Goal: Task Accomplishment & Management: Manage account settings

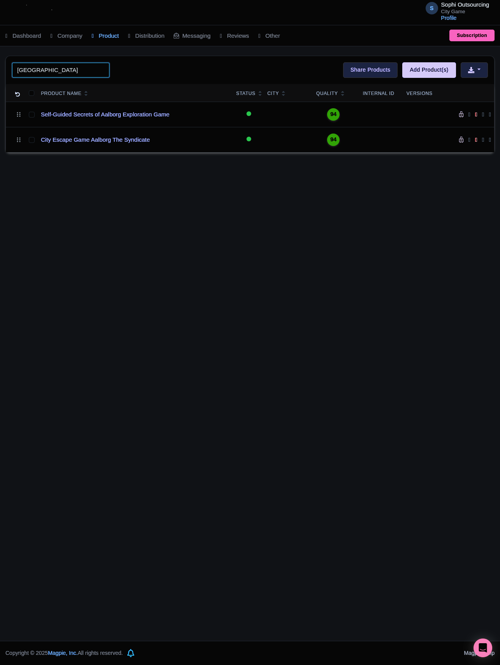
click at [59, 69] on input "Aalborg" at bounding box center [60, 70] width 97 height 15
paste input "Bastia"
type input "Bastia"
click button "Search" at bounding box center [0, 0] width 0 height 0
click at [93, 238] on div "S Sophi Outsourcing City Game Profile Users Settings Sign out Dashboard Company…" at bounding box center [250, 320] width 500 height 641
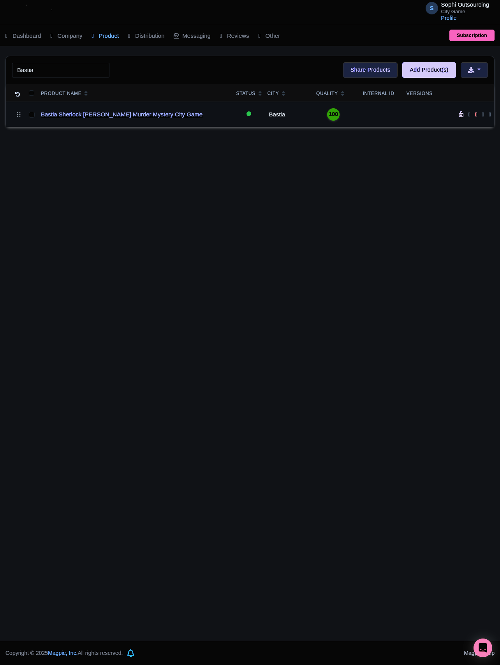
drag, startPoint x: 107, startPoint y: 130, endPoint x: 106, endPoint y: 114, distance: 15.7
click at [107, 129] on div "S Sophi Outsourcing City Game Profile Users Settings Sign out Dashboard Company…" at bounding box center [250, 320] width 500 height 641
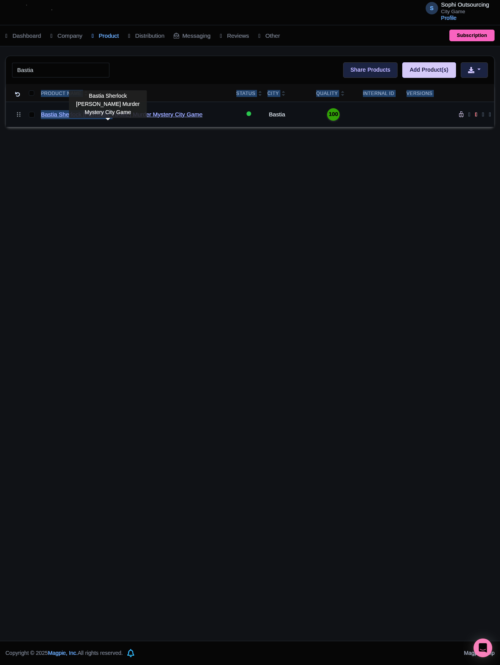
click at [106, 114] on link "Bastia Sherlock [PERSON_NAME] Murder Mystery City Game" at bounding box center [122, 114] width 162 height 9
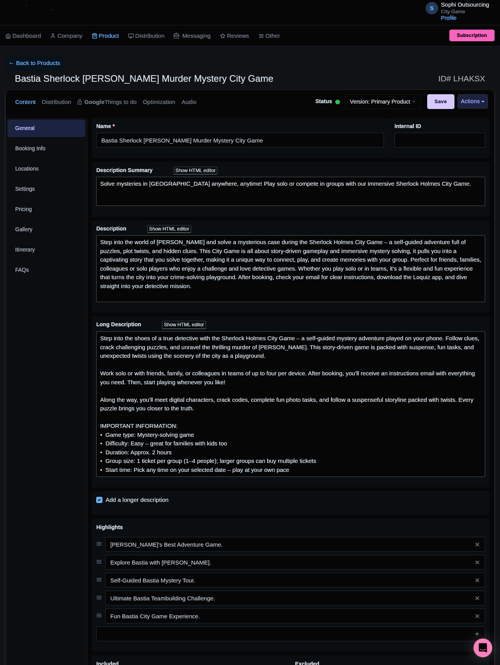
click at [71, 20] on link at bounding box center [41, 13] width 60 height 22
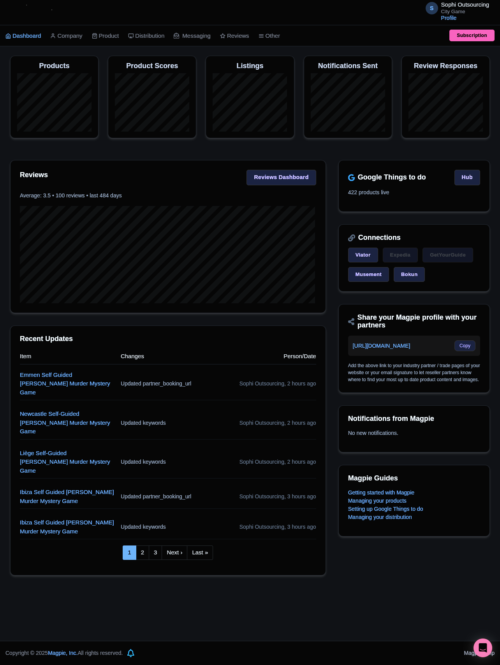
click at [197, 161] on section "Reviews Reviews Dashboard Average: 3.5 • 100 reviews • last 484 days" at bounding box center [168, 236] width 316 height 153
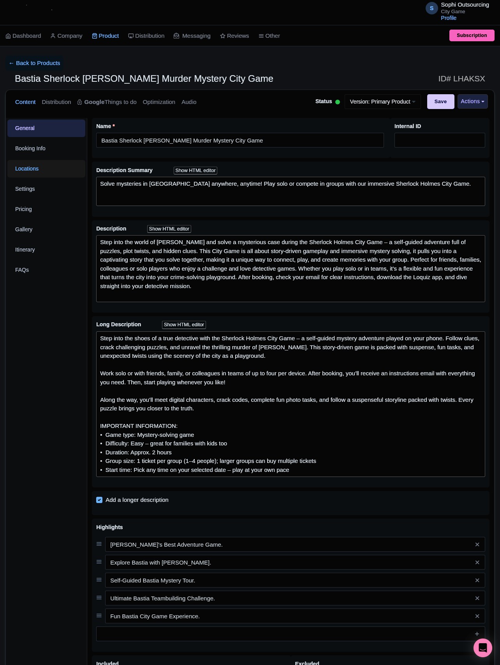
click at [32, 165] on link "Locations" at bounding box center [46, 169] width 78 height 18
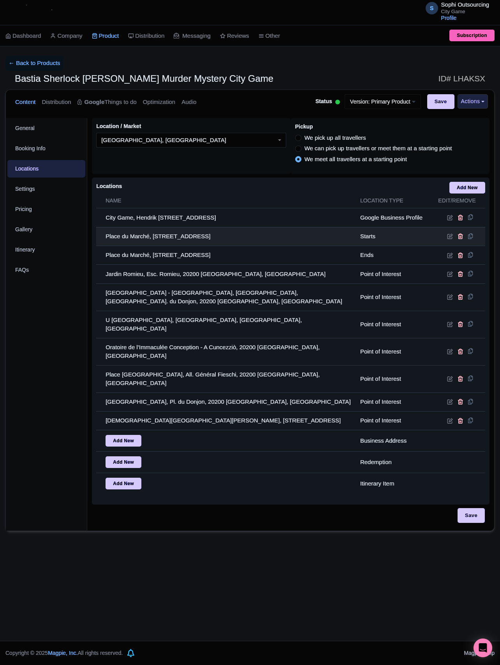
click at [446, 238] on td at bounding box center [458, 236] width 54 height 19
click at [450, 239] on icon at bounding box center [450, 236] width 6 height 6
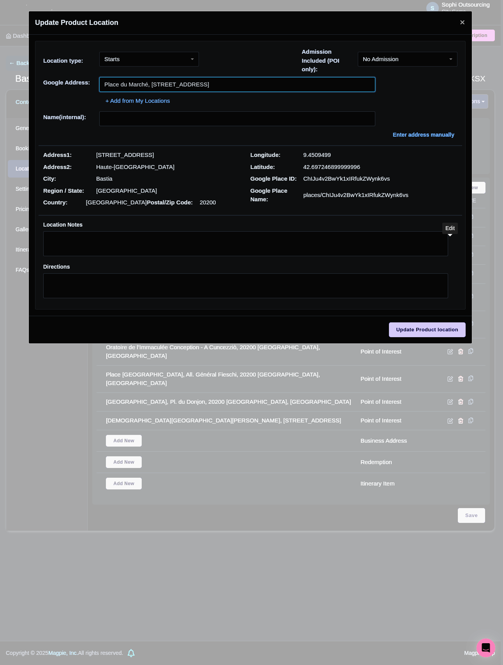
click at [163, 80] on input "Place du Marché, 4 Rue Cardinal Viale Prelà, 20200 Bastia, France" at bounding box center [237, 84] width 276 height 15
paste input "Monument aux morts de Bastia"
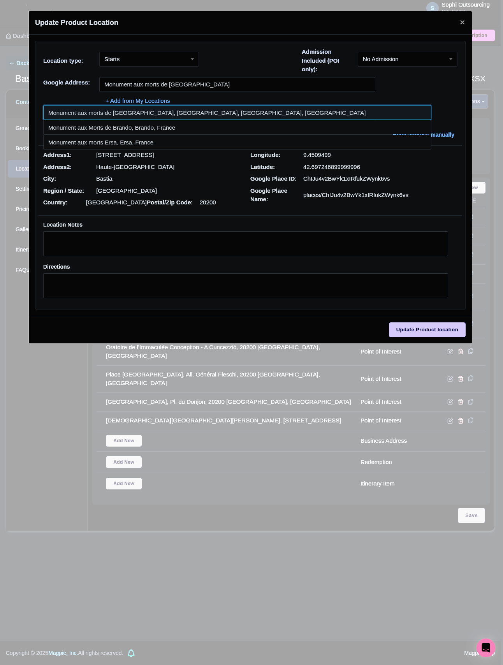
click at [141, 118] on input at bounding box center [237, 112] width 388 height 15
type input "Monument aux morts de Bastia, Place Saint Nicolas, Bastia, France"
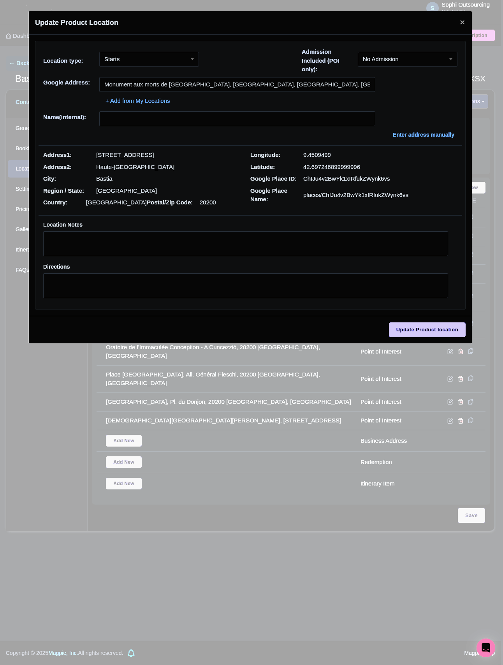
type input "Monument aux morts de Bastia, Place Saint Nicolas, Bastia, France"
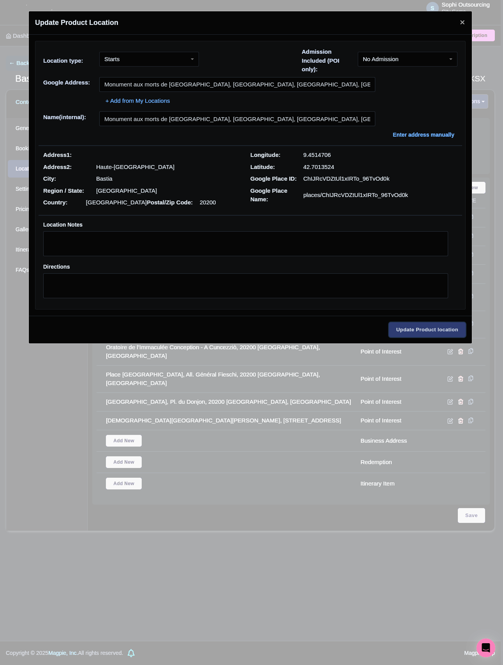
click at [421, 335] on input "Update Product location" at bounding box center [427, 329] width 77 height 15
click at [118, 164] on p "Haute-Corse" at bounding box center [135, 167] width 78 height 9
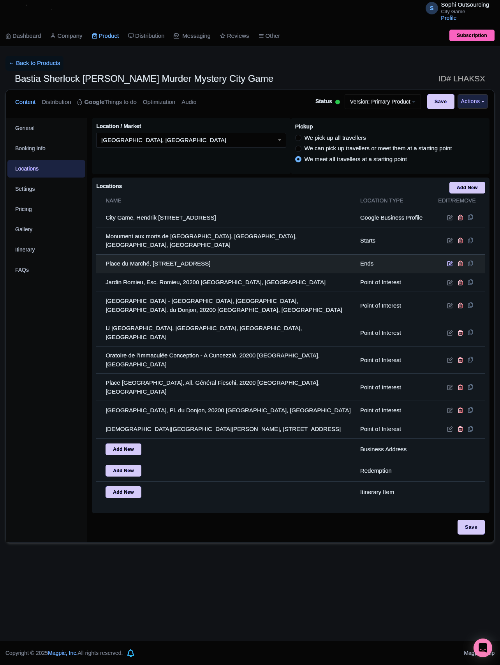
click at [446, 259] on td at bounding box center [458, 263] width 54 height 19
click at [448, 261] on icon at bounding box center [450, 264] width 6 height 6
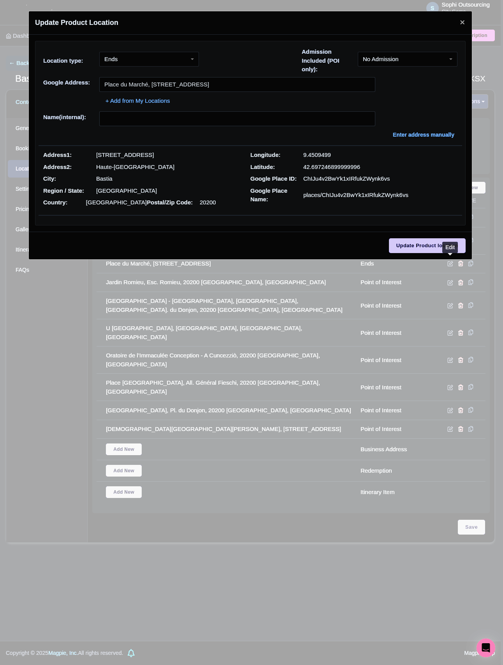
click at [167, 96] on div "+ Add from My Locations" at bounding box center [250, 99] width 414 height 14
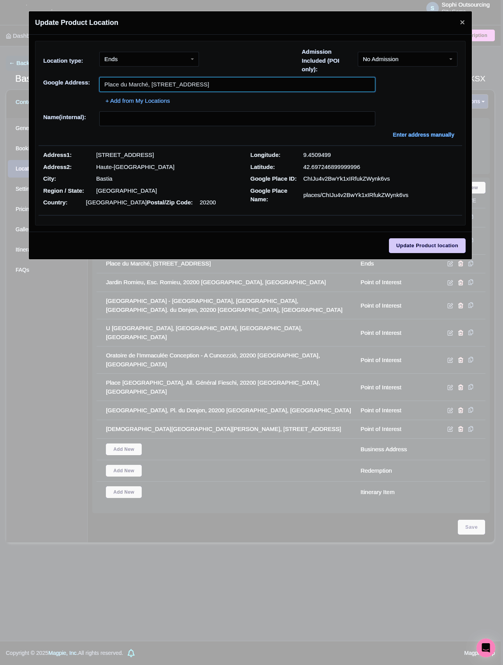
click at [181, 86] on input "Place du Marché, 4 Rue Cardinal Viale Prelà, 20200 Bastia, France" at bounding box center [237, 84] width 276 height 15
paste input "Monument aux morts de Bastia"
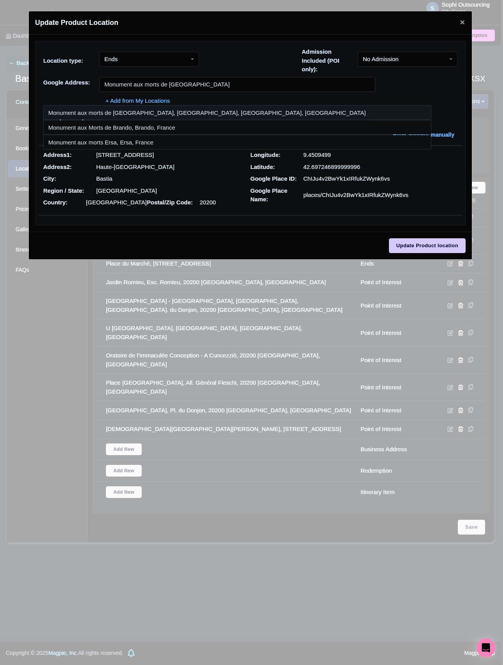
drag, startPoint x: 92, startPoint y: 102, endPoint x: 90, endPoint y: 109, distance: 7.2
click at [90, 105] on div "+ Add from My Locations" at bounding box center [250, 99] width 414 height 14
click at [89, 111] on input at bounding box center [237, 112] width 388 height 15
type input "Monument aux morts de Bastia, Place Saint Nicolas, Bastia, France"
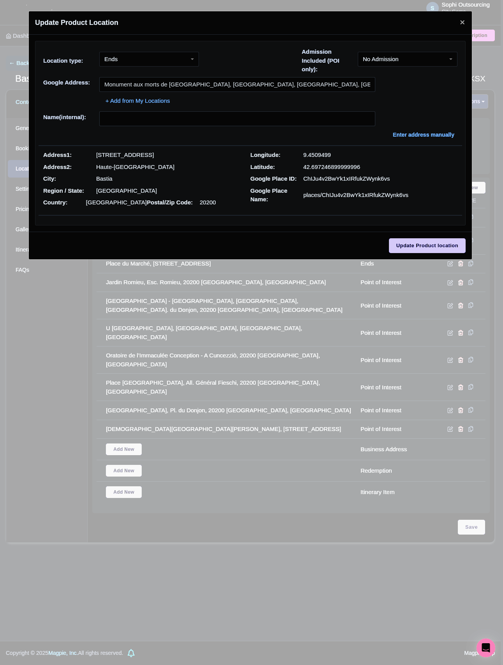
type input "Monument aux morts de Bastia, Place Saint Nicolas, Bastia, France"
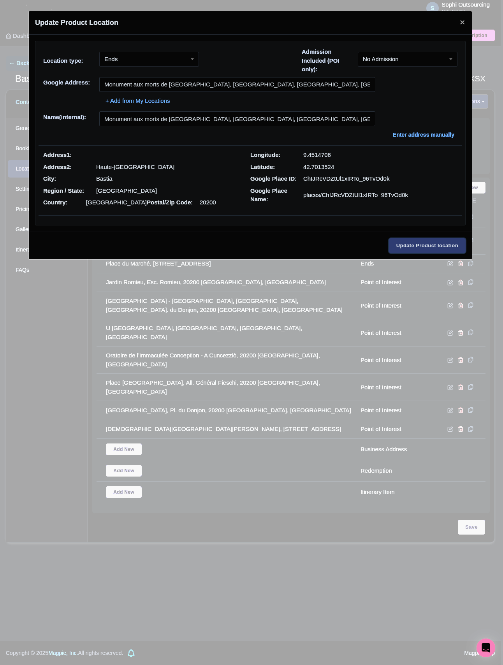
click at [436, 252] on input "Update Product location" at bounding box center [427, 245] width 77 height 15
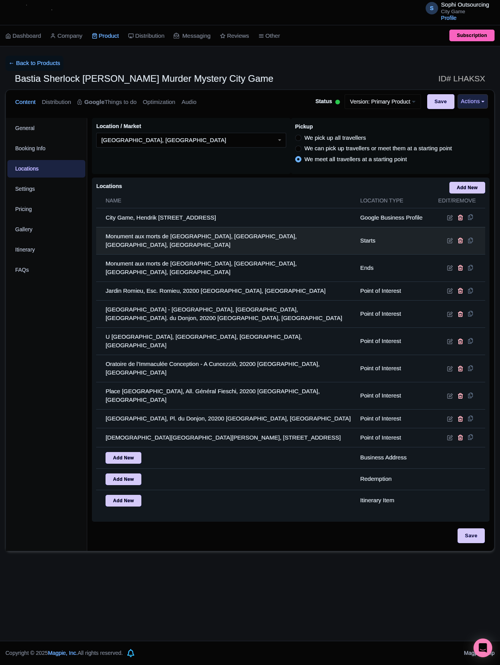
click at [215, 236] on td "Monument aux morts de Bastia, Place Saint Nicolas, Bastia, France" at bounding box center [225, 240] width 259 height 27
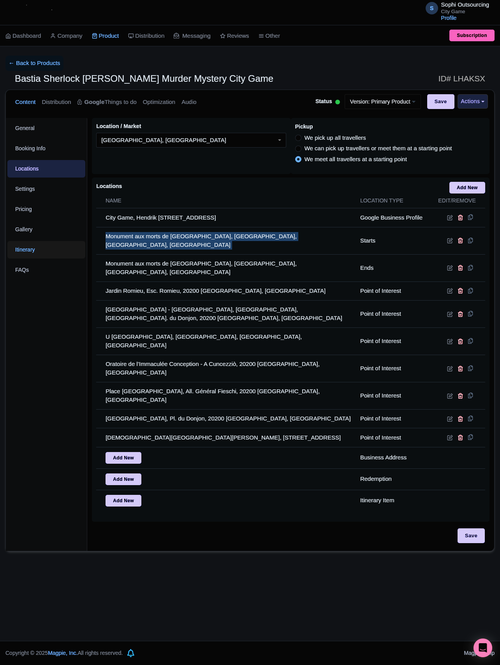
copy tr "Monument aux morts de Bastia, Place Saint Nicolas, Bastia, France"
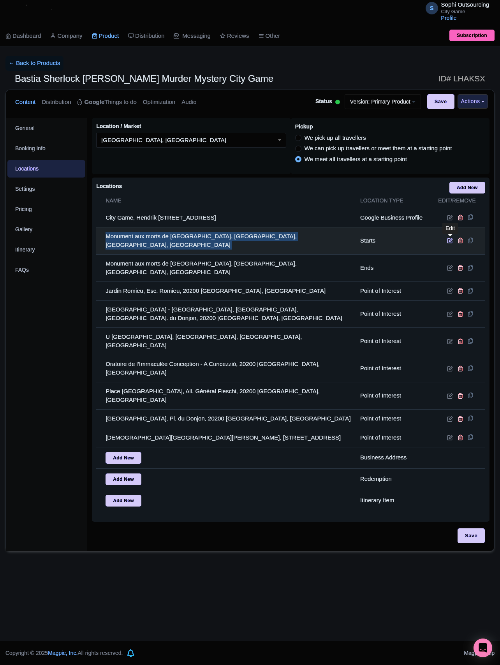
click at [447, 241] on icon at bounding box center [450, 241] width 6 height 6
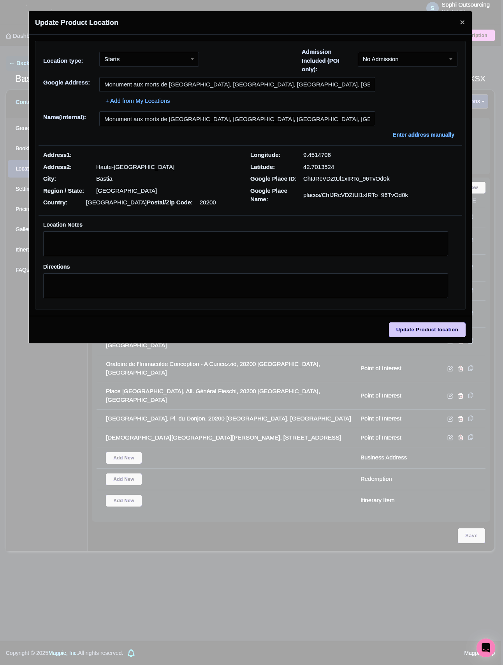
click at [112, 165] on p "Haute-Corse" at bounding box center [135, 167] width 78 height 9
copy div "Haute-Corse"
click at [107, 178] on p "Bastia" at bounding box center [104, 178] width 16 height 9
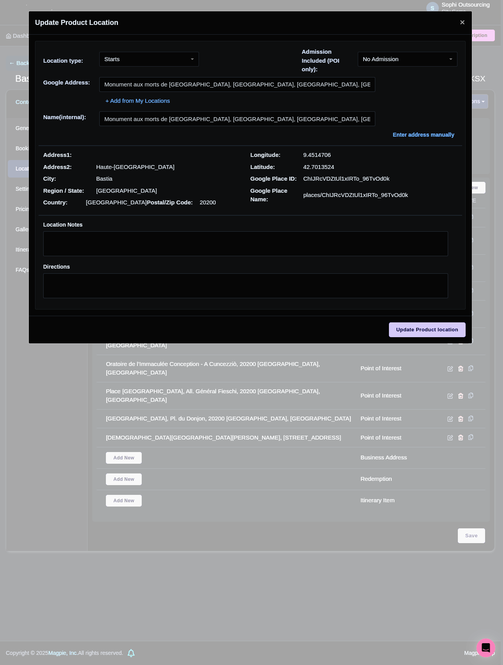
click at [107, 178] on p "Bastia" at bounding box center [104, 178] width 16 height 9
copy div "Bastia"
click at [103, 178] on p "Bastia" at bounding box center [104, 178] width 16 height 9
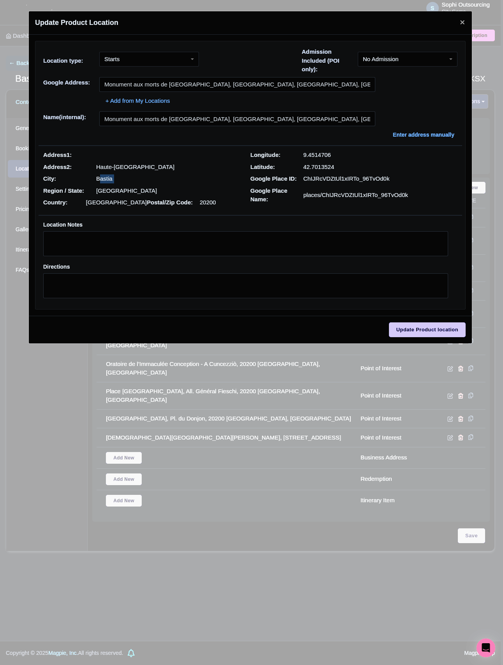
click at [103, 178] on p "Bastia" at bounding box center [104, 178] width 16 height 9
click at [105, 173] on div "Address1: Address2: Haute-Corse City: Bastia Region / State: Corse Country: Fra…" at bounding box center [146, 181] width 207 height 60
click at [114, 171] on p "Haute-Corse" at bounding box center [135, 167] width 78 height 9
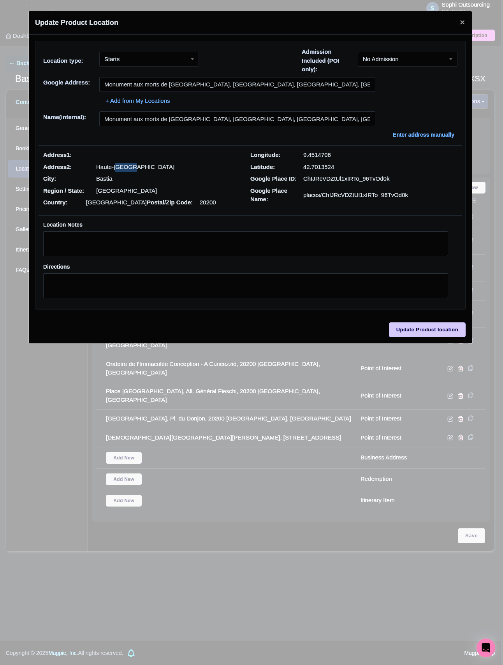
click at [114, 171] on p "Haute-Corse" at bounding box center [135, 167] width 78 height 9
copy div "Haute-Corse"
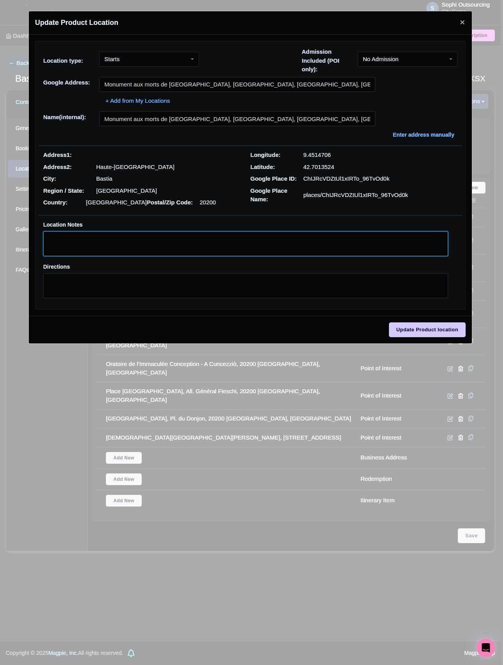
click at [99, 238] on textarea "Location Notes" at bounding box center [245, 243] width 405 height 25
paste textarea "Haute-Corse 20200"
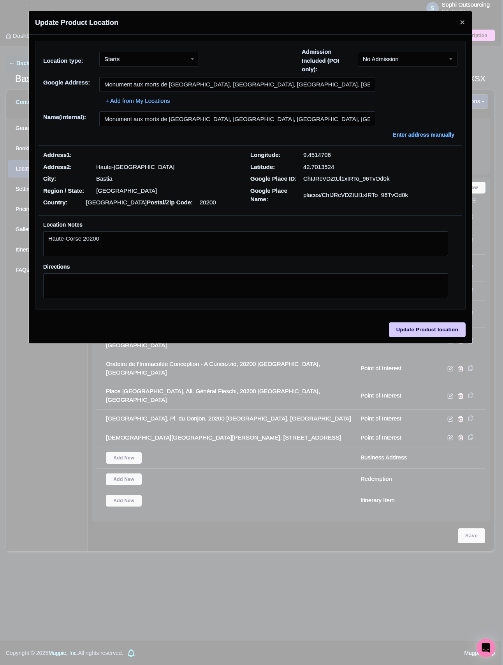
click at [107, 179] on p "Bastia" at bounding box center [104, 178] width 16 height 9
copy p "Bastia"
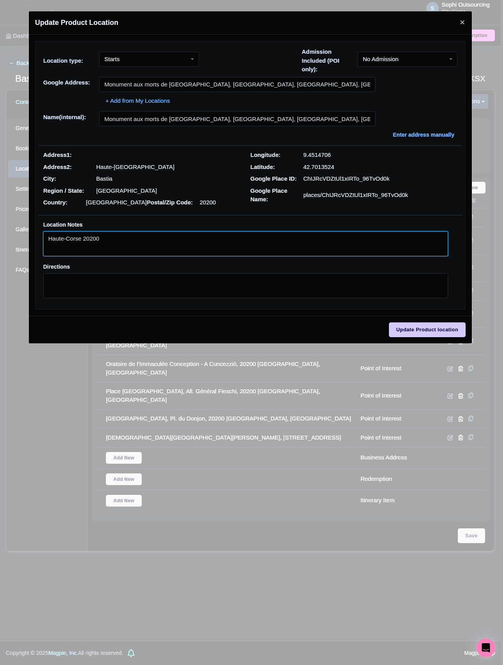
click at [81, 241] on textarea "Haute-Corse 20200" at bounding box center [245, 243] width 405 height 25
paste textarea "Bastia"
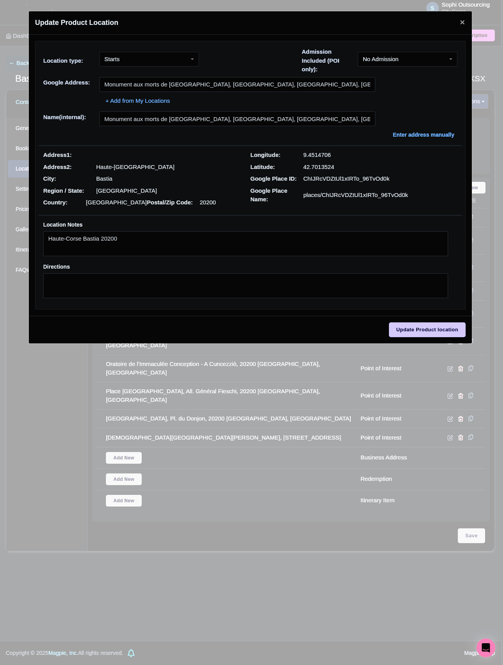
click at [103, 193] on p "Corse" at bounding box center [126, 191] width 61 height 9
copy p "Corse"
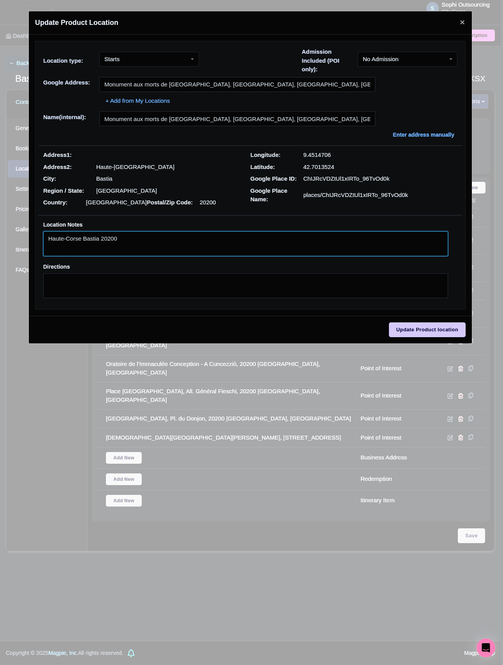
click at [101, 245] on textarea "Haute-Corse Bastia 20200" at bounding box center [245, 243] width 405 height 25
paste textarea "Corse"
type textarea "Haute-Corse Bastia Corse20200"
click at [186, 244] on textarea "Haute-Corse Bastia Corse20200" at bounding box center [245, 243] width 405 height 25
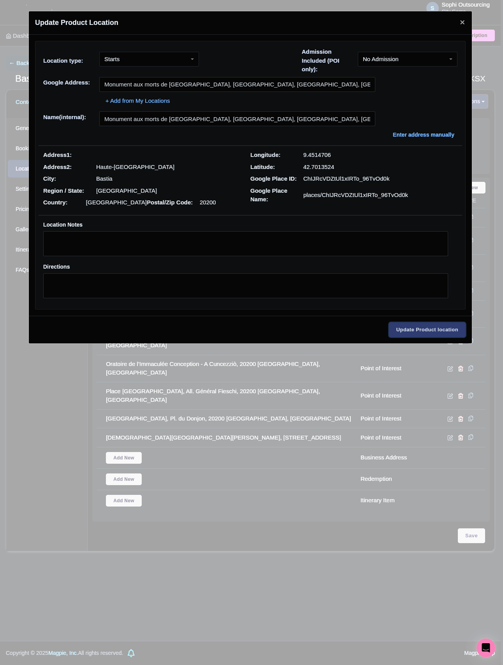
click at [438, 332] on input "Update Product location" at bounding box center [427, 329] width 77 height 15
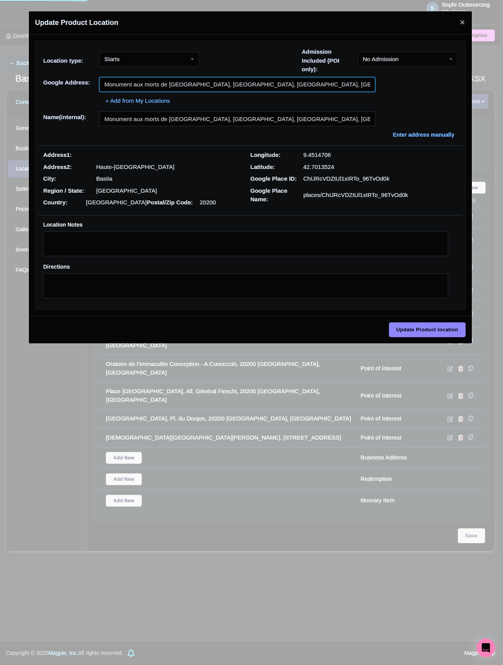
click at [206, 79] on input "Monument aux morts de Bastia, Place Saint Nicolas, Bastia, France" at bounding box center [237, 84] width 276 height 15
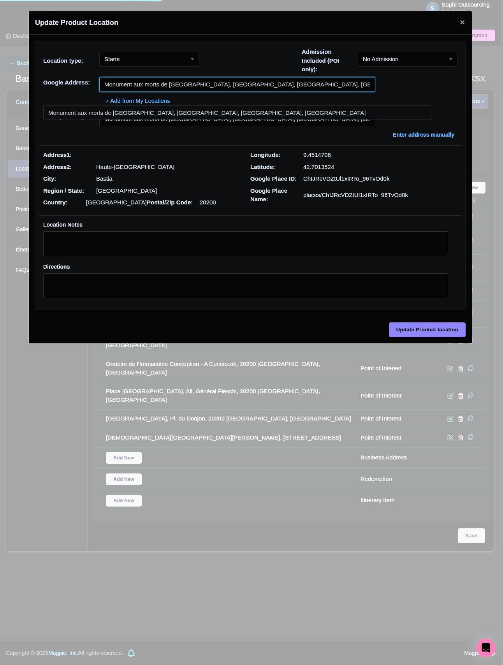
click at [237, 86] on input "Monument aux morts de Bastia, Place Saint Nicolas, Bastia, France" at bounding box center [237, 84] width 276 height 15
paste input ""
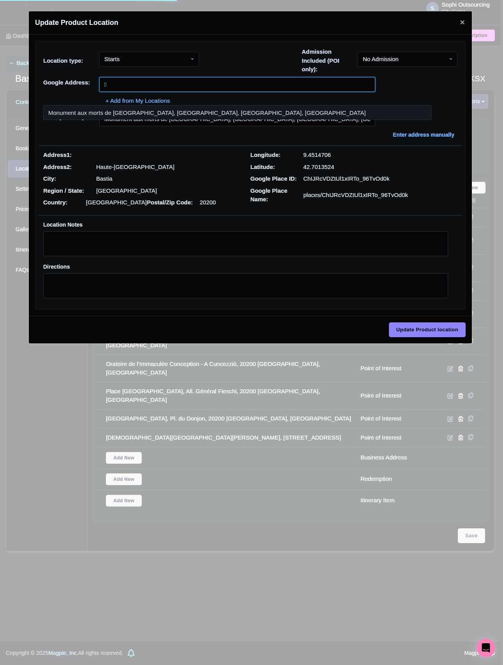
paste input ""
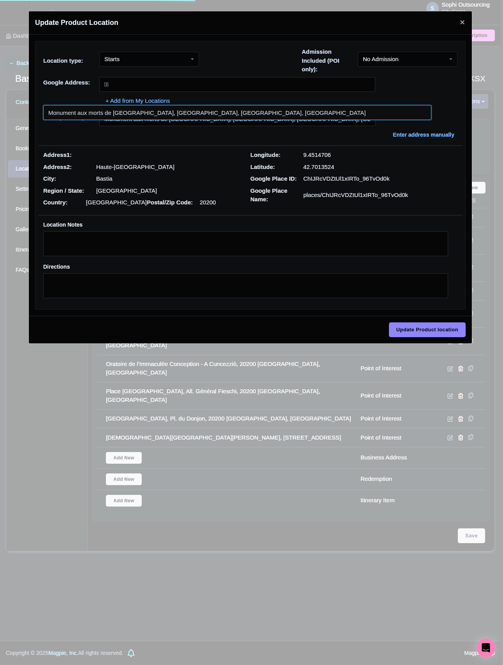
drag, startPoint x: 199, startPoint y: 112, endPoint x: 205, endPoint y: 83, distance: 29.5
click at [205, 84] on div "Google place ChIJRcVDZtUl1xIRTo_96TvOd0k Google Address:  + Add from My Locat…" at bounding box center [251, 91] width 424 height 28
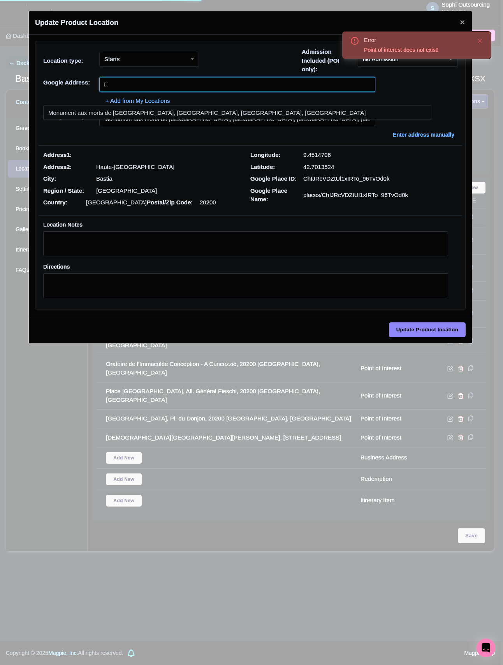
click at [205, 83] on input "" at bounding box center [237, 84] width 276 height 15
paste input "Place Saint Nicolas, 20200 Bastia, France"
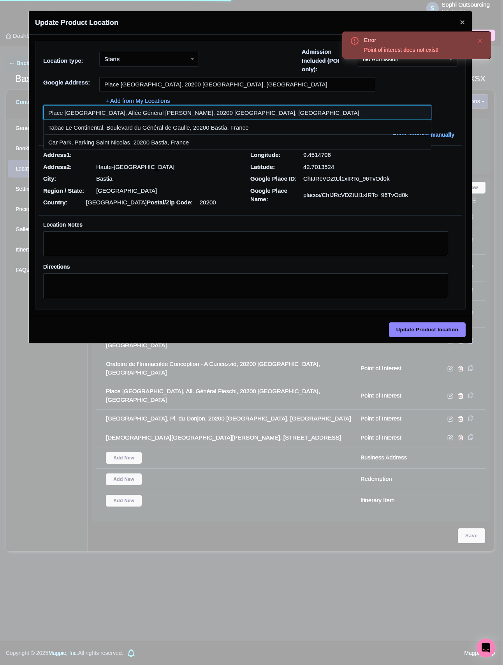
click at [148, 114] on input at bounding box center [237, 112] width 388 height 15
type input "Place Saint Nicolas, Allée Général Fieschi, 20200 Bastia, France"
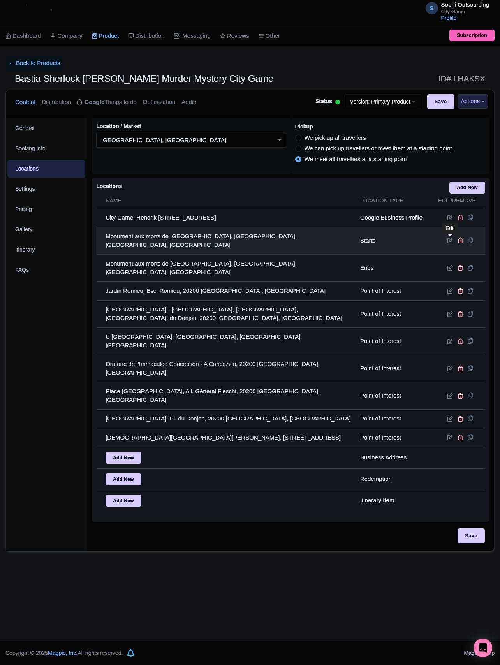
drag, startPoint x: 449, startPoint y: 240, endPoint x: 446, endPoint y: 242, distance: 4.5
click at [449, 240] on icon at bounding box center [450, 241] width 6 height 6
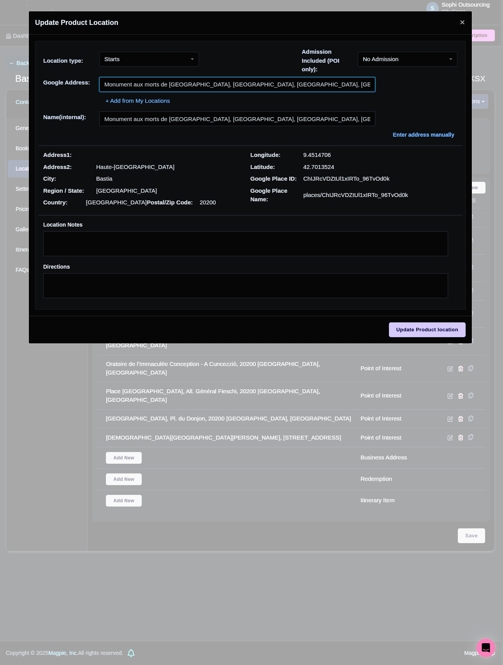
click at [260, 86] on input "Monument aux morts de Bastia, Place Saint Nicolas, Bastia, France" at bounding box center [237, 84] width 276 height 15
paste input "All. Général Fieschi, 20200"
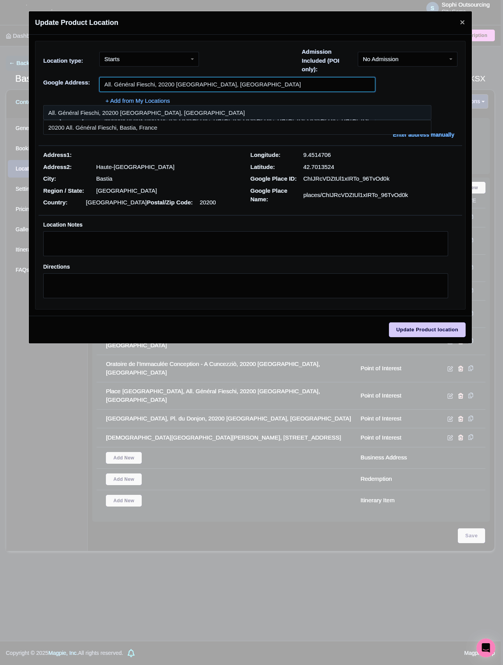
type input "All. Général Fieschi, 20200 Bastia, France"
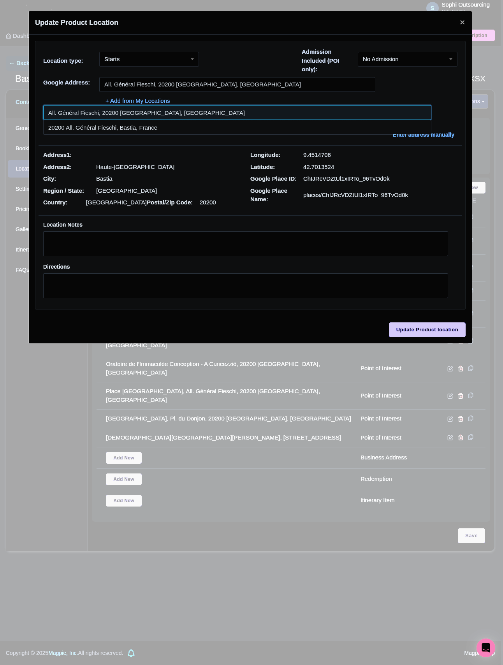
click at [228, 114] on input at bounding box center [237, 112] width 388 height 15
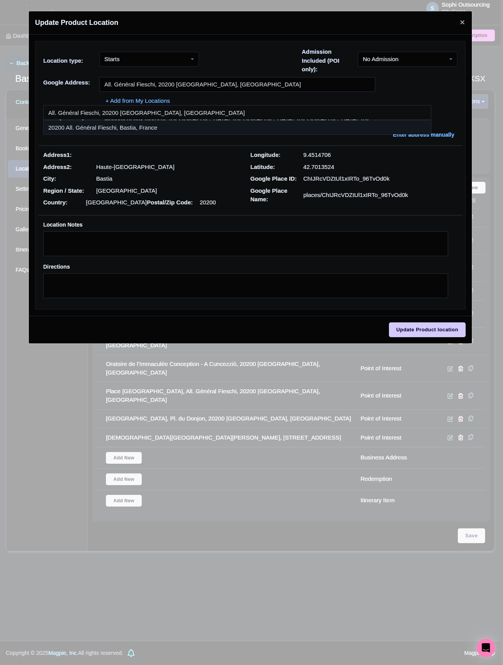
type input "All. Général Fieschi, 20200 Bastia, France"
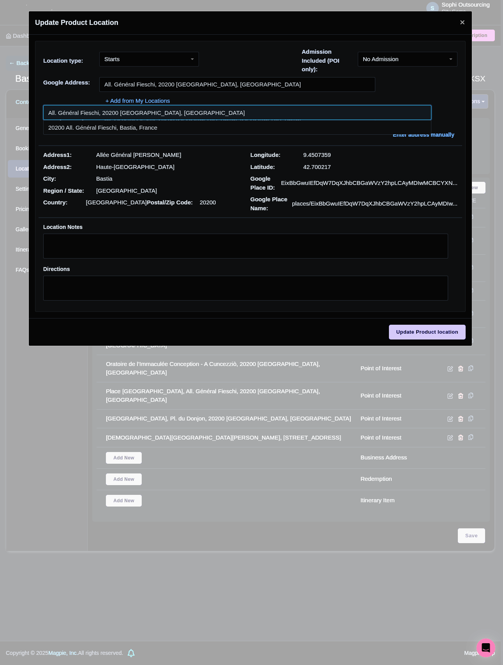
drag, startPoint x: 213, startPoint y: 113, endPoint x: 212, endPoint y: 119, distance: 6.3
click at [212, 119] on input at bounding box center [237, 112] width 388 height 15
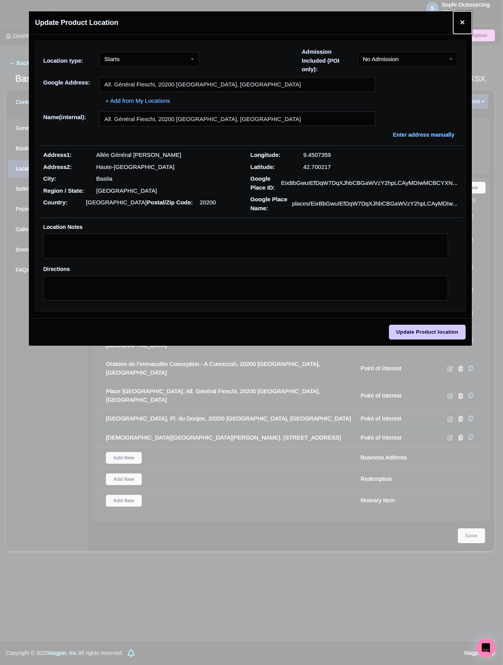
click at [463, 25] on button "Close" at bounding box center [462, 22] width 19 height 23
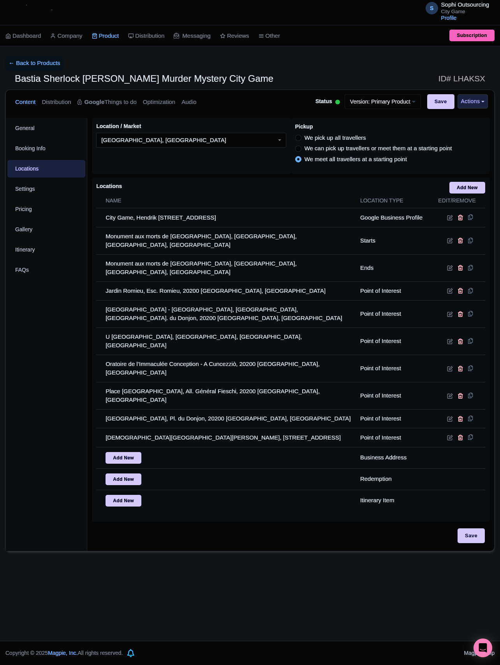
drag, startPoint x: 480, startPoint y: 507, endPoint x: 451, endPoint y: 502, distance: 29.3
click at [479, 528] on div "Save" at bounding box center [291, 539] width 398 height 23
click at [471, 528] on input "Save" at bounding box center [471, 535] width 27 height 15
type input "Update Product"
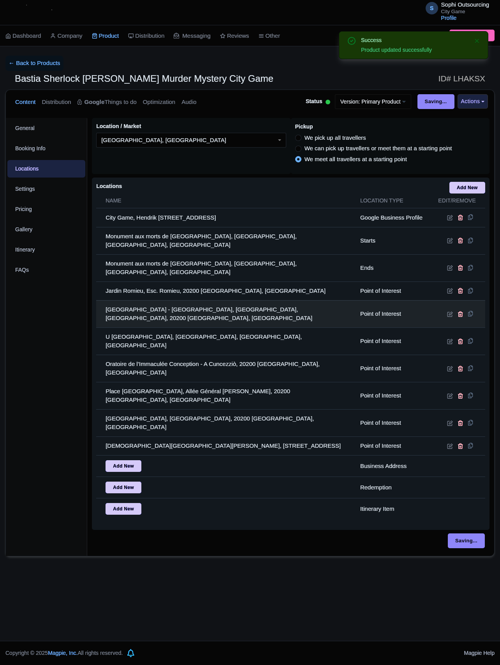
click at [188, 300] on td "[GEOGRAPHIC_DATA] - [GEOGRAPHIC_DATA], [GEOGRAPHIC_DATA], [GEOGRAPHIC_DATA]. du…" at bounding box center [225, 313] width 259 height 27
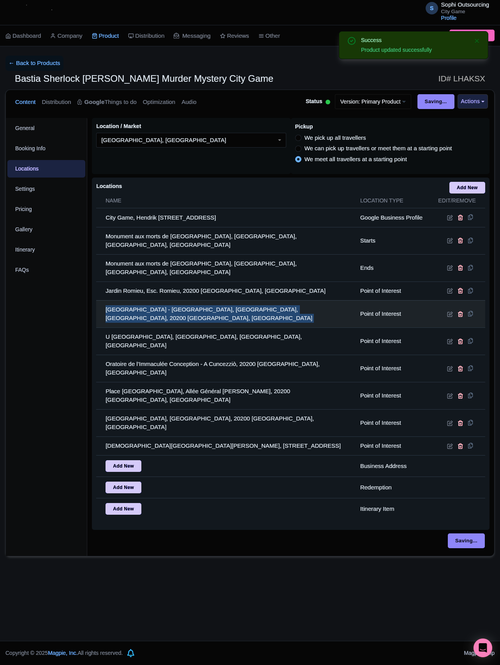
click at [188, 300] on td "Musée de Bastia - Museu di Bastia, Citadelle de Bastia, Pl. du Donjon, 20200 Ba…" at bounding box center [225, 313] width 259 height 27
copy tr "Musée de Bastia - Museu di Bastia, Citadelle de Bastia, Pl. du Donjon, 20200 Ba…"
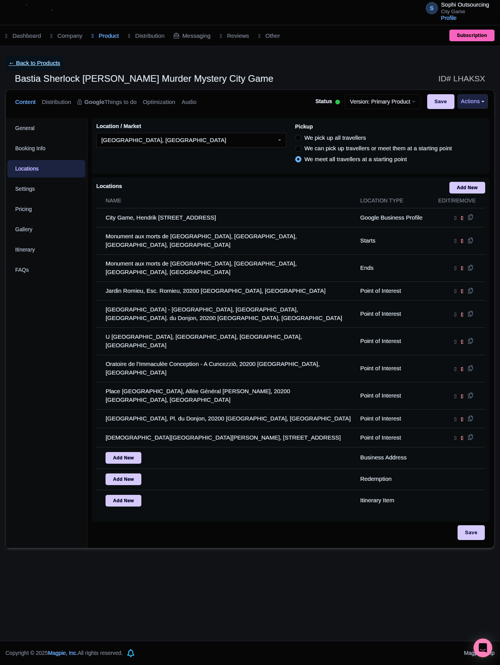
click at [44, 66] on link "← Back to Products" at bounding box center [34, 63] width 58 height 15
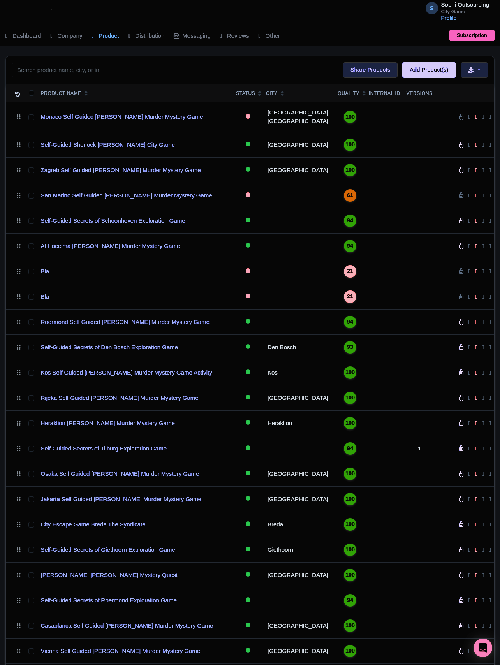
click at [188, 65] on div "Search Bulk Actions [GEOGRAPHIC_DATA] Add to Collection Share Products Add to C…" at bounding box center [250, 70] width 488 height 28
click at [97, 84] on div "Search Bulk Actions Delete Add to Collection Share Products Add to Collection C…" at bounding box center [250, 70] width 488 height 28
click at [83, 69] on input "search" at bounding box center [60, 70] width 97 height 15
paste input "Venice"
type input "Venice"
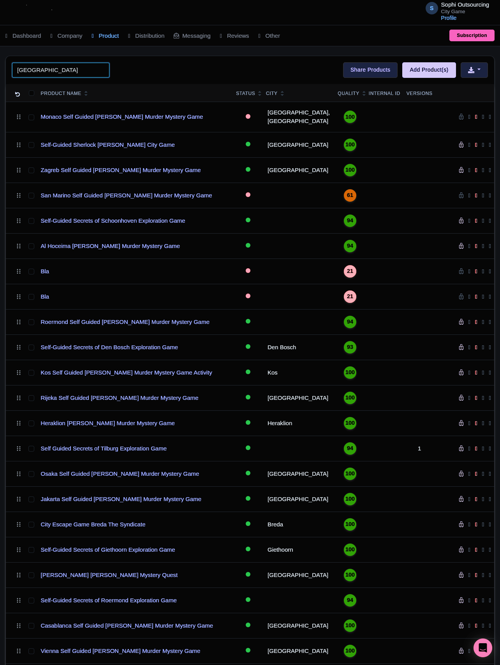
click button "Search" at bounding box center [0, 0] width 0 height 0
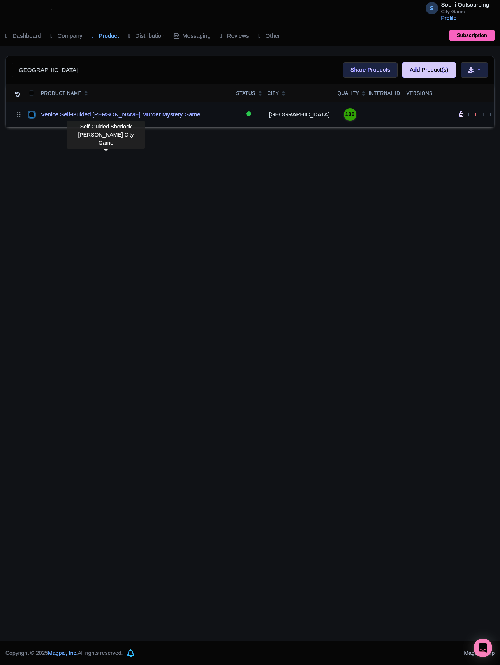
click at [33, 114] on input "checkbox" at bounding box center [32, 115] width 6 height 6
checkbox input "true"
click at [93, 113] on link "Venice Self-Guided [PERSON_NAME] Murder Mystery Game" at bounding box center [120, 114] width 159 height 9
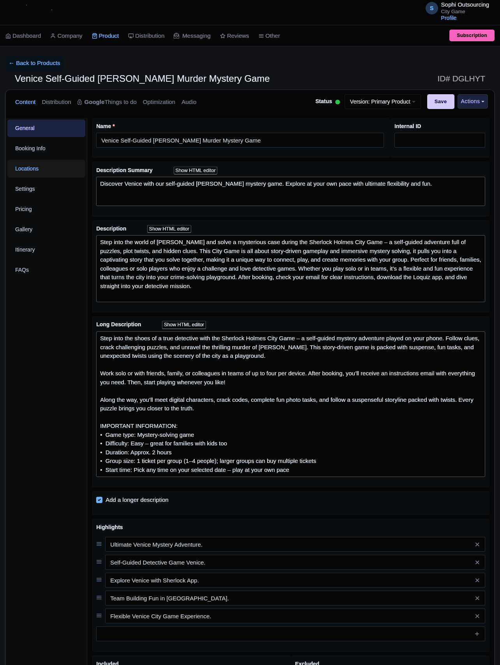
click at [58, 171] on link "Locations" at bounding box center [46, 169] width 78 height 18
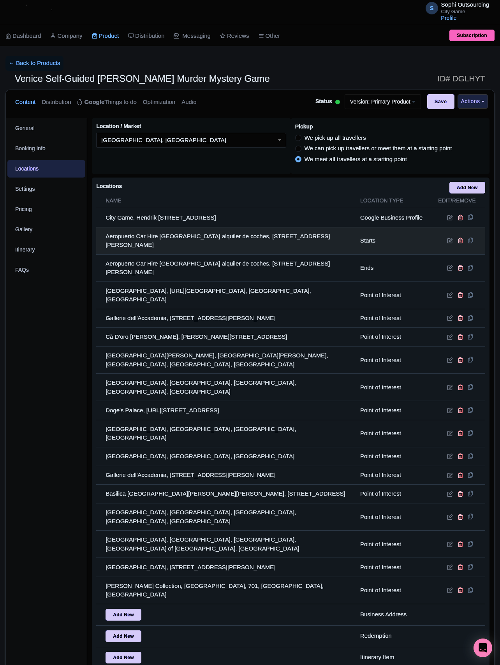
click at [442, 243] on td at bounding box center [458, 240] width 54 height 27
click at [447, 243] on icon at bounding box center [450, 241] width 6 height 6
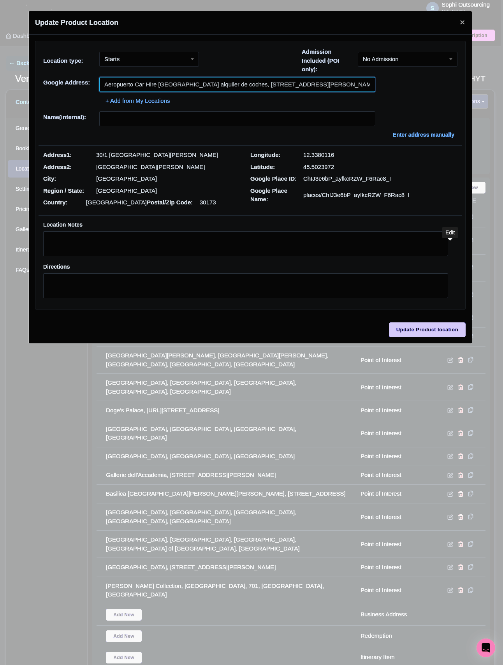
click at [185, 82] on input "Aeropuerto Car Hire Venice alquiler de coches, Viale Galileo Galilei, 30/1, 301…" at bounding box center [237, 84] width 276 height 15
paste input "Chiesa de San Paulo"
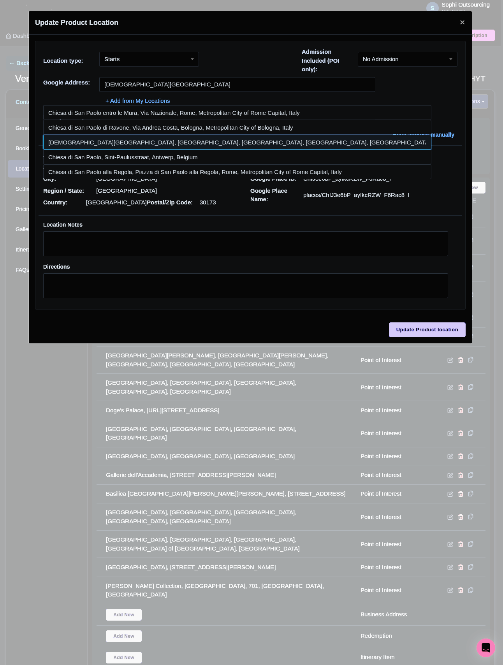
click at [231, 144] on input at bounding box center [237, 142] width 388 height 15
type input "Chiesa di San Paolo, San Polo, Venice, Metropolitan City of Venice, Italy"
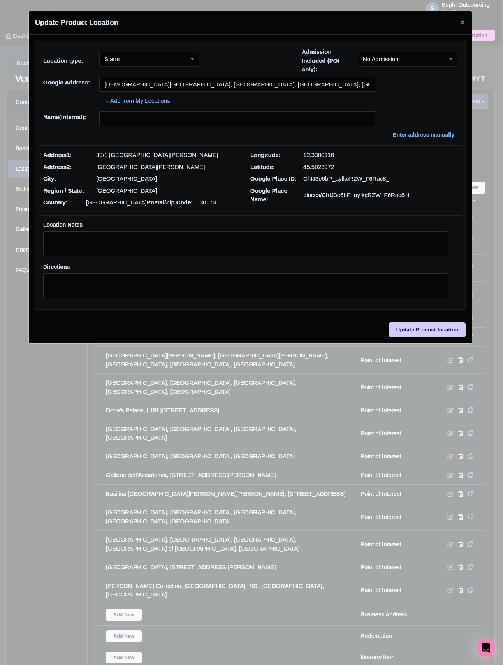
type input "Chiesa di San Paolo, San Polo, Venice, Metropolitan City of Venice, Italy"
click at [125, 155] on p "2407 San Polo" at bounding box center [134, 155] width 76 height 9
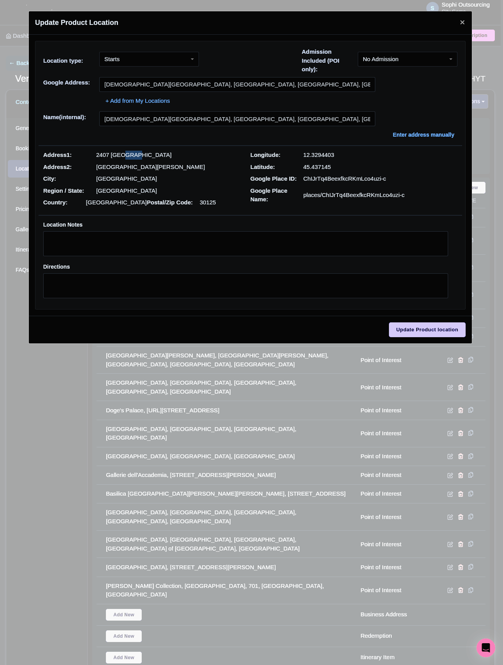
click at [125, 155] on p "2407 San Polo" at bounding box center [134, 155] width 76 height 9
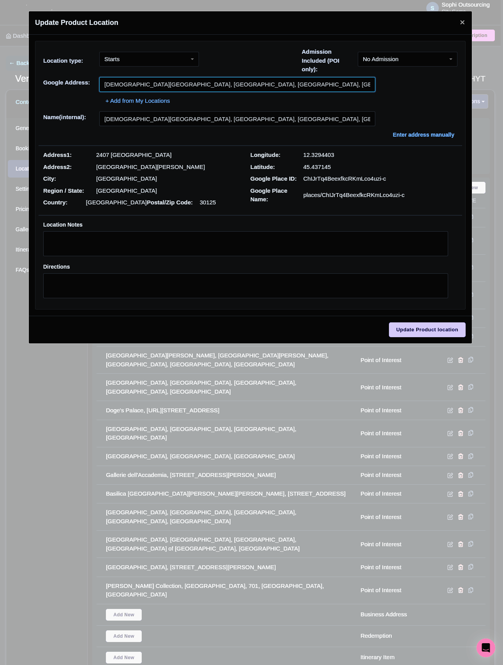
click at [167, 86] on input "Chiesa di San Paolo, San Polo, Venice, Metropolitan City of Venice, Italy" at bounding box center [237, 84] width 276 height 15
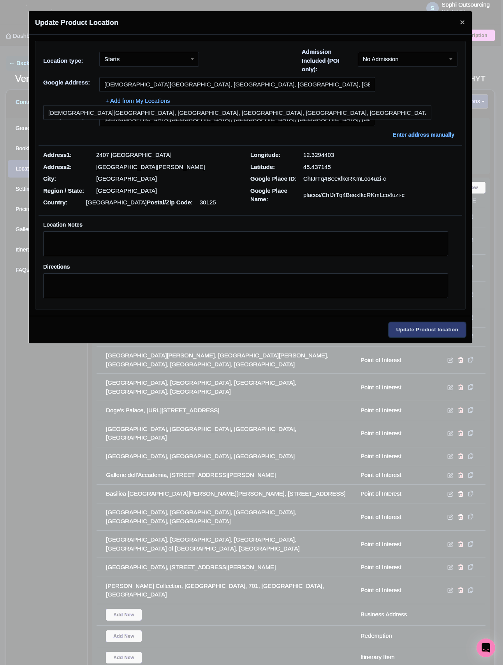
click at [408, 329] on input "Update Product location" at bounding box center [427, 329] width 77 height 15
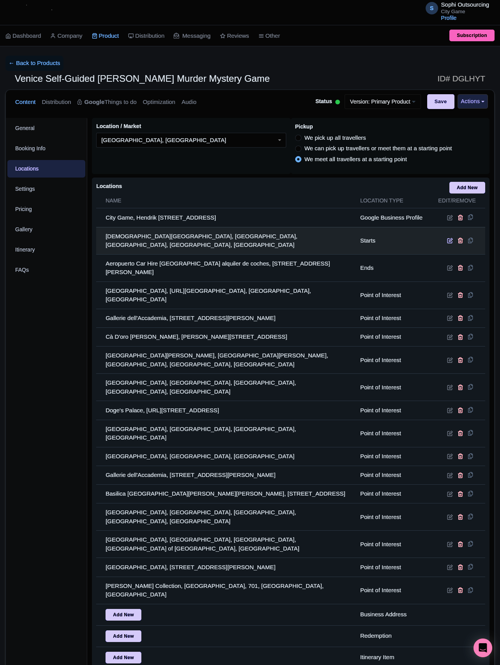
click at [447, 241] on icon at bounding box center [450, 241] width 6 height 6
click at [449, 240] on icon at bounding box center [450, 241] width 6 height 6
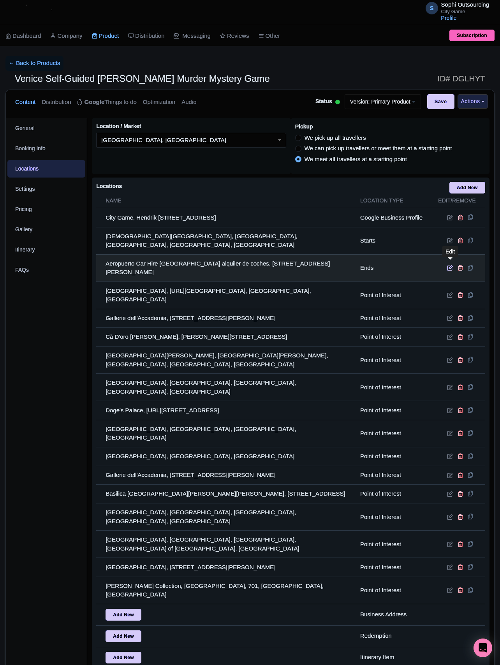
click at [447, 265] on icon at bounding box center [450, 268] width 6 height 6
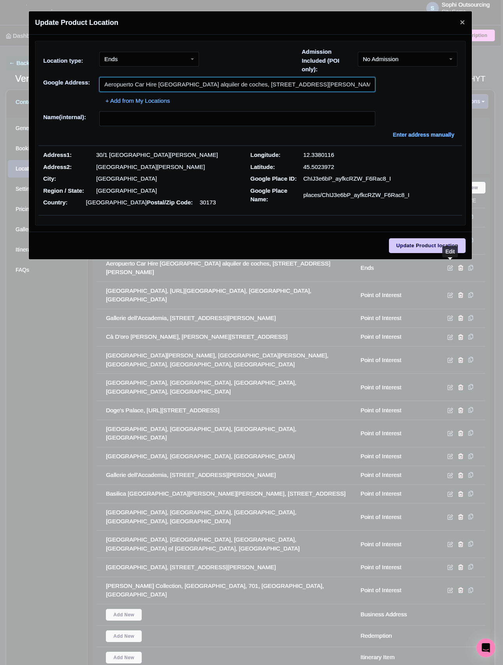
click at [187, 78] on input "Aeropuerto Car Hire Venice alquiler de coches, Viale Galileo Galilei, 30/1, 301…" at bounding box center [237, 84] width 276 height 15
paste input "Chiesa di San Paolo, San Polo, Venice, Metropolitan City of Venice"
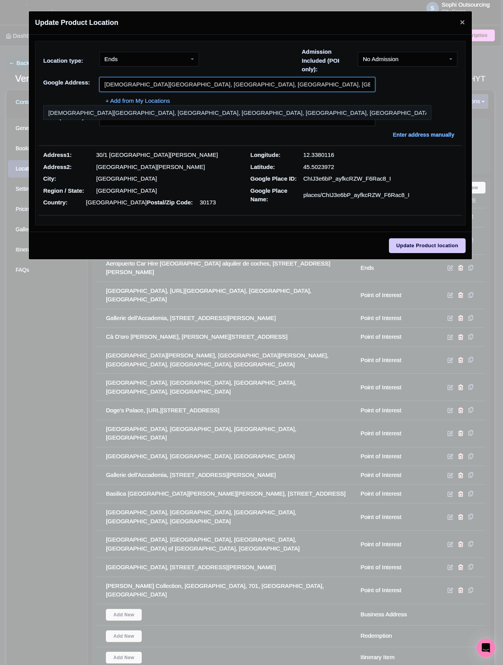
type input "Chiesa di San Paolo, San Polo, Venice, Metropolitan City of Venice, Italy"
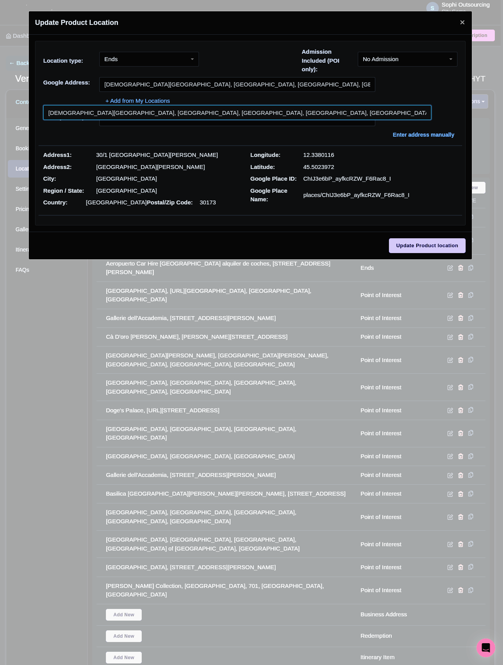
drag, startPoint x: 83, startPoint y: 113, endPoint x: 181, endPoint y: 162, distance: 110.4
click at [83, 113] on input at bounding box center [237, 112] width 388 height 15
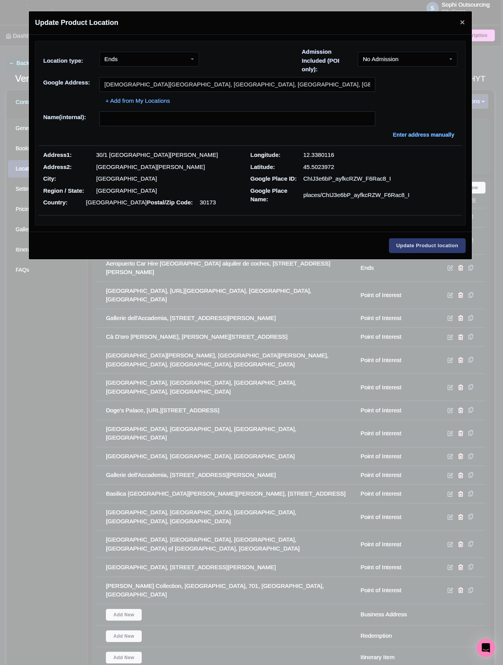
type input "Chiesa di San Paolo, San Polo, Venice, Metropolitan City of Venice, Italy"
click at [421, 250] on input "Update Product location" at bounding box center [427, 245] width 77 height 15
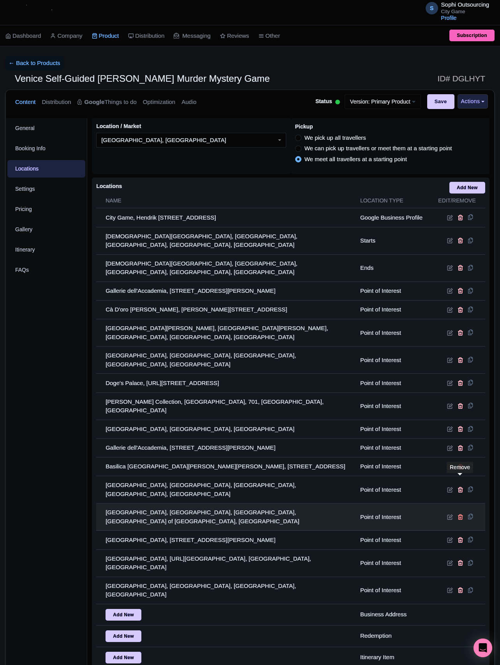
scroll to position [24, 0]
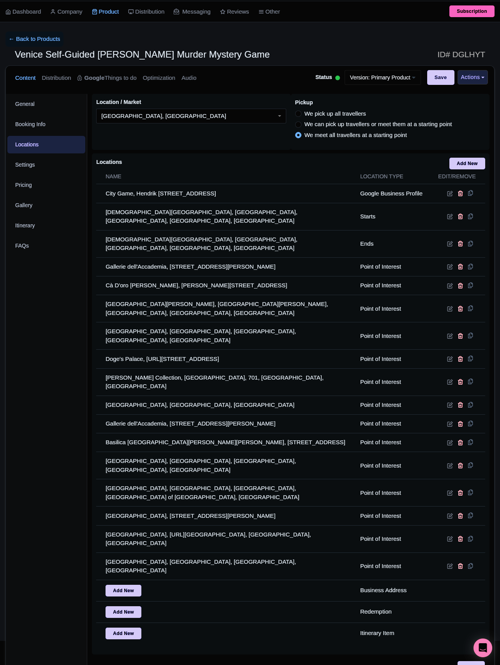
click at [467, 661] on div "Save" at bounding box center [291, 672] width 398 height 23
click at [467, 661] on input "Save" at bounding box center [471, 668] width 27 height 15
type input "Update Product"
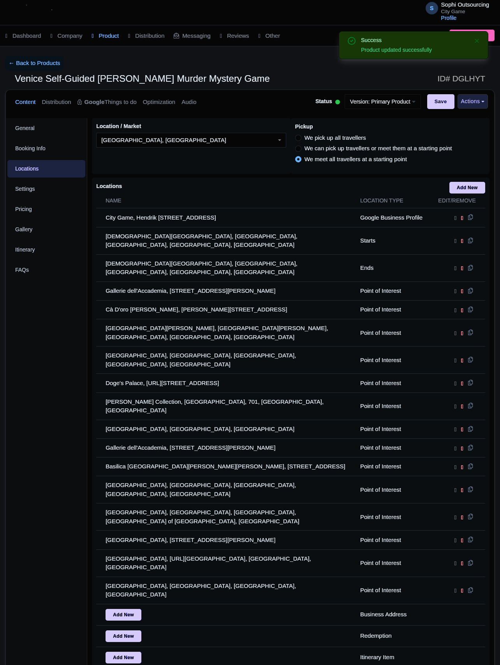
scroll to position [21, 0]
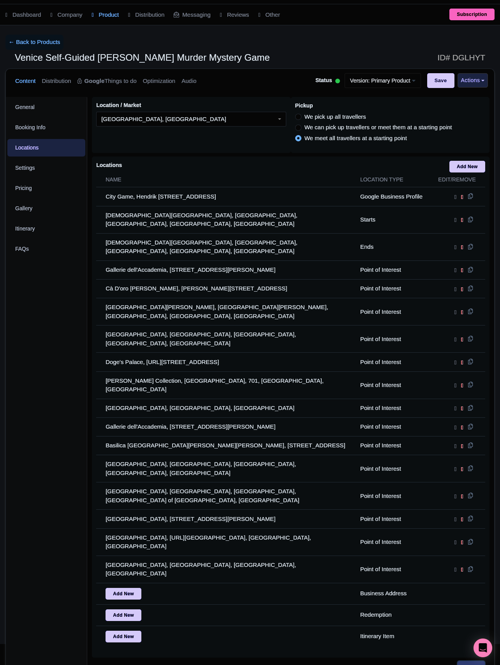
click at [470, 661] on input "Save" at bounding box center [471, 668] width 27 height 15
type input "Saving..."
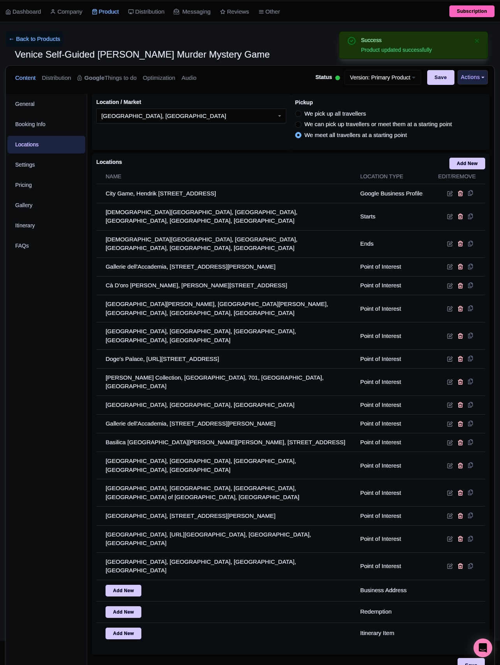
scroll to position [21, 0]
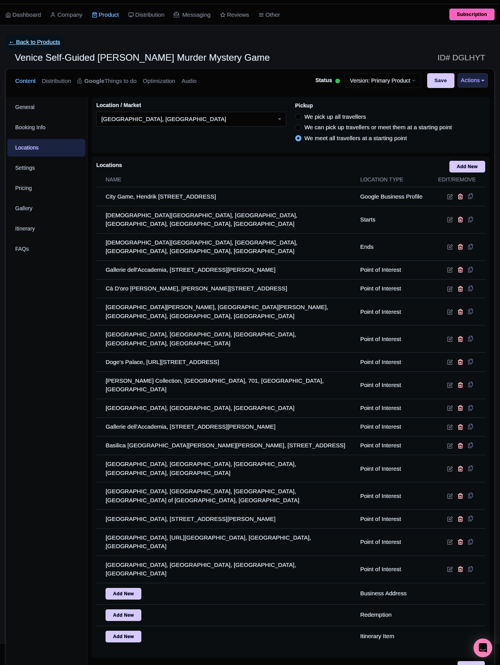
click at [48, 46] on link "← Back to Products" at bounding box center [34, 42] width 58 height 15
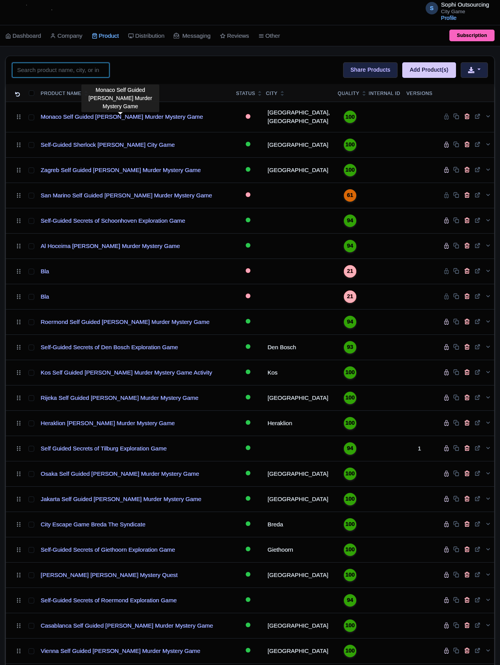
click at [96, 77] on input "search" at bounding box center [60, 70] width 97 height 15
paste input "[GEOGRAPHIC_DATA]"
type input "[GEOGRAPHIC_DATA]"
click button "Search" at bounding box center [0, 0] width 0 height 0
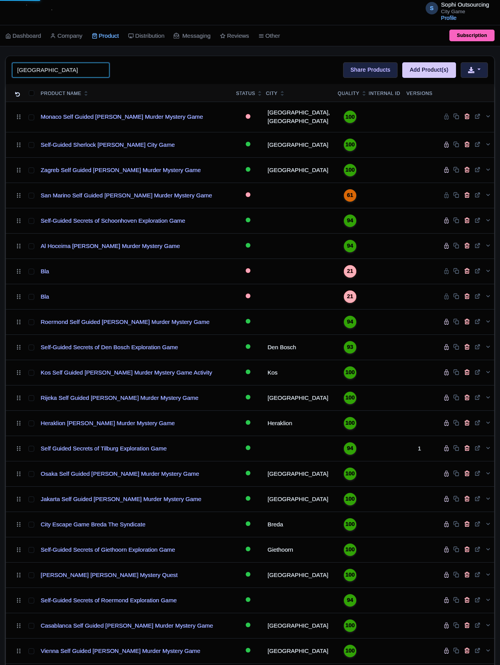
click button "Search" at bounding box center [0, 0] width 0 height 0
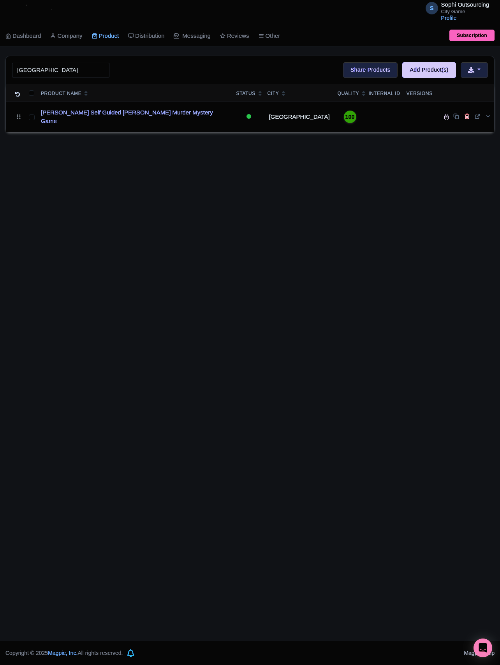
drag, startPoint x: 118, startPoint y: 252, endPoint x: 120, endPoint y: 238, distance: 14.1
click at [118, 252] on div "S Sophi Outsourcing City Game Profile Users Settings Sign out Dashboard Company…" at bounding box center [250, 320] width 500 height 641
click at [102, 102] on th "Product Name" at bounding box center [135, 93] width 195 height 18
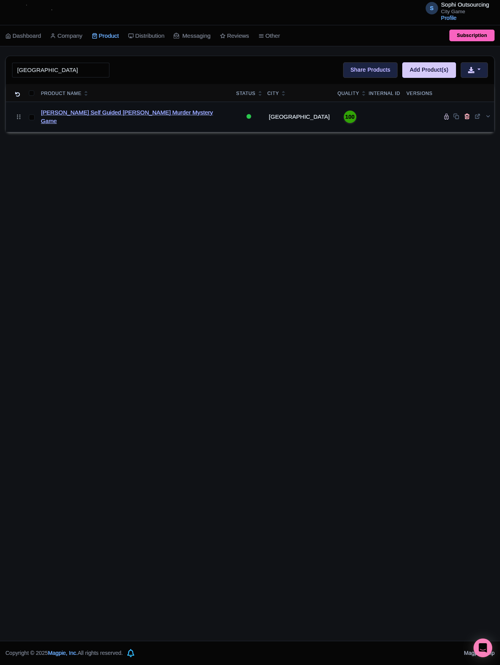
click at [104, 114] on link "[PERSON_NAME] Self Guided [PERSON_NAME] Murder Mystery Game" at bounding box center [135, 117] width 189 height 18
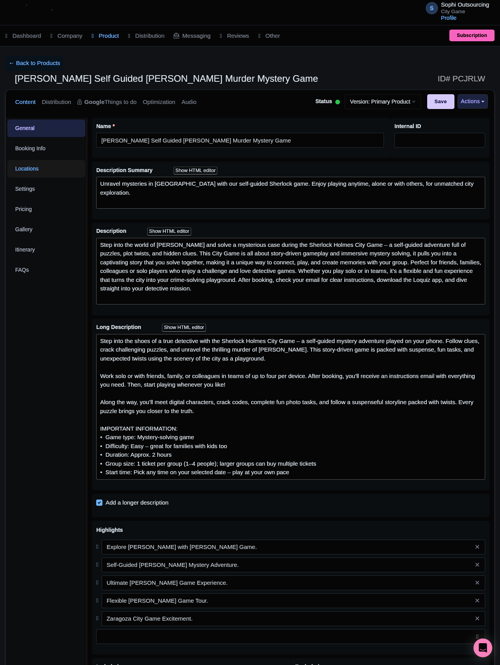
click at [33, 170] on link "Locations" at bounding box center [46, 169] width 78 height 18
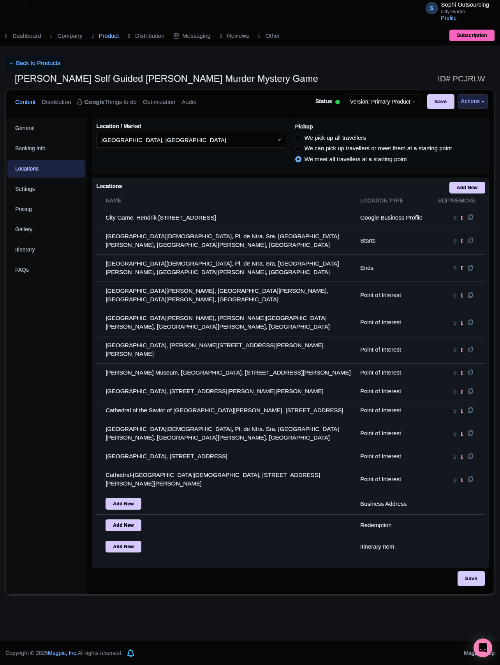
click at [192, 186] on div "Locations i Add New" at bounding box center [290, 188] width 389 height 12
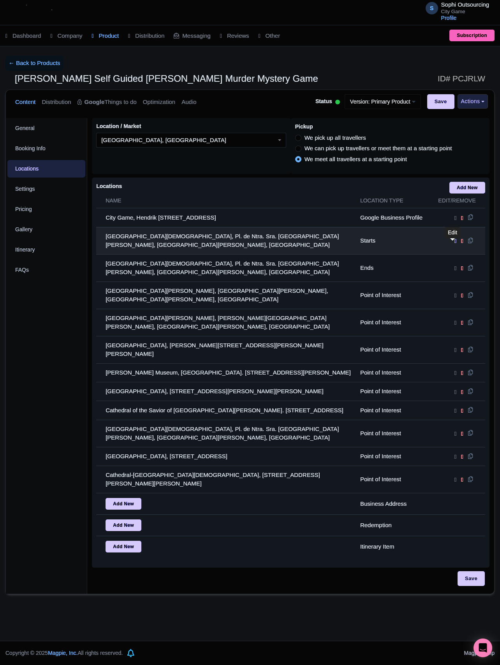
click at [454, 243] on icon at bounding box center [455, 241] width 2 height 7
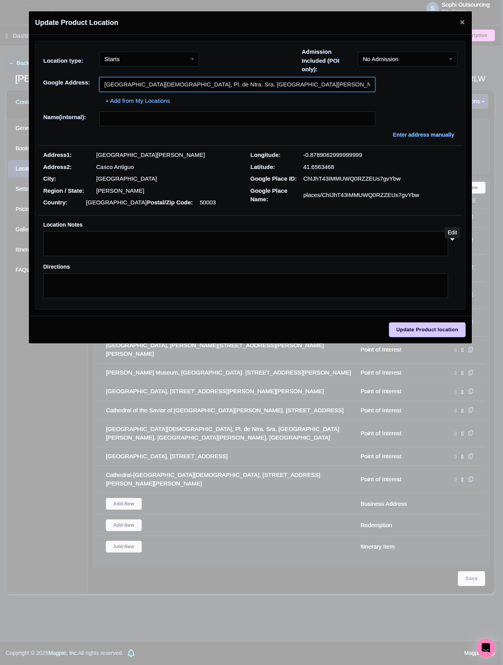
click at [156, 83] on input "Plaza of Our Lady of the Pillar, Pl. de Ntra. Sra. del Pilar, Casco Antiguo, 50…" at bounding box center [237, 84] width 276 height 15
paste input "Ayuntamiento de Zaragoza"
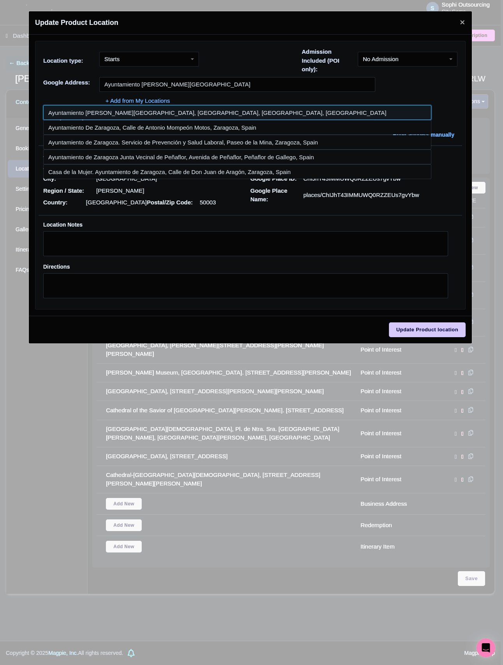
click at [162, 118] on input at bounding box center [237, 112] width 388 height 15
type input "Ayuntamiento de Zaragoza, Plaza de Nuestra Señora del Pilar, Zaragoza, Spain"
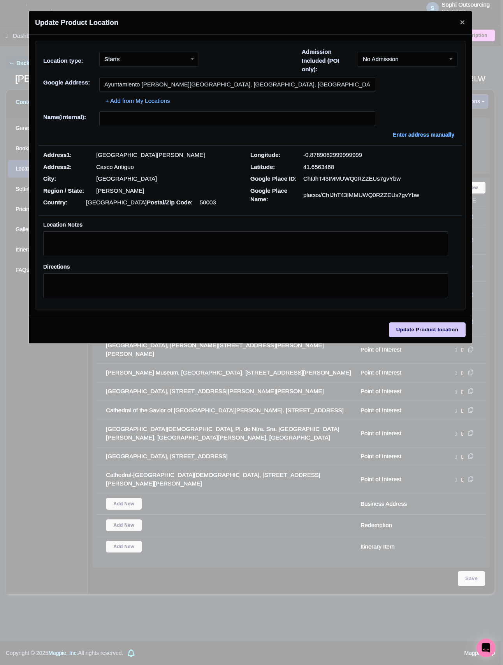
type input "Ayuntamiento de Zaragoza, Plaza de Nuestra Señora del Pilar, Zaragoza, Spain"
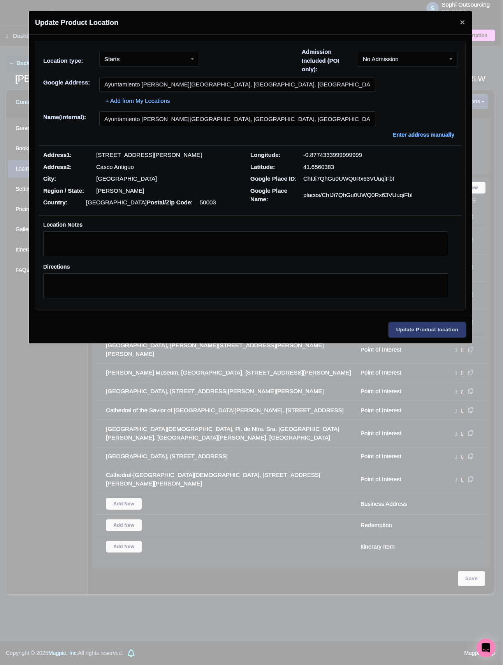
click at [420, 329] on input "Update Product location" at bounding box center [427, 329] width 77 height 15
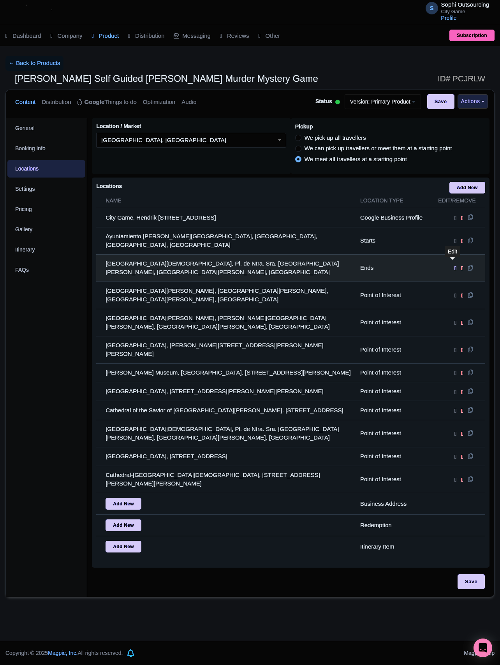
click at [454, 265] on icon at bounding box center [455, 268] width 2 height 7
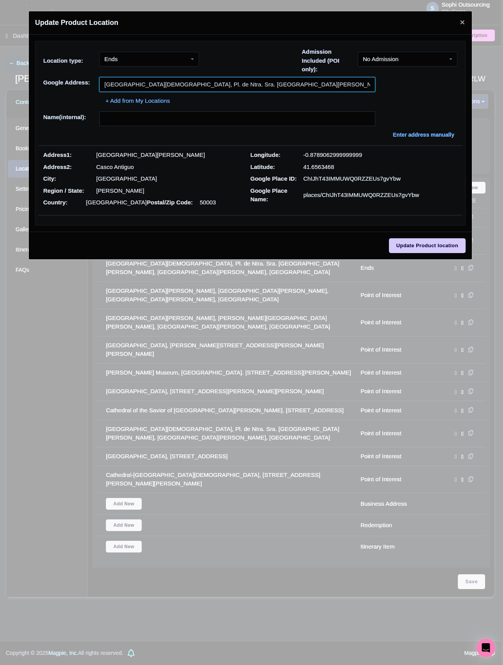
click at [147, 81] on input "Plaza of Our Lady of the Pillar, Pl. de Ntra. Sra. del Pilar, Casco Antiguo, 50…" at bounding box center [237, 84] width 276 height 15
paste input "Ayuntamiento de Zaragoza"
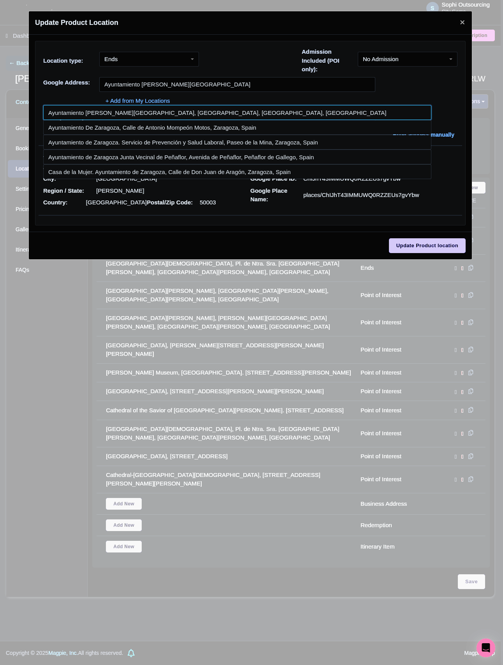
drag, startPoint x: 101, startPoint y: 114, endPoint x: 104, endPoint y: 118, distance: 5.6
click at [101, 114] on input at bounding box center [237, 112] width 388 height 15
type input "Ayuntamiento de Zaragoza, Plaza de Nuestra Señora del Pilar, Zaragoza, Spain"
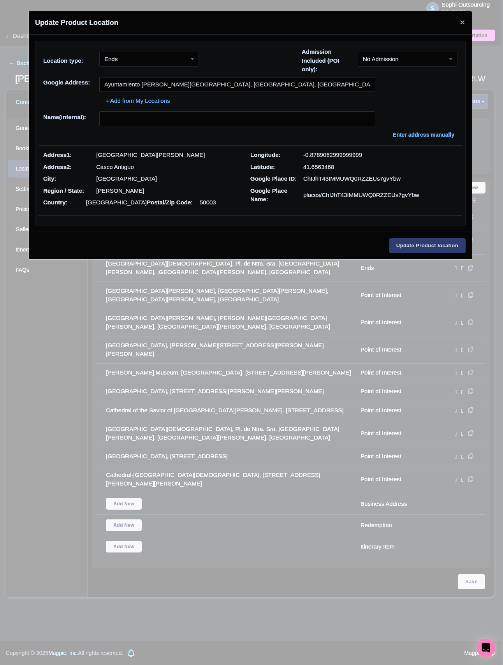
type input "Ayuntamiento de Zaragoza, Plaza de Nuestra Señora del Pilar, Zaragoza, Spain"
click at [427, 247] on input "Update Product location" at bounding box center [427, 245] width 77 height 15
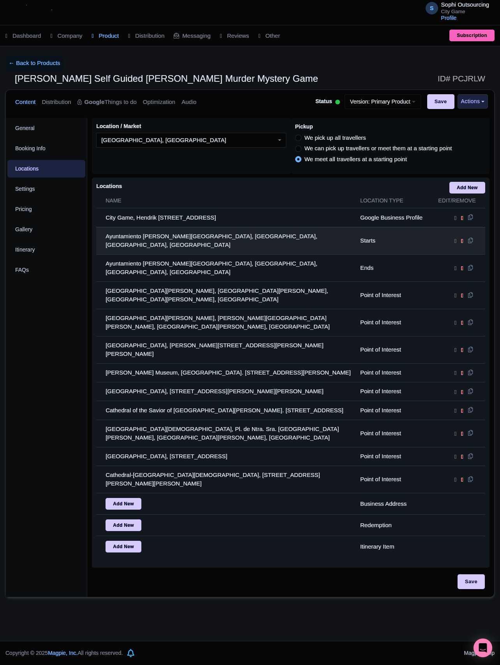
click at [210, 241] on td "Ayuntamiento de Zaragoza, Plaza de Nuestra Señora del Pilar, Zaragoza, Spain" at bounding box center [225, 240] width 259 height 27
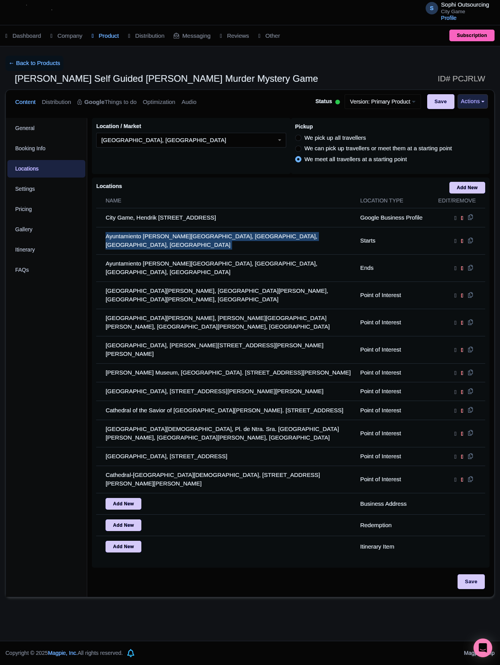
copy tr "Ayuntamiento de Zaragoza, Plaza de Nuestra Señora del Pilar, Zaragoza, Spain"
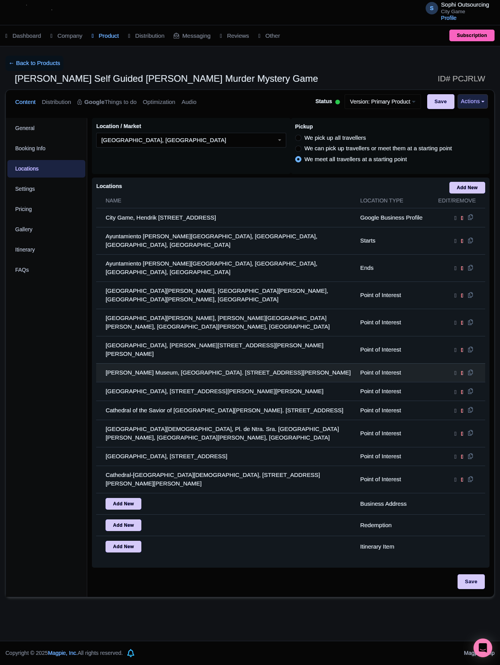
click at [114, 363] on td "Pablo Gargallo Museum, Pl. de S. Felipe, 3, Casco Antiguo, 50003 Zaragoza, Spain" at bounding box center [225, 372] width 259 height 19
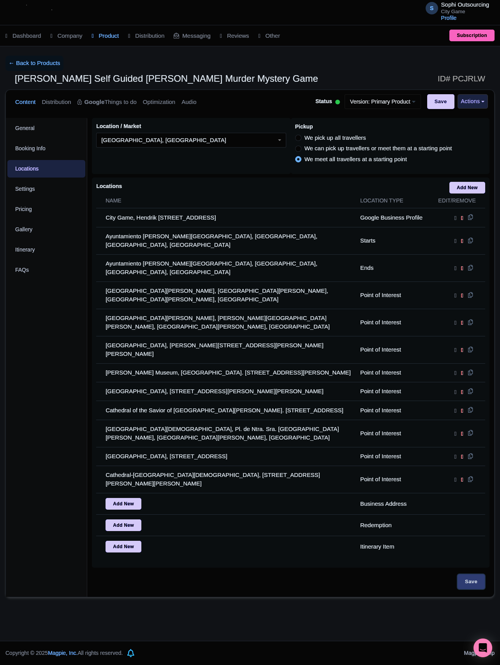
click at [467, 574] on input "Save" at bounding box center [471, 581] width 27 height 15
type input "Update Product"
click at [55, 74] on span "[PERSON_NAME] Self Guided [PERSON_NAME] Murder Mystery Game" at bounding box center [166, 78] width 303 height 11
click at [41, 65] on link "← Back to Products" at bounding box center [34, 63] width 58 height 15
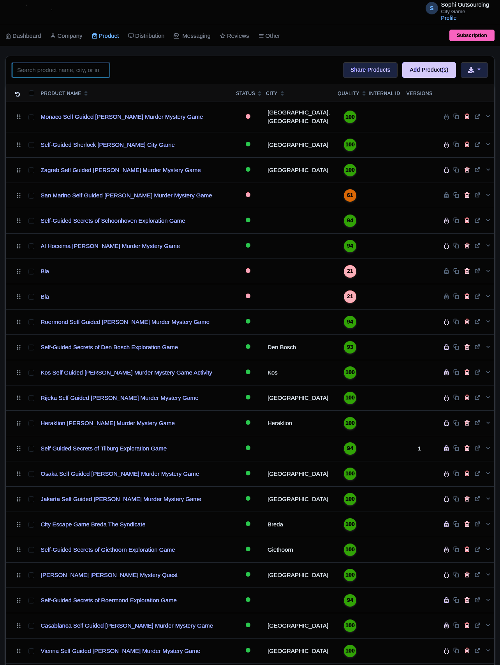
drag, startPoint x: 0, startPoint y: 0, endPoint x: 93, endPoint y: 71, distance: 116.7
click at [94, 72] on input "search" at bounding box center [60, 70] width 97 height 15
paste input "[GEOGRAPHIC_DATA]"
type input "[GEOGRAPHIC_DATA]"
click button "Search" at bounding box center [0, 0] width 0 height 0
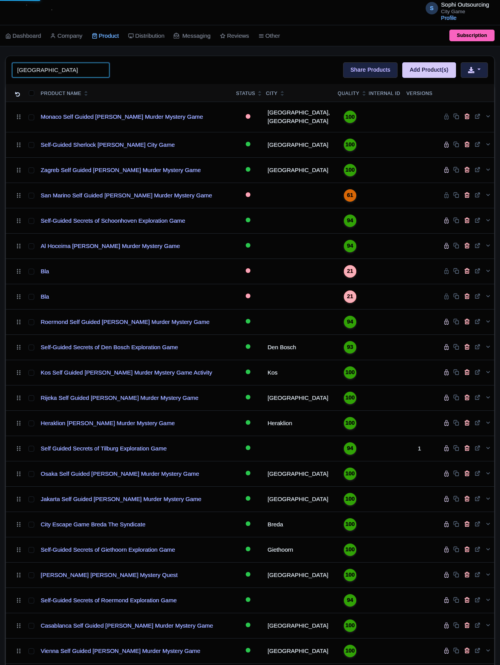
click button "Search" at bounding box center [0, 0] width 0 height 0
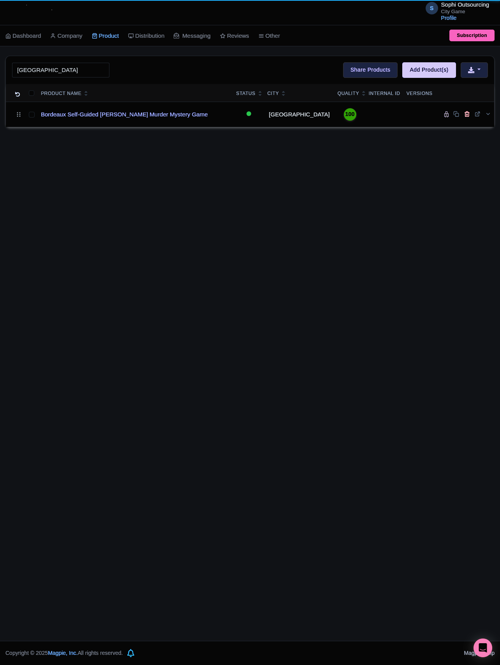
click at [9, 52] on div "S Sophi Outsourcing City Game Profile Users Settings Sign out Dashboard Company…" at bounding box center [250, 320] width 500 height 641
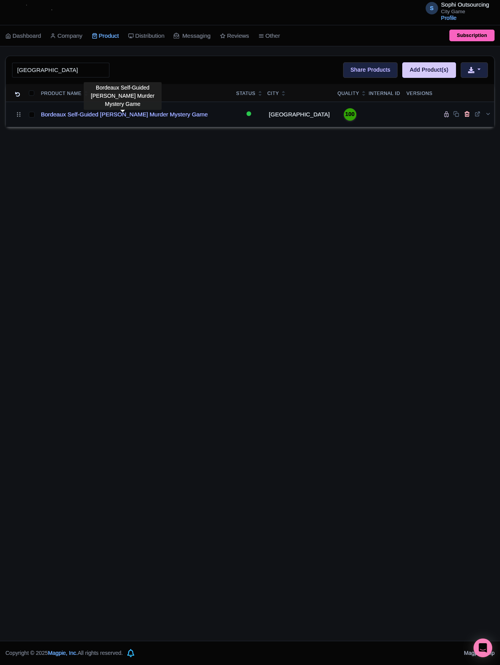
click at [126, 129] on div "S Sophi Outsourcing City Game Profile Users Settings Sign out Dashboard Company…" at bounding box center [250, 320] width 500 height 641
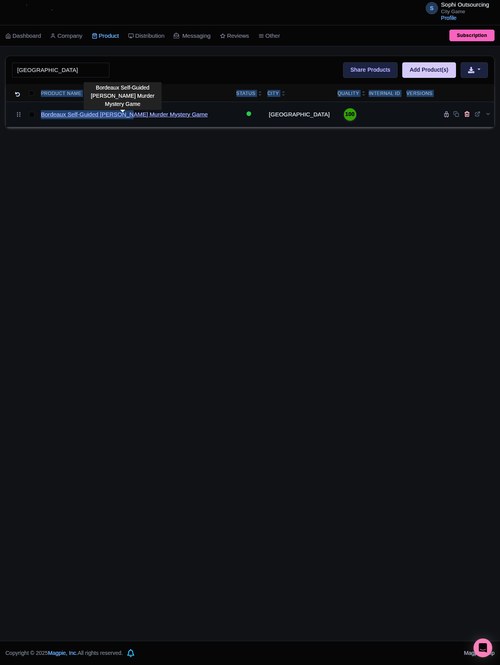
click at [123, 119] on link "Bordeaux Self-Guided [PERSON_NAME] Murder Mystery Game" at bounding box center [124, 114] width 167 height 9
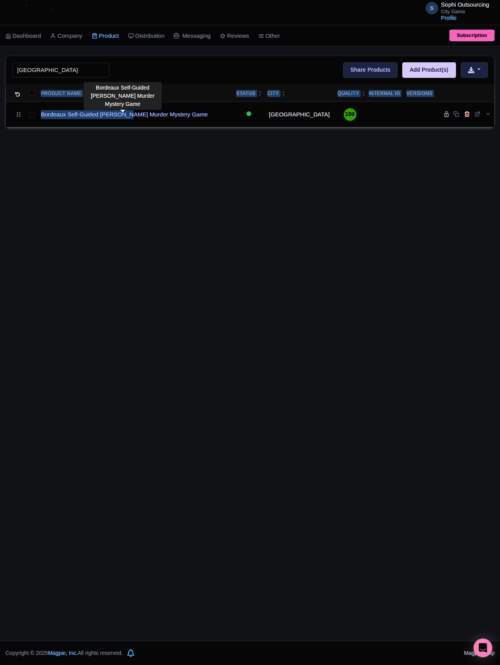
click at [198, 247] on div "S Sophi Outsourcing City Game Profile Users Settings Sign out Dashboard Company…" at bounding box center [250, 320] width 500 height 641
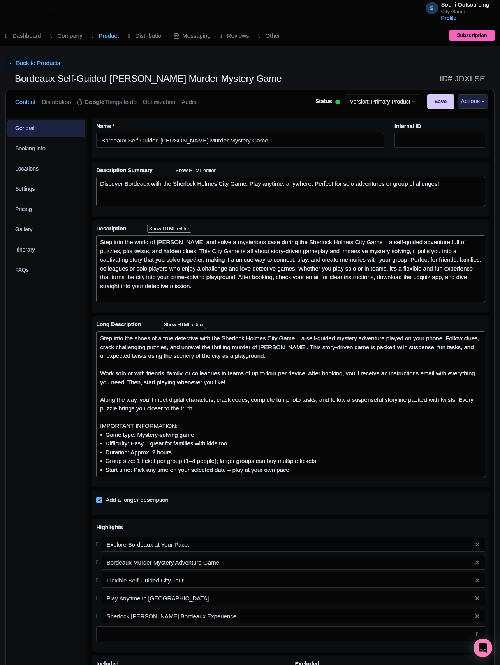
click at [67, 345] on div "General Booking Info Locations Settings Pricing Gallery Itinerary FAQs" at bounding box center [46, 460] width 81 height 685
click at [44, 161] on link "Locations" at bounding box center [46, 169] width 78 height 18
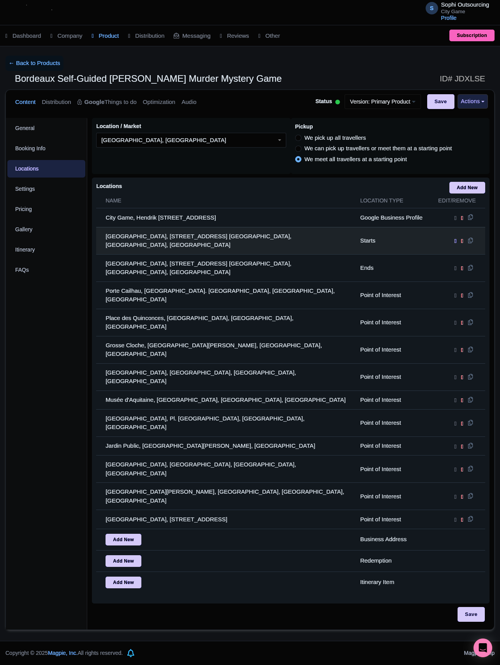
click at [454, 242] on icon at bounding box center [455, 241] width 2 height 7
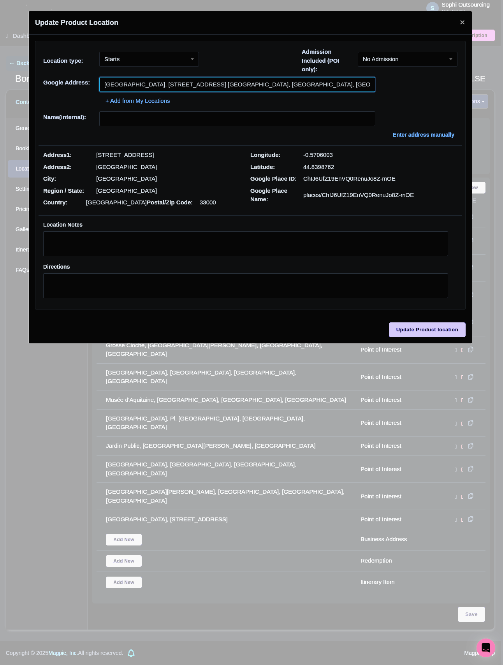
click at [160, 87] on input "Place Saint-Pierre, 5 Pl. Saint-Pierre, 33000 Bordeaux, France" at bounding box center [237, 84] width 276 height 15
paste input "de la Bours"
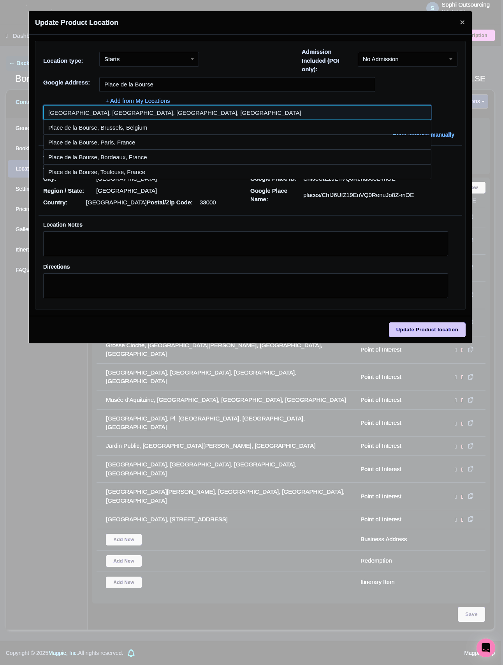
click at [168, 115] on input at bounding box center [237, 112] width 388 height 15
type input "Place de la Bourse, Place de la Bourse, Bordeaux, France"
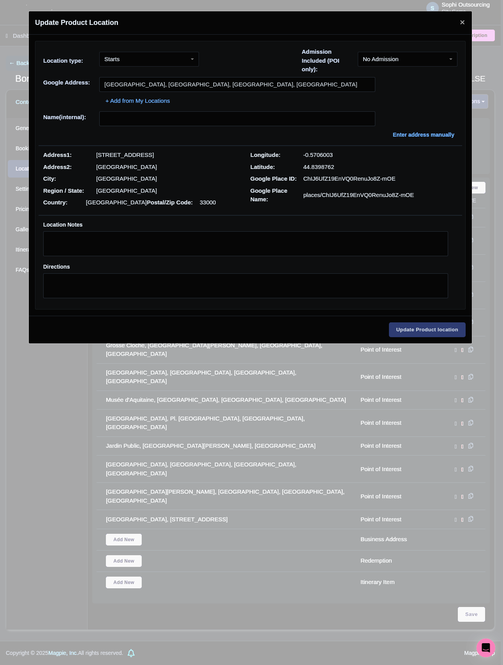
type input "Place de la Bourse, Place de la Bourse, Bordeaux, France"
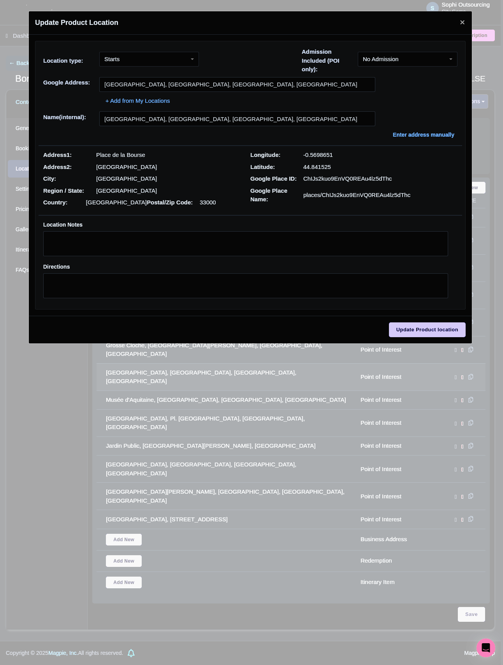
drag, startPoint x: 420, startPoint y: 351, endPoint x: 424, endPoint y: 340, distance: 12.6
click at [419, 351] on div "Update Product Location ad66c437-dae0-4d78-b34e-bdb09a1d64be Location type: Sta…" at bounding box center [251, 332] width 503 height 665
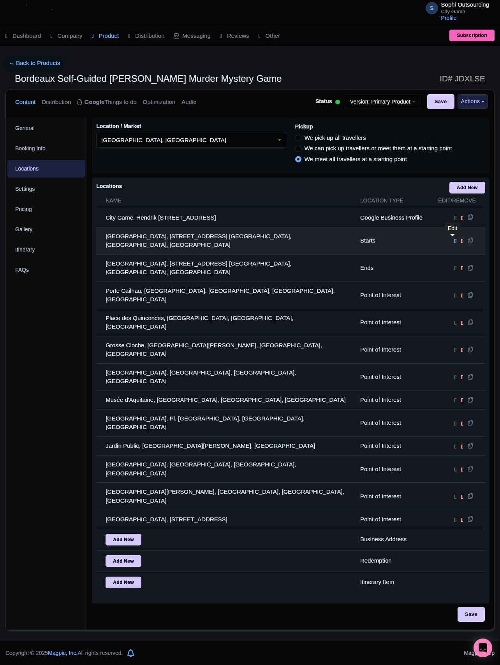
click at [454, 238] on icon at bounding box center [455, 241] width 2 height 7
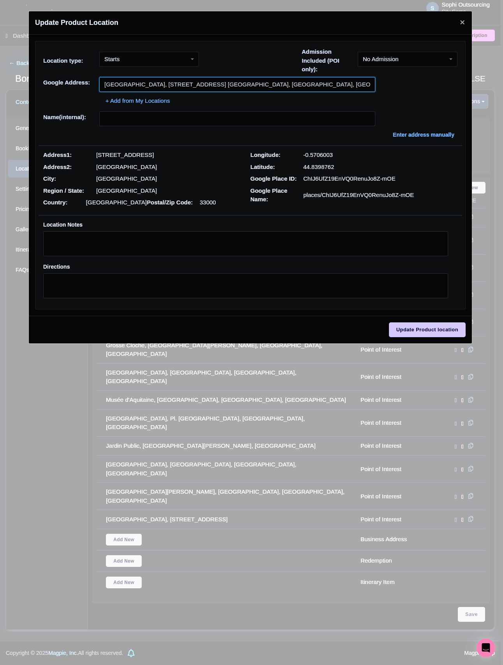
click at [243, 86] on input "Place Saint-Pierre, 5 Pl. Saint-Pierre, 33000 Bordeaux, France" at bounding box center [237, 84] width 276 height 15
paste input "de la Bours"
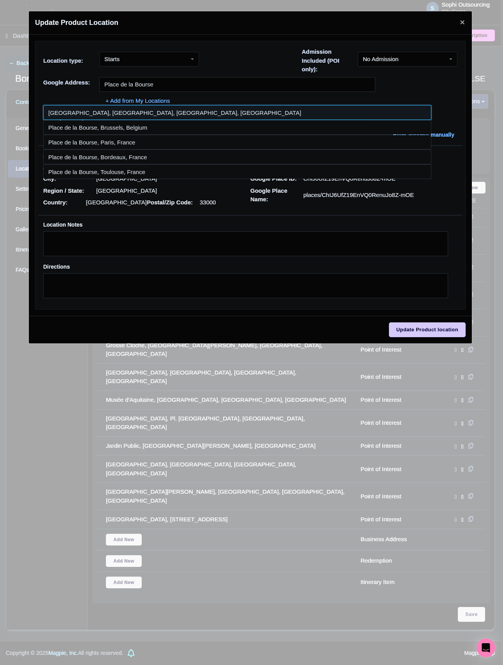
click at [110, 111] on input at bounding box center [237, 112] width 388 height 15
type input "Place de la Bourse, Place de la Bourse, Bordeaux, France"
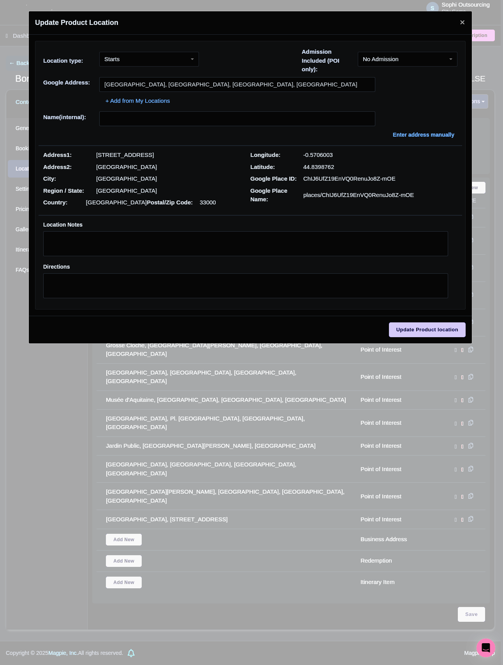
type input "Place de la Bourse, Place de la Bourse, Bordeaux, France"
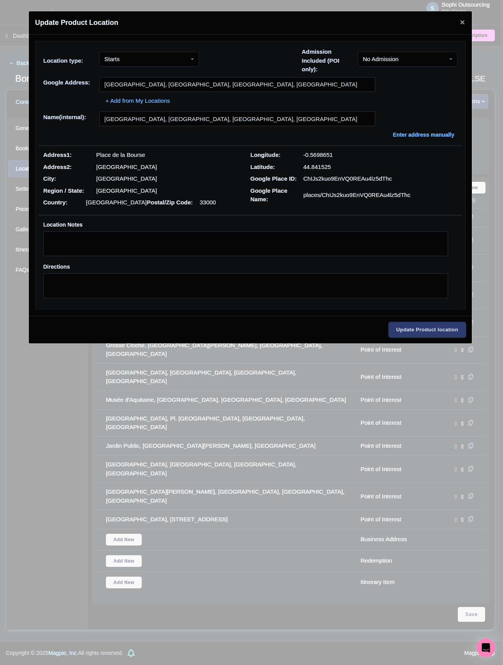
click at [418, 331] on input "Update Product location" at bounding box center [427, 329] width 77 height 15
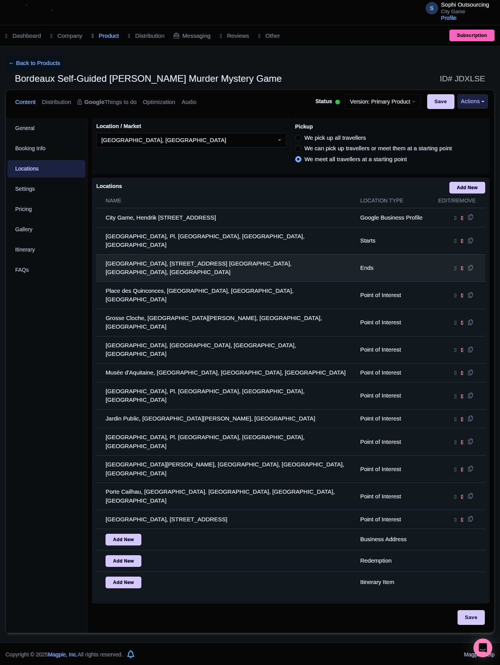
click at [447, 259] on td at bounding box center [458, 267] width 54 height 27
click at [454, 265] on icon at bounding box center [455, 268] width 2 height 7
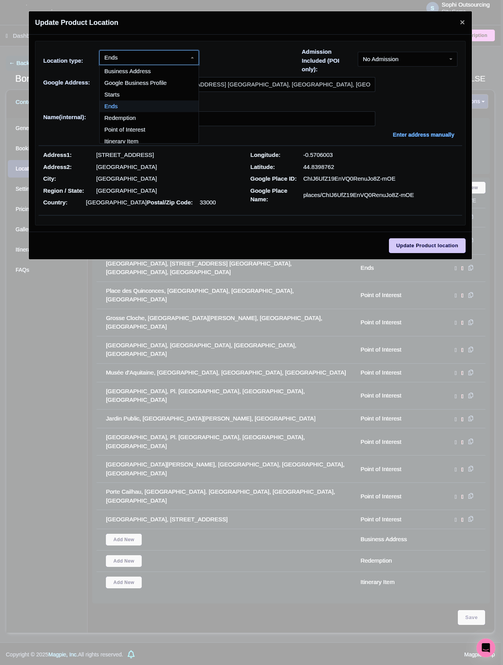
click at [191, 57] on div "Ends" at bounding box center [149, 57] width 100 height 15
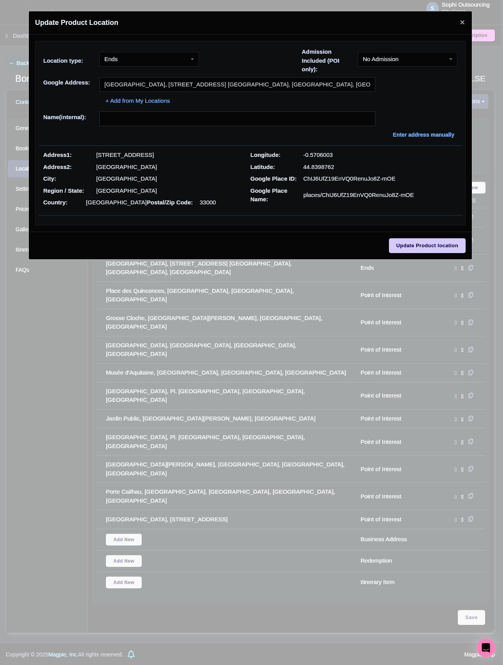
click at [290, 76] on div "Location type: Ends Ends Business Address Google Business Profile Starts Ends R…" at bounding box center [251, 63] width 424 height 30
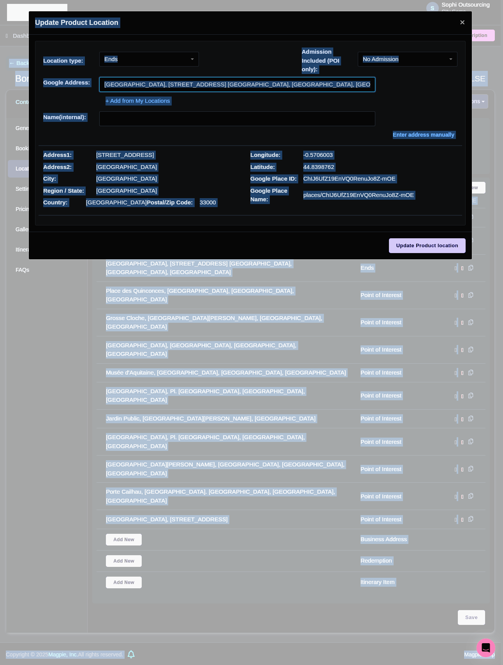
click at [265, 89] on input "Place Saint-Pierre, 5 Pl. Saint-Pierre, 33000 Bordeaux, France" at bounding box center [237, 84] width 276 height 15
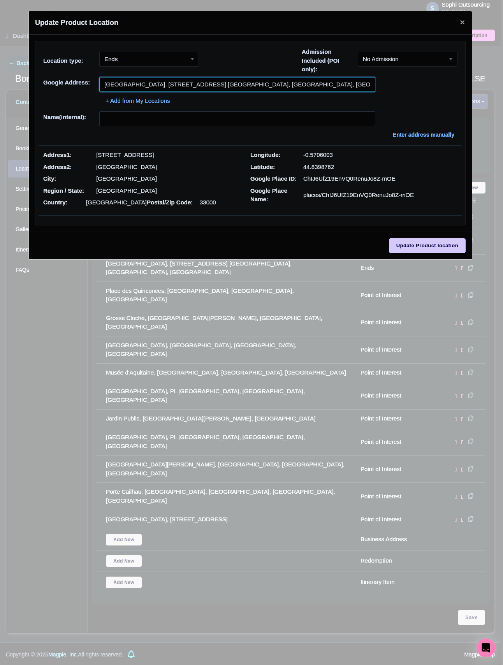
paste input "de la Bours"
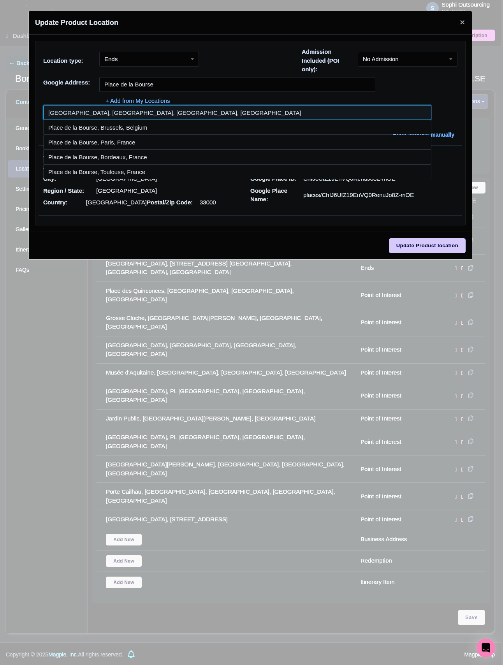
click at [86, 113] on input at bounding box center [237, 112] width 388 height 15
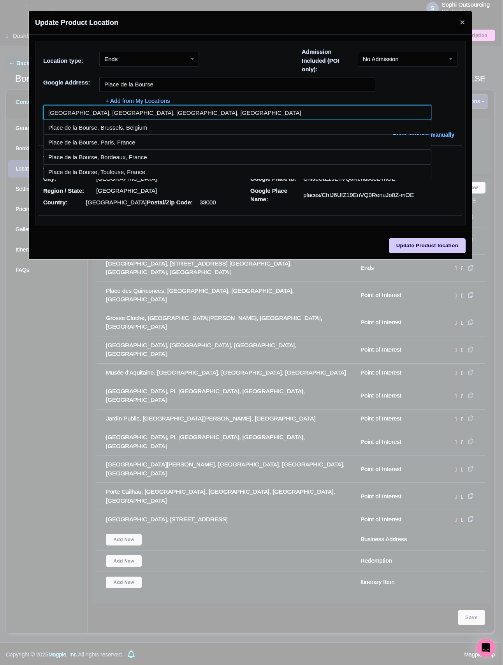
type input "Place de la Bourse, Place de la Bourse, Bordeaux, France"
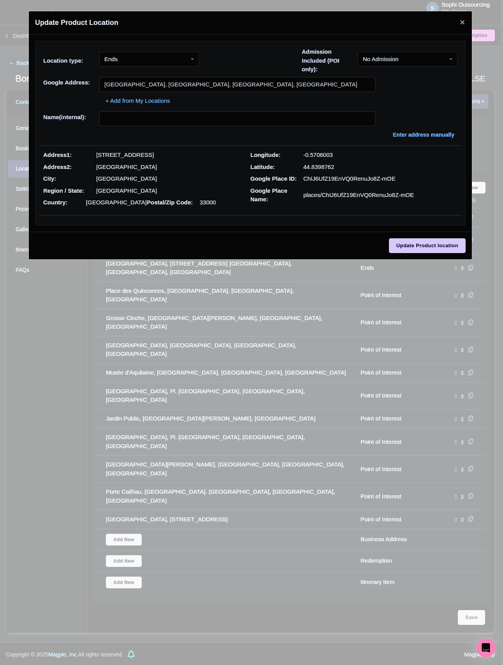
type input "Place de la Bourse, Place de la Bourse, Bordeaux, France"
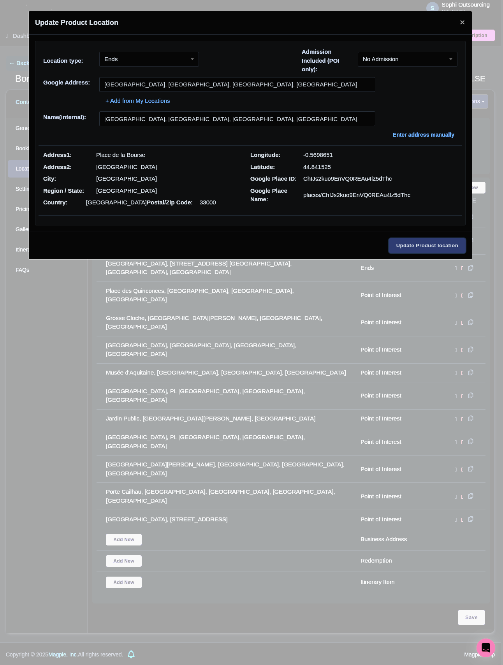
click at [400, 253] on input "Update Product location" at bounding box center [427, 245] width 77 height 15
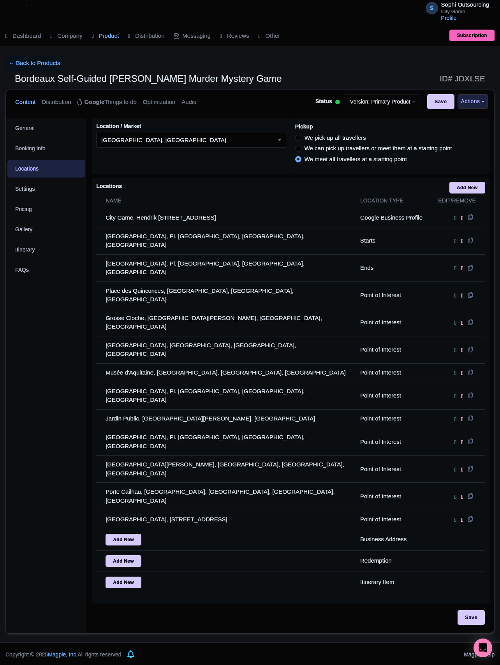
drag, startPoint x: 277, startPoint y: 626, endPoint x: 278, endPoint y: 619, distance: 7.1
click at [277, 625] on div "S Sophi Outsourcing City Game Profile Users Settings Sign out Dashboard Company…" at bounding box center [250, 321] width 500 height 643
click at [219, 601] on div "S Sophi Outsourcing City Game Profile Users Settings Sign out Dashboard Company…" at bounding box center [250, 321] width 500 height 643
click at [454, 610] on div "Save" at bounding box center [291, 617] width 388 height 15
click at [483, 610] on input "Save" at bounding box center [471, 617] width 27 height 15
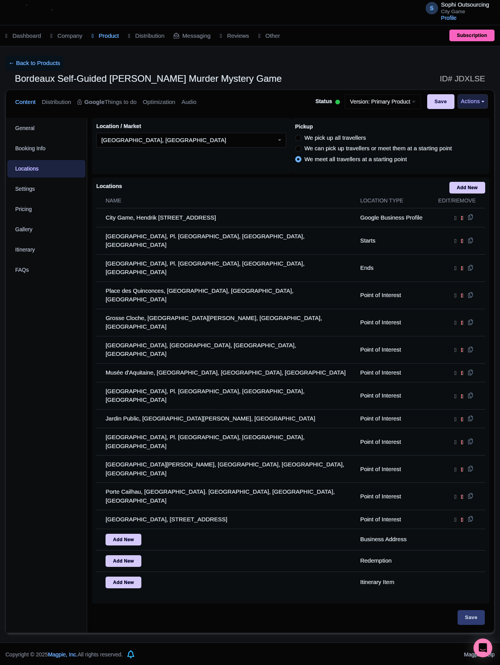
type input "Update Product"
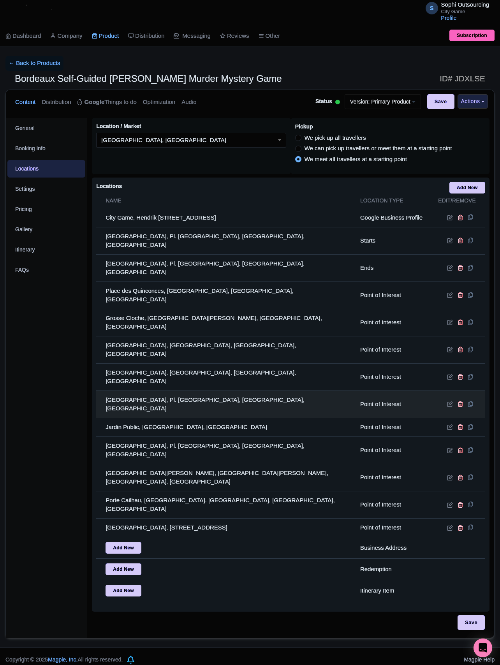
drag, startPoint x: 303, startPoint y: 391, endPoint x: 239, endPoint y: 362, distance: 70.1
click at [303, 437] on td "[GEOGRAPHIC_DATA], Pl. [GEOGRAPHIC_DATA], [GEOGRAPHIC_DATA], [GEOGRAPHIC_DATA]" at bounding box center [225, 450] width 259 height 27
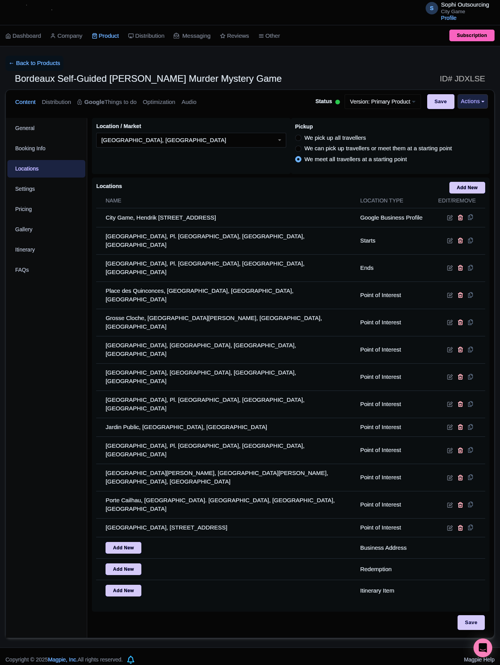
drag, startPoint x: 329, startPoint y: 611, endPoint x: 325, endPoint y: 611, distance: 4.7
click at [329, 611] on div "S Sophi Outsourcing City Game Profile Users Settings Sign out Dashboard Company…" at bounding box center [250, 324] width 500 height 648
click at [314, 577] on div "S Sophi Outsourcing City Game Profile Users Settings Sign out Dashboard Company…" at bounding box center [250, 324] width 500 height 648
click at [55, 63] on link "← Back to Products" at bounding box center [34, 63] width 58 height 15
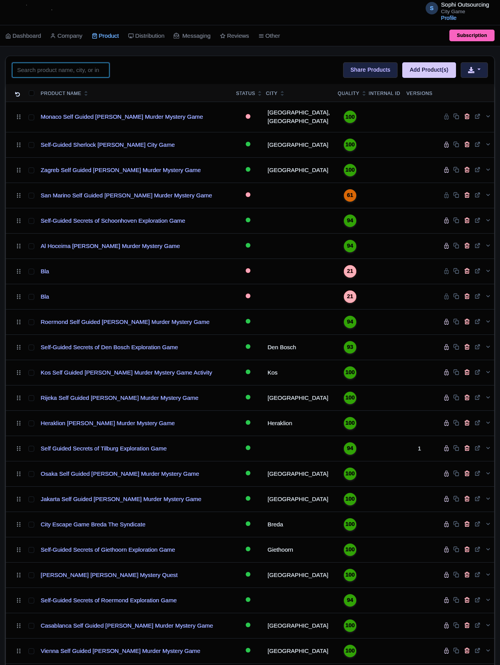
click at [56, 77] on input "search" at bounding box center [60, 70] width 97 height 15
paste input "[GEOGRAPHIC_DATA]"
type input "[GEOGRAPHIC_DATA]"
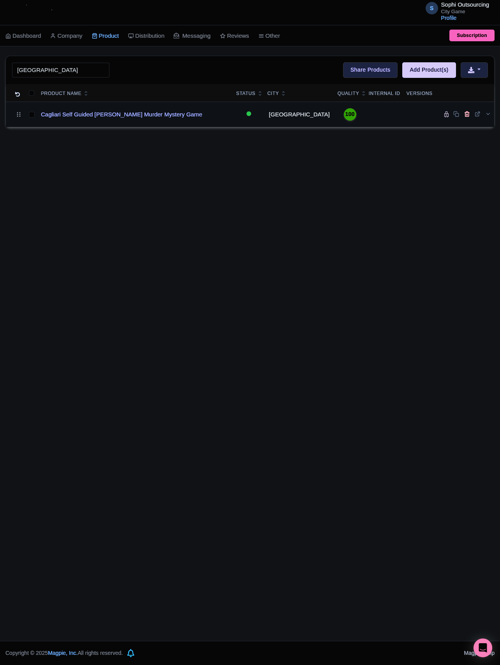
click at [62, 111] on td "Cagliari Self Guided [PERSON_NAME] Murder Mystery Game" at bounding box center [135, 114] width 195 height 25
click at [75, 122] on td "Cagliari Self Guided [PERSON_NAME] Murder Mystery Game" at bounding box center [135, 114] width 195 height 25
click at [79, 119] on link "Cagliari Self Guided [PERSON_NAME] Murder Mystery Game" at bounding box center [121, 114] width 161 height 9
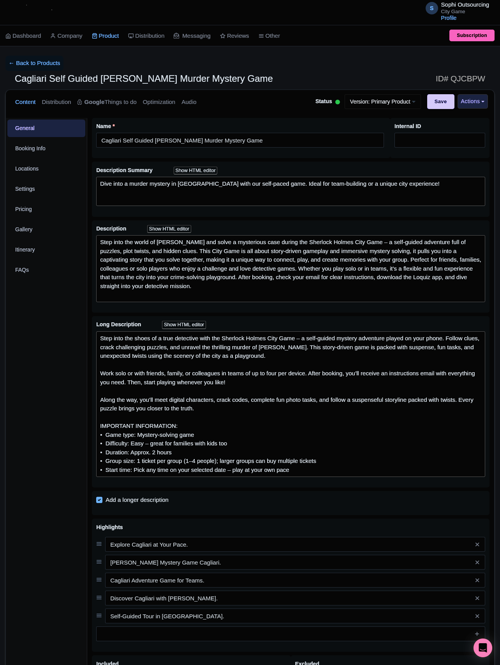
click at [56, 306] on div "General Booking Info Locations Settings Pricing Gallery Itinerary FAQs" at bounding box center [46, 460] width 81 height 685
click at [31, 173] on link "Locations" at bounding box center [46, 169] width 78 height 18
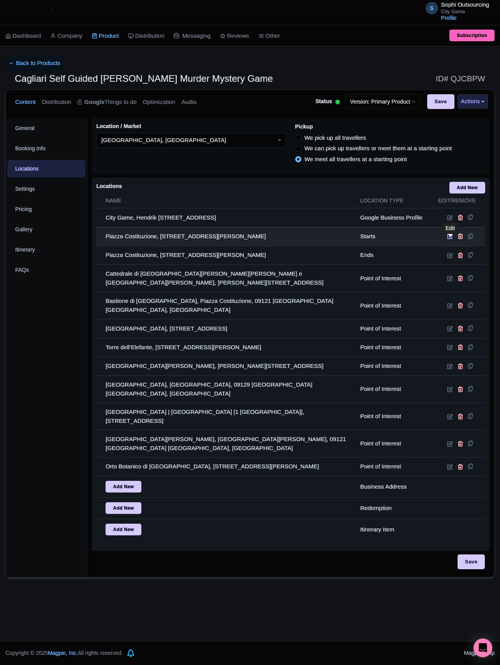
click at [449, 239] on icon at bounding box center [450, 236] width 6 height 6
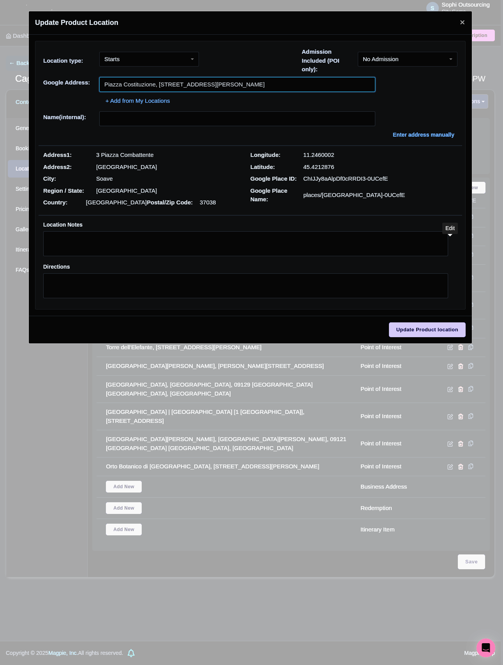
click at [227, 79] on input "Piazza Costituzione, Piazza Combattente, 3, 37038 Soave VR, Italy" at bounding box center [237, 84] width 276 height 15
paste input "Yenne"
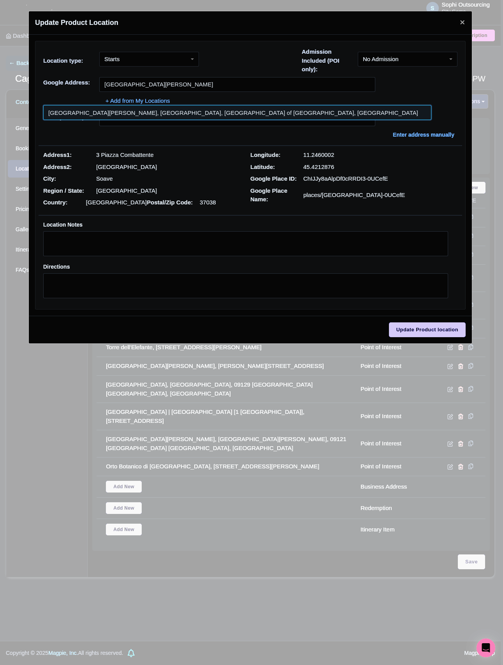
click at [203, 111] on input at bounding box center [237, 112] width 388 height 15
type input "[GEOGRAPHIC_DATA][PERSON_NAME], [GEOGRAPHIC_DATA], [GEOGRAPHIC_DATA] of [GEOGRA…"
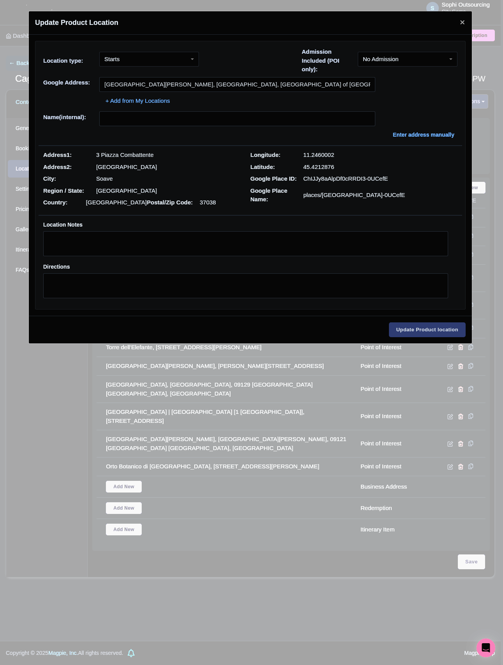
type input "Piazza Yenne, Cagliari, Metropolitan City of Cagliari, Italy"
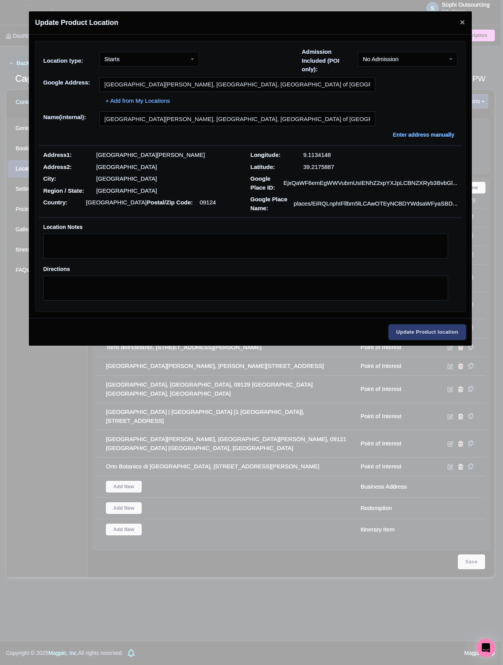
click at [441, 336] on input "Update Product location" at bounding box center [427, 332] width 77 height 15
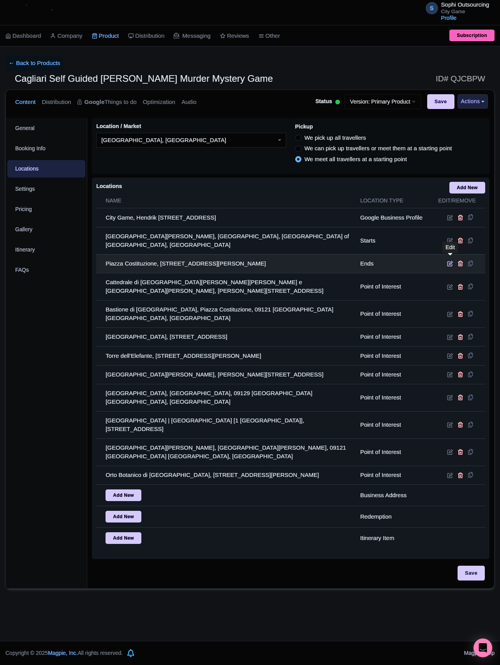
click at [451, 261] on icon at bounding box center [450, 264] width 6 height 6
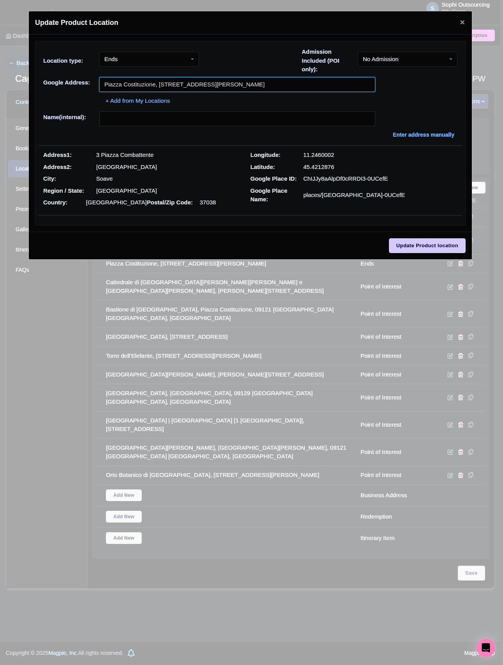
click at [208, 82] on input "Piazza Costituzione, Piazza Combattente, 3, 37038 Soave VR, Italy" at bounding box center [237, 84] width 276 height 15
paste input "Yenne"
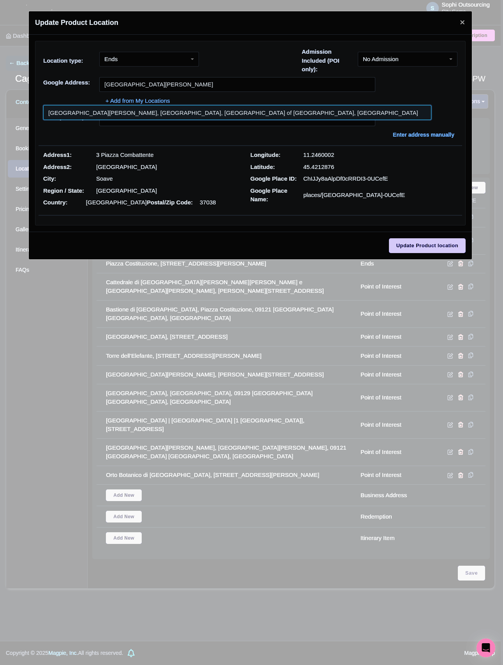
click at [87, 114] on input at bounding box center [237, 112] width 388 height 15
type input "Piazza Yenne, Cagliari, Metropolitan City of Cagliari, Italy"
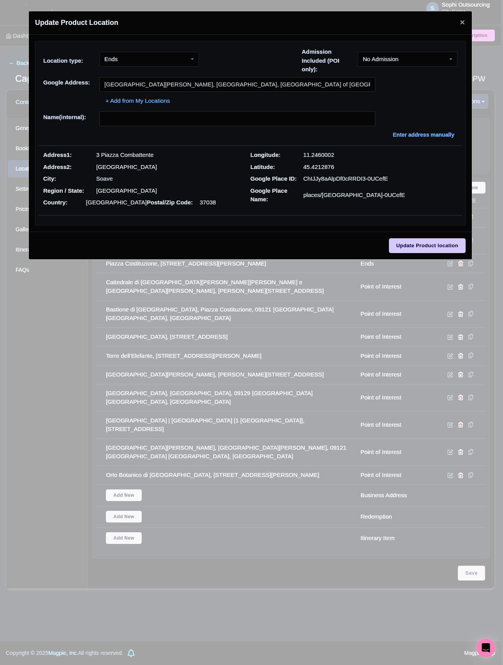
type input "Piazza Yenne, Cagliari, Metropolitan City of Cagliari, Italy"
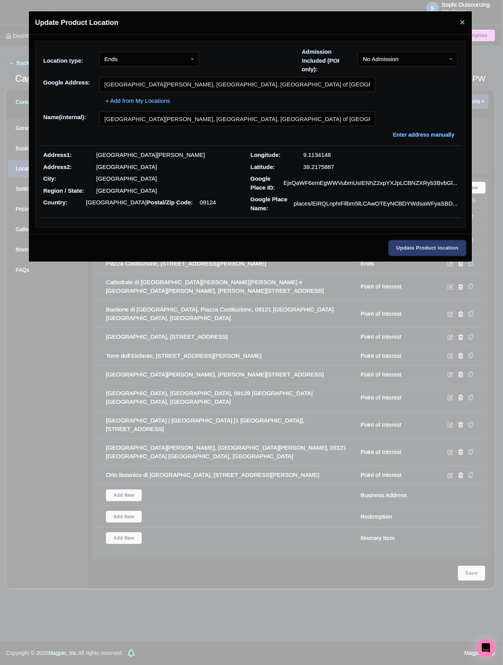
click at [431, 255] on input "Update Product location" at bounding box center [427, 248] width 77 height 15
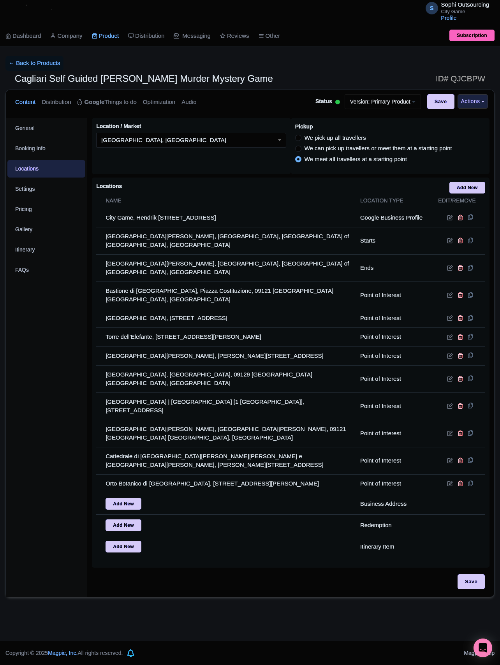
click at [347, 572] on div "S Sophi Outsourcing City Game Profile Users Settings Sign out Dashboard Company…" at bounding box center [250, 320] width 500 height 641
click at [346, 574] on div "Save" at bounding box center [291, 585] width 398 height 23
click at [470, 574] on input "Save" at bounding box center [471, 581] width 27 height 15
type input "Update Product"
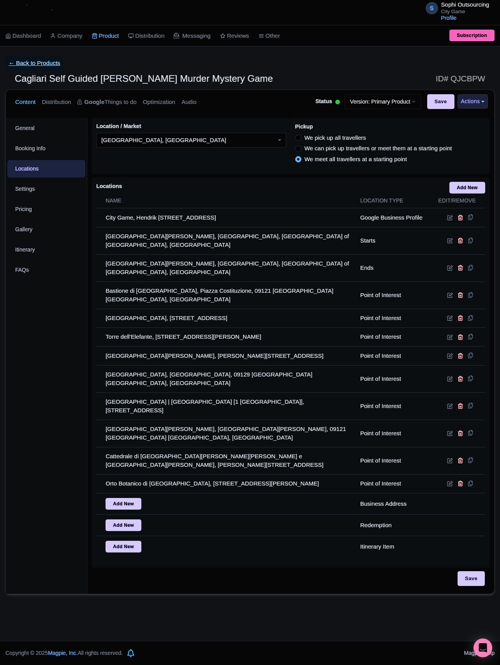
click at [30, 67] on link "← Back to Products" at bounding box center [34, 63] width 58 height 15
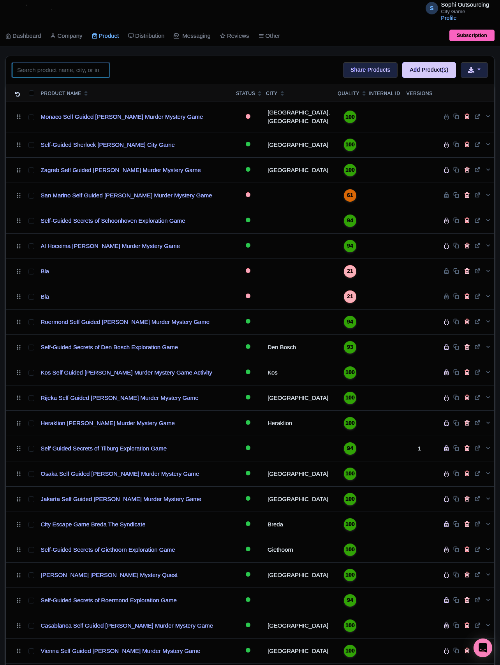
click at [51, 77] on input "search" at bounding box center [60, 70] width 97 height 15
paste input "Essen"
click button "Search" at bounding box center [0, 0] width 0 height 0
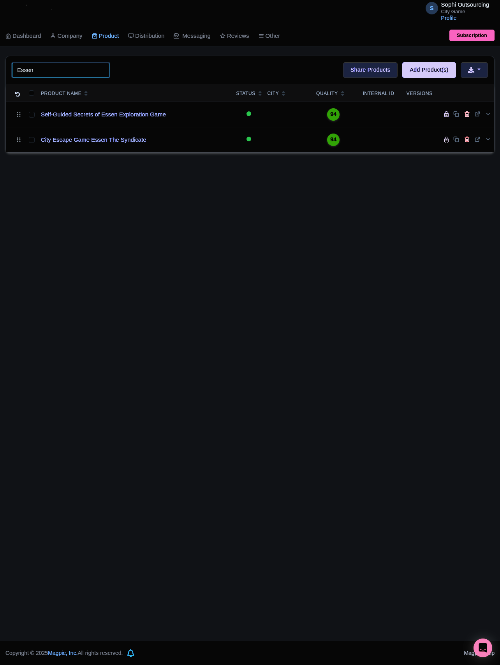
click at [65, 69] on input "Essen" at bounding box center [60, 70] width 97 height 15
click at [192, 342] on div "S Sophi Outsourcing City Game Profile Users Settings Sign out Dashboard Company…" at bounding box center [250, 320] width 500 height 641
click at [206, 320] on div "S Sophi Outsourcing City Game Profile Users Settings Sign out Dashboard Company…" at bounding box center [250, 320] width 500 height 641
drag, startPoint x: 307, startPoint y: 252, endPoint x: 164, endPoint y: 224, distance: 146.2
click at [306, 252] on div "S Sophi Outsourcing City Game Profile Users Settings Sign out Dashboard Company…" at bounding box center [250, 320] width 500 height 641
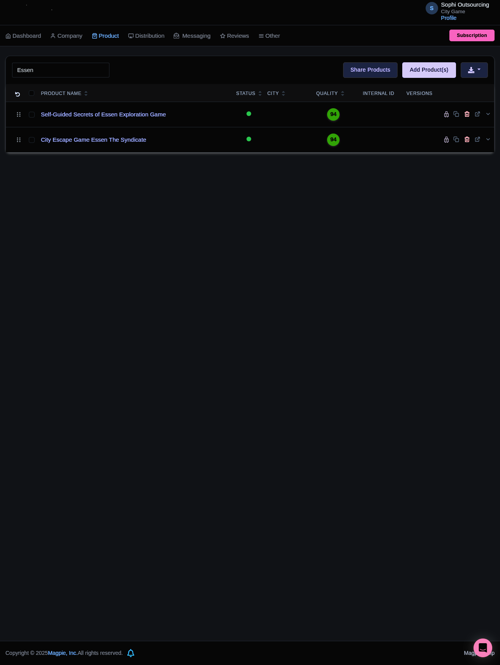
click at [379, 202] on div "S Sophi Outsourcing City Game Profile Users Settings Sign out Dashboard Company…" at bounding box center [250, 320] width 500 height 641
click at [253, 360] on div "S Sophi Outsourcing City Game Profile Users Settings Sign out Dashboard Company…" at bounding box center [250, 320] width 500 height 641
click at [46, 73] on input "Essen" at bounding box center [60, 70] width 97 height 15
paste input "Valencia"
type input "Valencia"
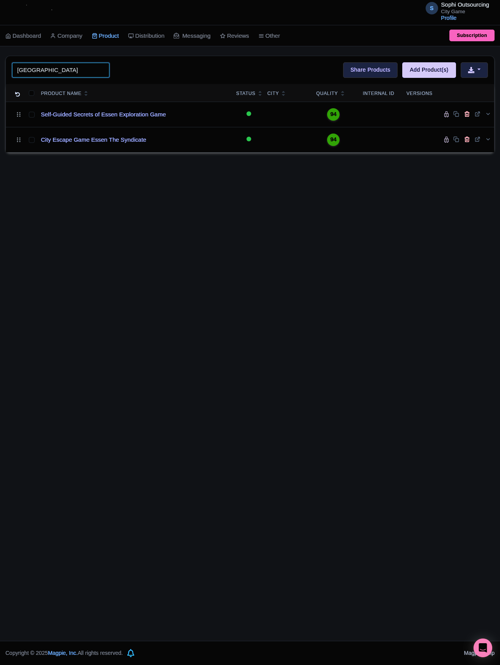
click button "Search" at bounding box center [0, 0] width 0 height 0
click at [131, 243] on div "S Sophi Outsourcing City Game Profile Users Settings Sign out Dashboard Company…" at bounding box center [250, 320] width 500 height 641
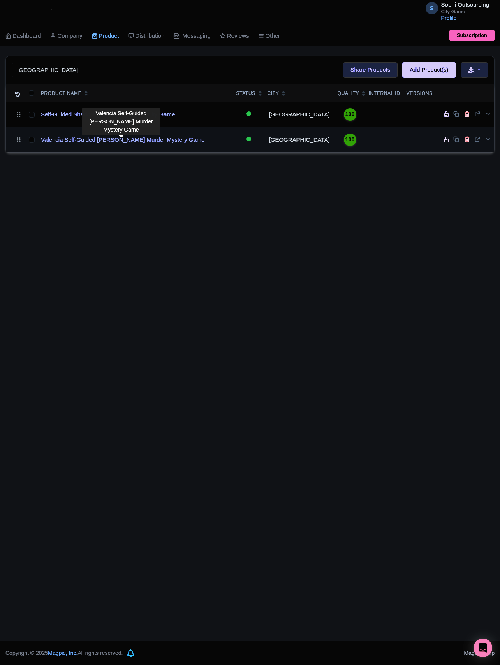
click at [64, 140] on link "Valencia Self-Guided [PERSON_NAME] Murder Mystery Game" at bounding box center [123, 140] width 164 height 9
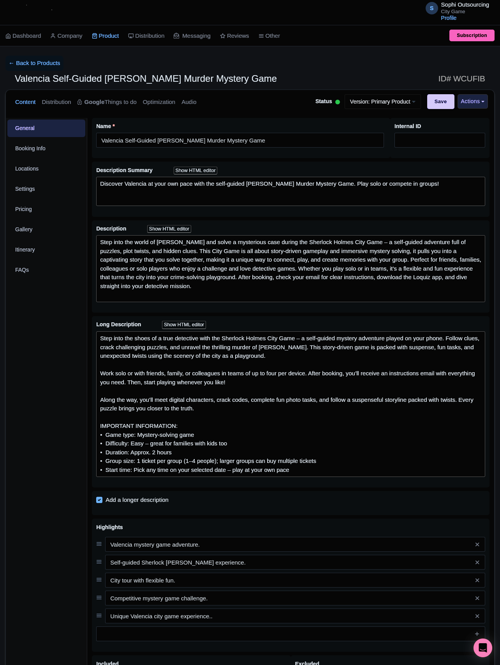
click at [47, 347] on div "General Booking Info Locations Settings Pricing Gallery Itinerary FAQs" at bounding box center [46, 460] width 81 height 685
click at [20, 171] on link "Locations" at bounding box center [46, 169] width 78 height 18
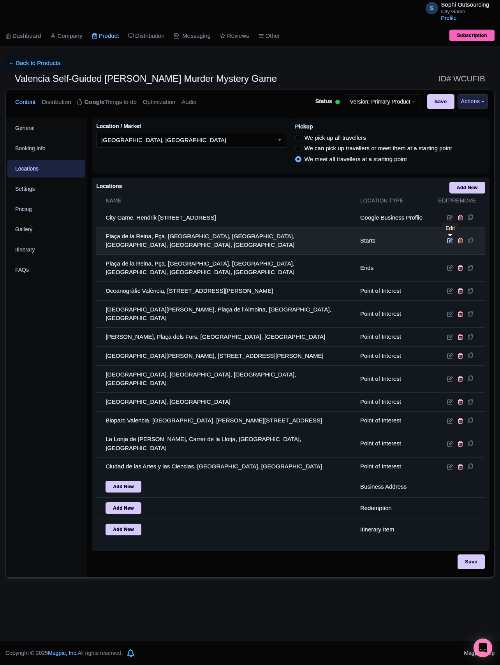
click at [449, 239] on icon at bounding box center [450, 241] width 6 height 6
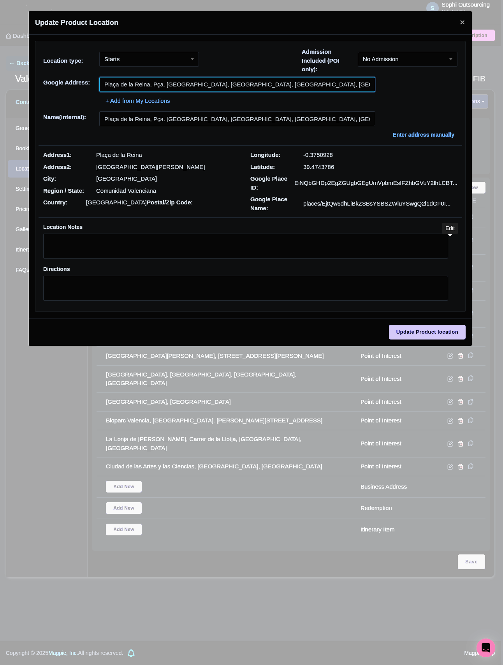
click at [162, 84] on input "Plaça de la Reina, Pça. de la Reina, Ciutat Vella, València, Valencia, Spain" at bounding box center [237, 84] width 276 height 15
paste input "Verge"
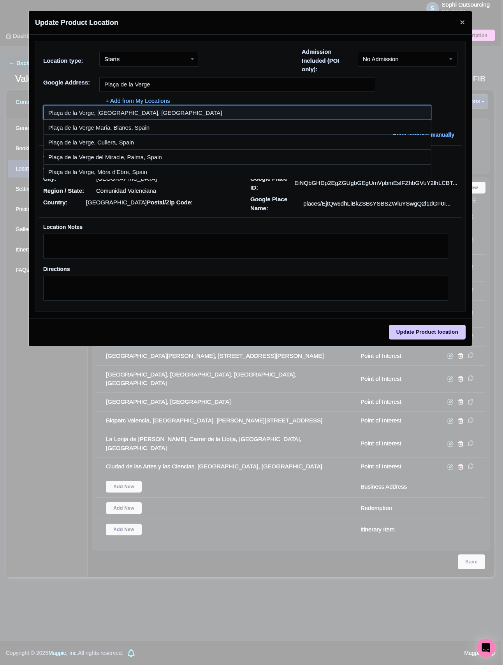
click at [132, 114] on input at bounding box center [237, 112] width 388 height 15
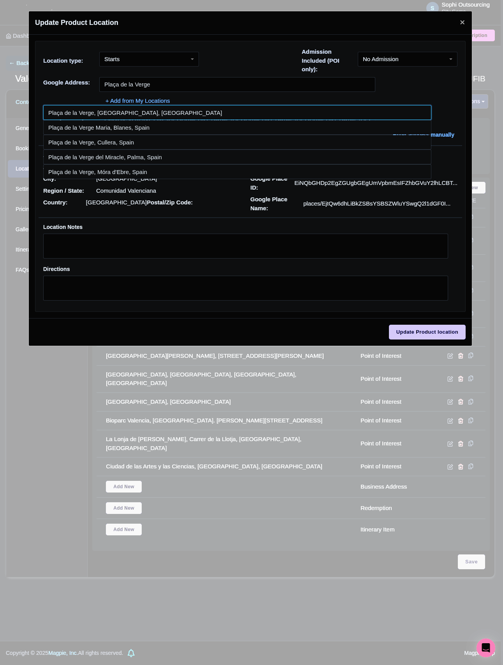
type input "Plaça de la Verge, Valencia, Spain"
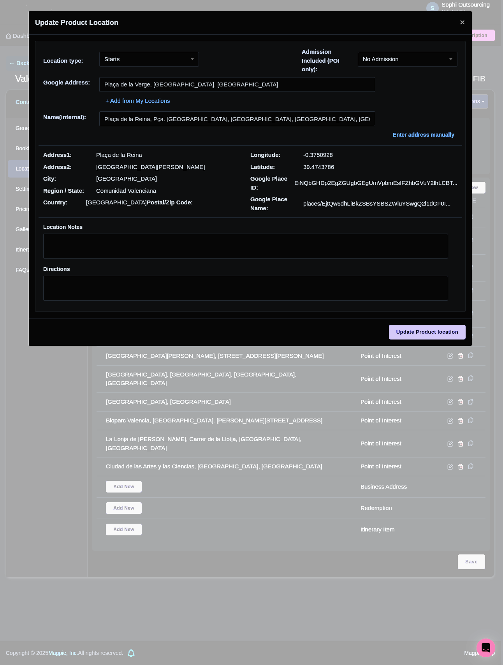
type input "Plaça de la Verge, Valencia, Spain"
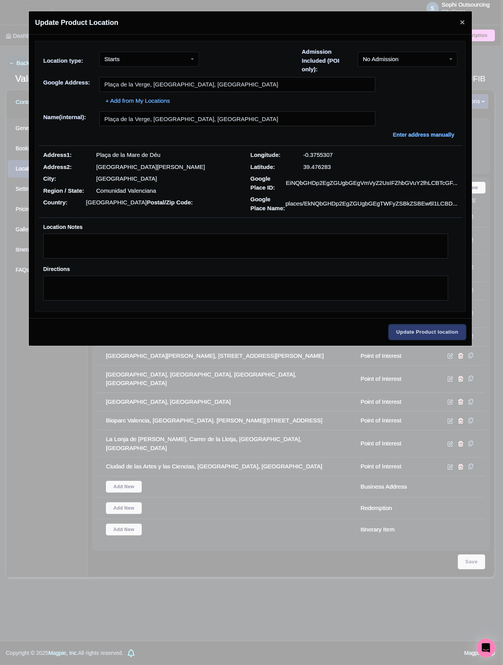
click at [429, 340] on input "Update Product location" at bounding box center [427, 332] width 77 height 15
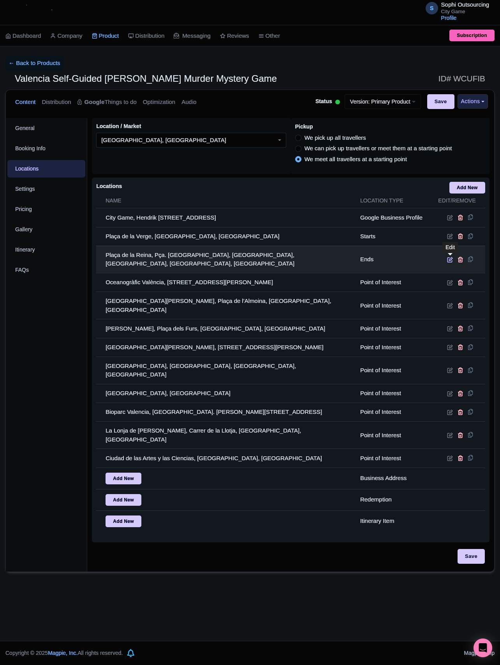
click at [448, 257] on icon at bounding box center [450, 260] width 6 height 6
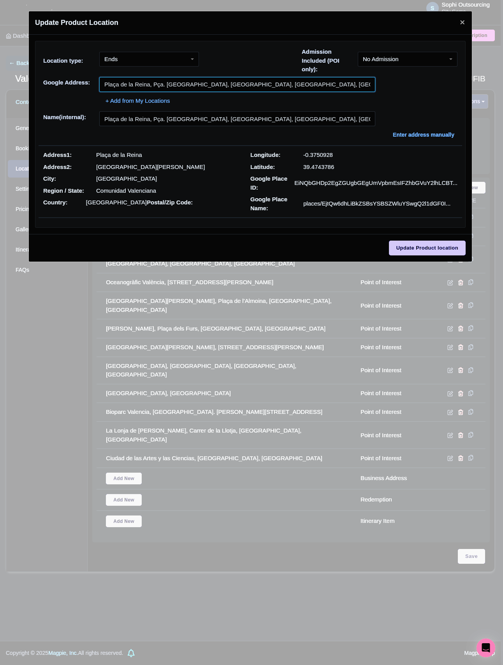
click at [181, 89] on input "Plaça de la Reina, Pça. de la Reina, Ciutat Vella, València, Valencia, Spain" at bounding box center [237, 84] width 276 height 15
paste input "Verge"
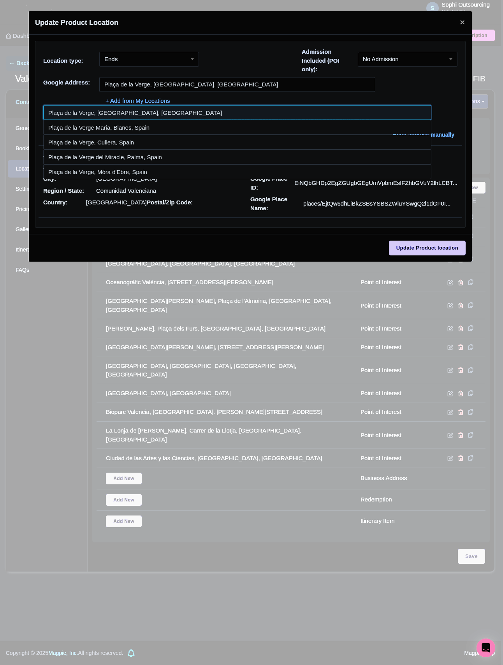
click at [176, 114] on input at bounding box center [237, 112] width 388 height 15
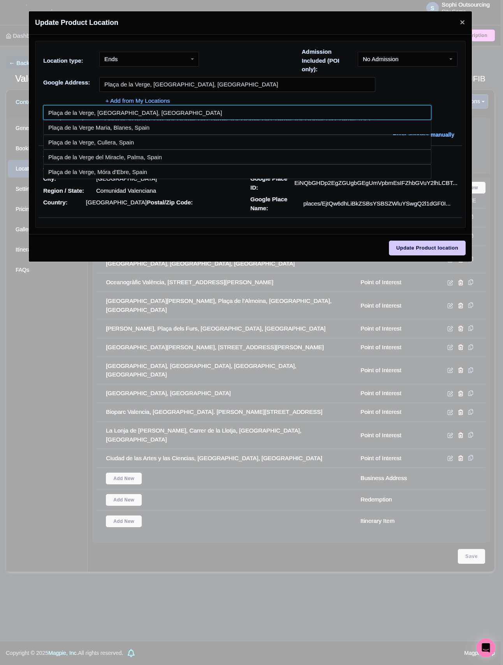
type input "Plaça de la Verge, València, Spain"
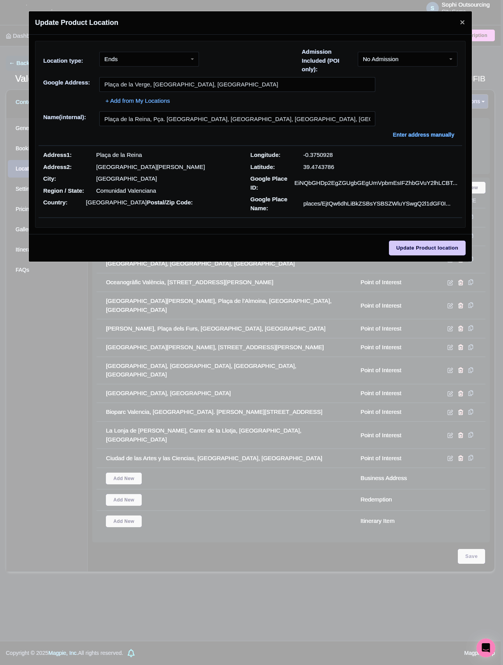
type input "Plaça de la Verge, València, Spain"
drag, startPoint x: 441, startPoint y: 248, endPoint x: 433, endPoint y: 250, distance: 7.9
click at [441, 249] on div "Update Product location" at bounding box center [250, 248] width 443 height 28
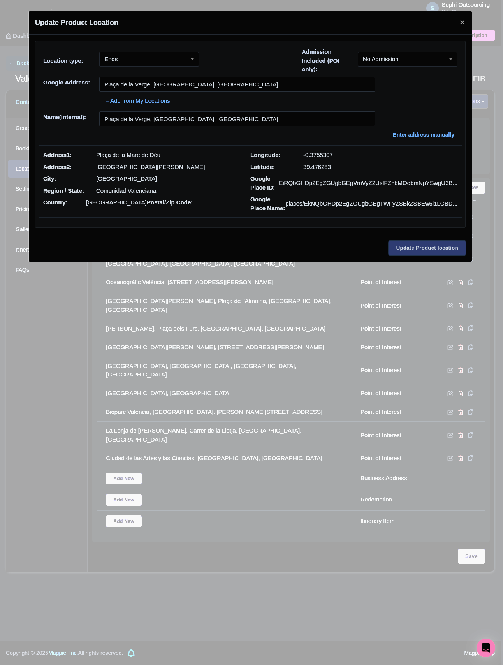
click at [428, 252] on input "Update Product location" at bounding box center [427, 248] width 77 height 15
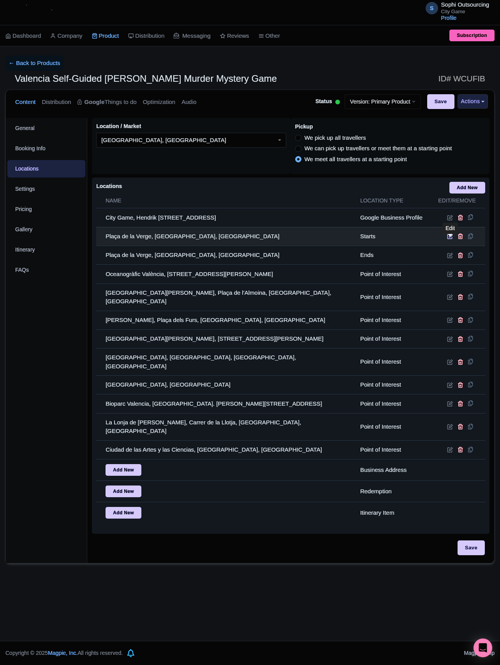
click at [449, 239] on icon at bounding box center [450, 236] width 6 height 6
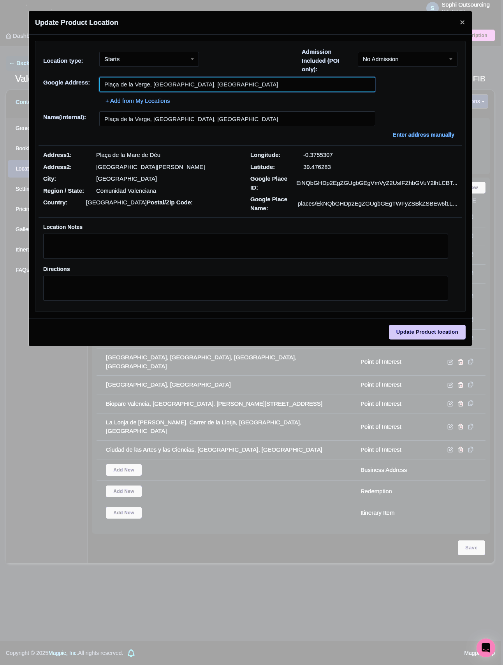
click at [171, 79] on input "Plaça de la Verge, Valencia, Spain" at bounding box center [237, 84] width 276 height 15
paste input "text"
type input "Plaça de la Verge"
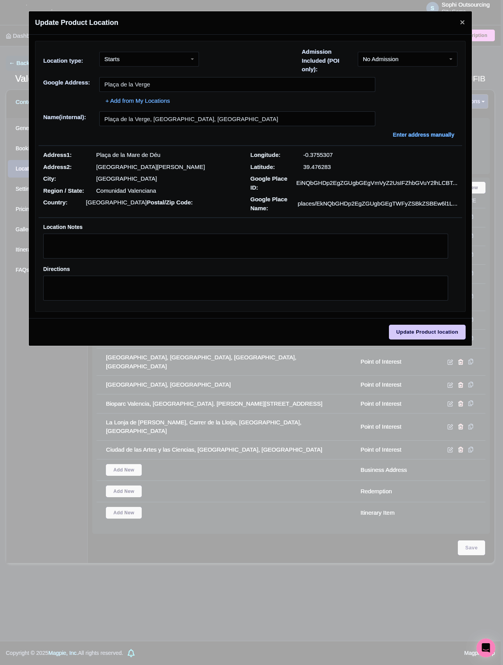
click at [57, 92] on div "Google Address: Plaça de la Verge" at bounding box center [250, 84] width 414 height 15
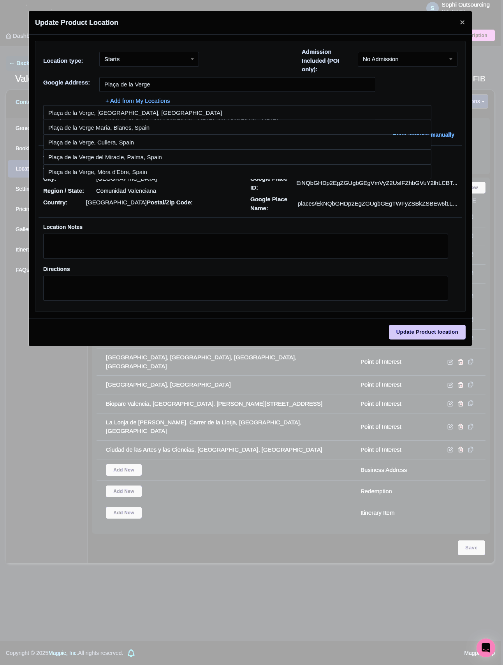
click at [58, 417] on div "Update Product Location 9fac00e9-ab5a-46bf-884e-103ebe74cc37 Location type: Sta…" at bounding box center [251, 332] width 503 height 665
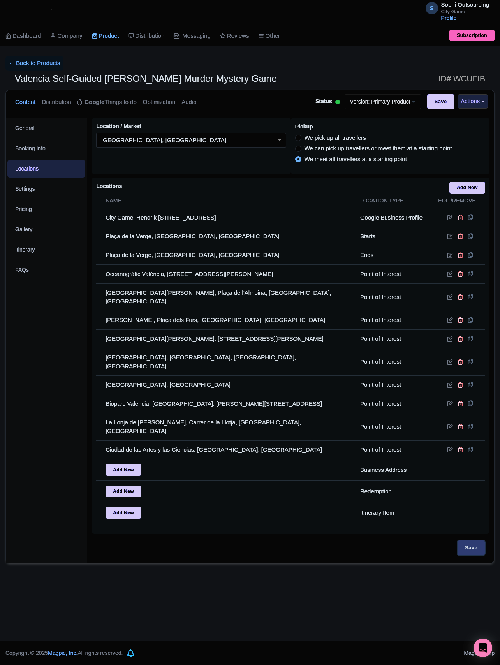
click at [481, 548] on input "Save" at bounding box center [471, 548] width 27 height 15
type input "Update Product"
click at [22, 62] on link "← Back to Products" at bounding box center [34, 63] width 58 height 15
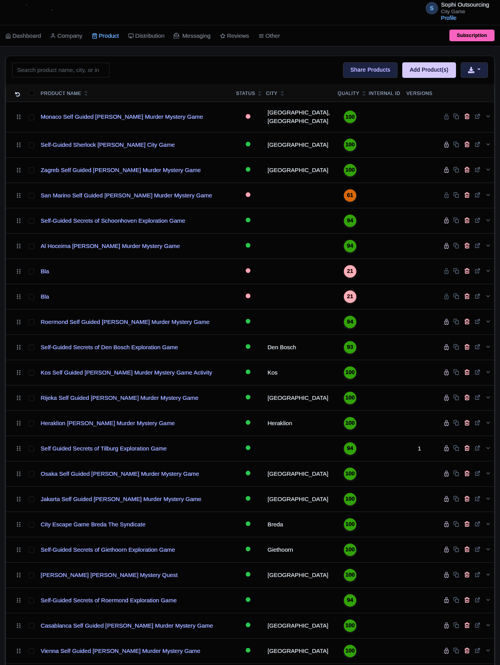
click at [39, 74] on input "search" at bounding box center [60, 70] width 97 height 15
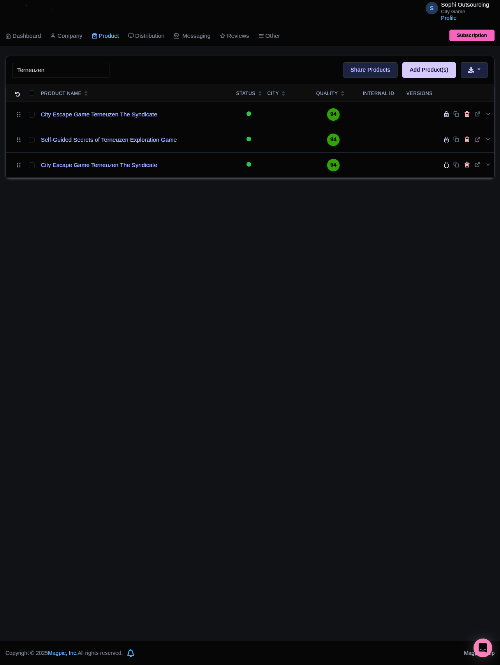
type input "Terneuzen"
click at [116, 221] on div "S Sophi Outsourcing City Game Profile Users Settings Sign out Dashboard Company…" at bounding box center [250, 320] width 500 height 641
click at [117, 220] on div "S Sophi Outsourcing City Game Profile Users Settings Sign out Dashboard Company…" at bounding box center [250, 320] width 500 height 641
click at [120, 209] on div "S Sophi Outsourcing City Game Profile Users Settings Sign out Dashboard Company…" at bounding box center [250, 320] width 500 height 641
click at [235, 211] on div "S Sophi Outsourcing City Game Profile Users Settings Sign out Dashboard Company…" at bounding box center [250, 320] width 500 height 641
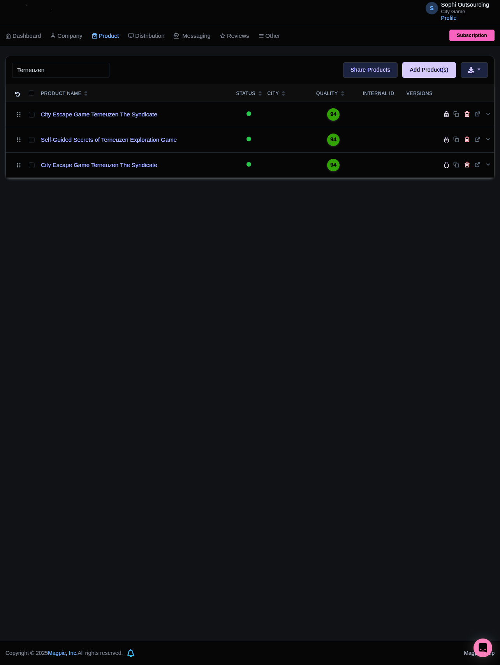
click at [237, 227] on div "S Sophi Outsourcing City Game Profile Users Settings Sign out Dashboard Company…" at bounding box center [250, 320] width 500 height 641
click at [170, 227] on div "S Sophi Outsourcing City Game Profile Users Settings Sign out Dashboard Company…" at bounding box center [250, 320] width 500 height 641
click at [212, 227] on div "S Sophi Outsourcing City Game Profile Users Settings Sign out Dashboard Company…" at bounding box center [250, 320] width 500 height 641
click at [184, 221] on div "S Sophi Outsourcing City Game Profile Users Settings Sign out Dashboard Company…" at bounding box center [250, 320] width 500 height 641
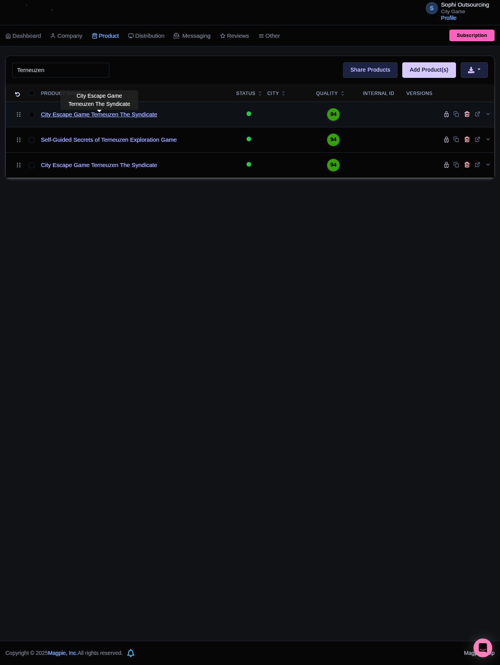
click at [117, 118] on link "City Escape Game Terneuzen The Syndicate" at bounding box center [99, 114] width 116 height 9
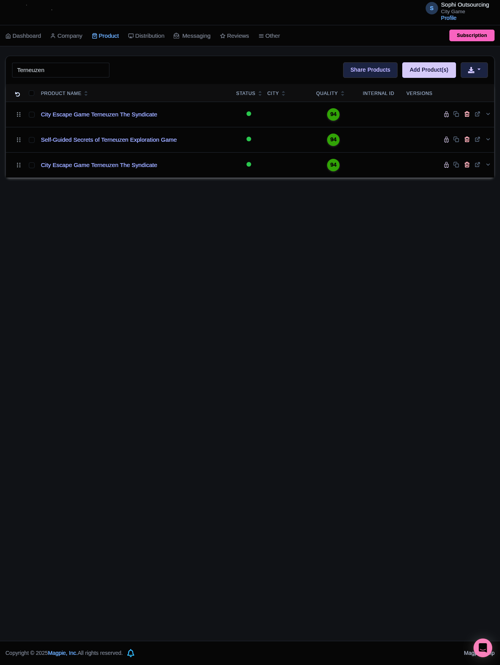
click at [143, 236] on div "S Sophi Outsourcing City Game Profile Users Settings Sign out Dashboard Company…" at bounding box center [250, 320] width 500 height 641
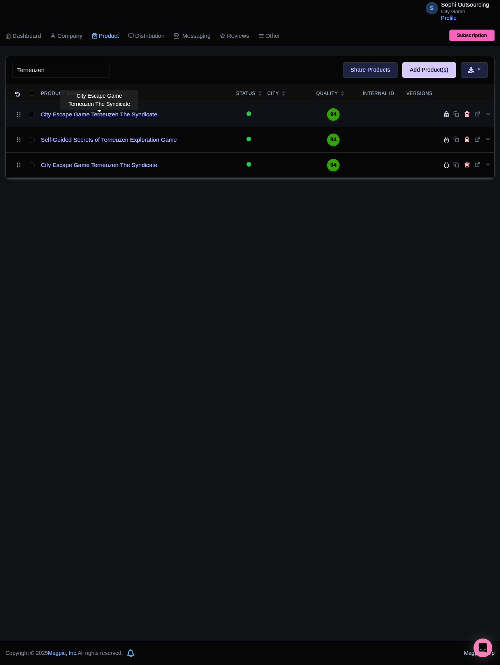
click at [107, 118] on link "City Escape Game Terneuzen The Syndicate" at bounding box center [99, 114] width 116 height 9
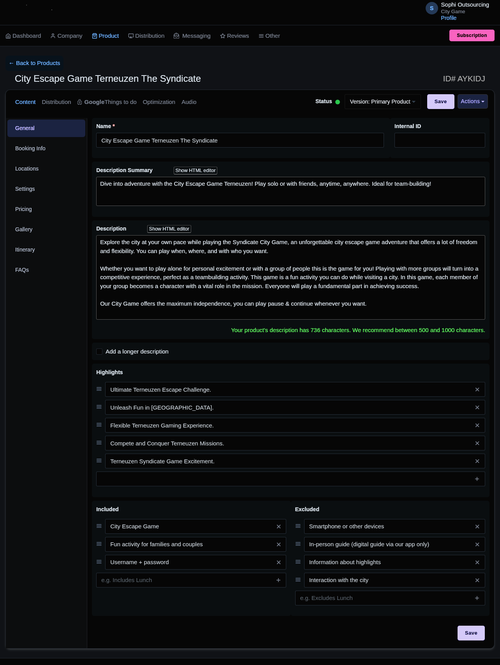
click at [48, 387] on div "General Booking Info Locations Settings Pricing Gallery Itinerary FAQs" at bounding box center [46, 383] width 81 height 530
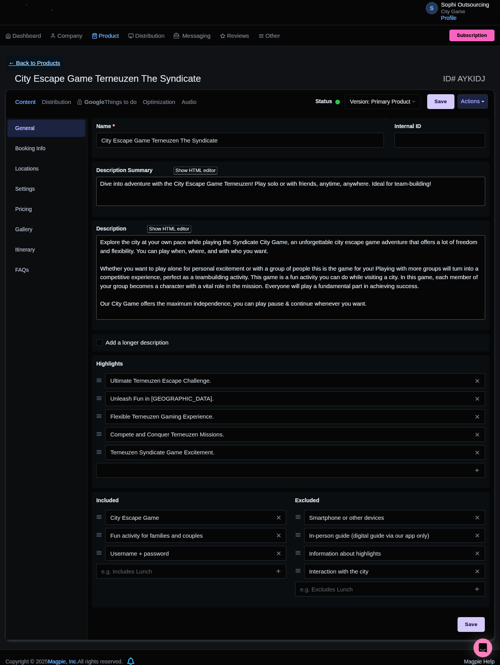
click at [19, 63] on link "← Back to Products" at bounding box center [34, 63] width 58 height 15
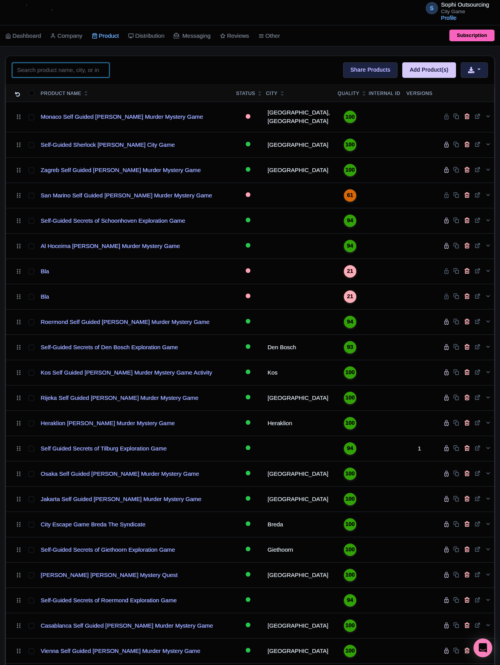
click at [58, 71] on input "search" at bounding box center [60, 70] width 97 height 15
paste input "Terneuzen"
click button "Search" at bounding box center [0, 0] width 0 height 0
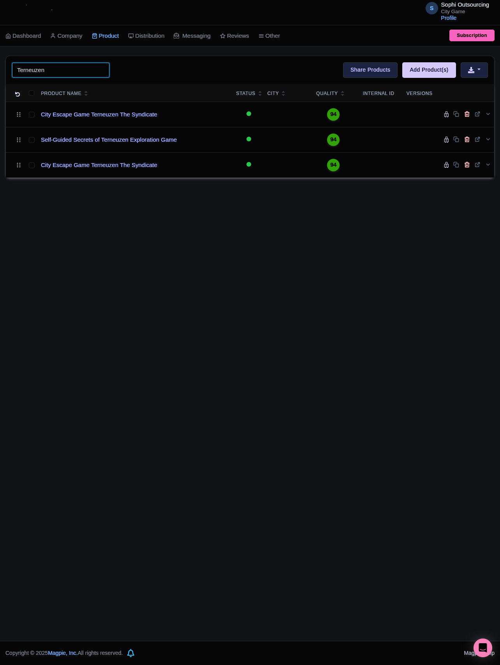
drag, startPoint x: 40, startPoint y: 76, endPoint x: 45, endPoint y: 73, distance: 6.3
click at [40, 76] on input "Terneuzen" at bounding box center [60, 70] width 97 height 15
paste input "[GEOGRAPHIC_DATA]"
type input "[GEOGRAPHIC_DATA]"
click button "Search" at bounding box center [0, 0] width 0 height 0
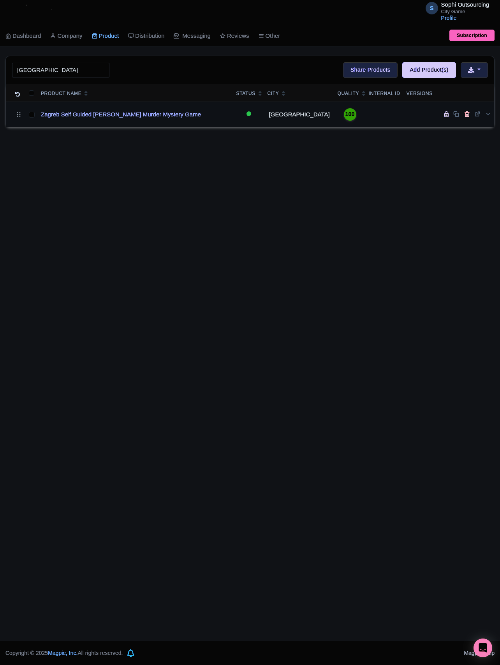
click at [103, 119] on link "Zagreb Self Guided [PERSON_NAME] Murder Mystery Game" at bounding box center [121, 114] width 160 height 9
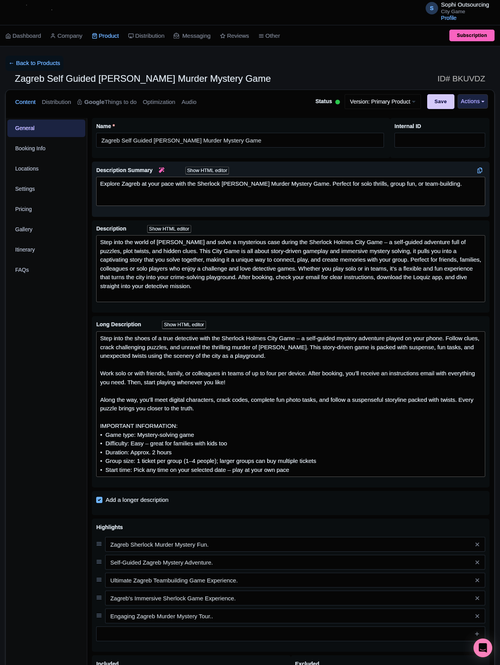
click at [231, 210] on div "Description Summary i Show HTML editor Bold Italic Strikethrough Link Heading Q…" at bounding box center [290, 189] width 389 height 46
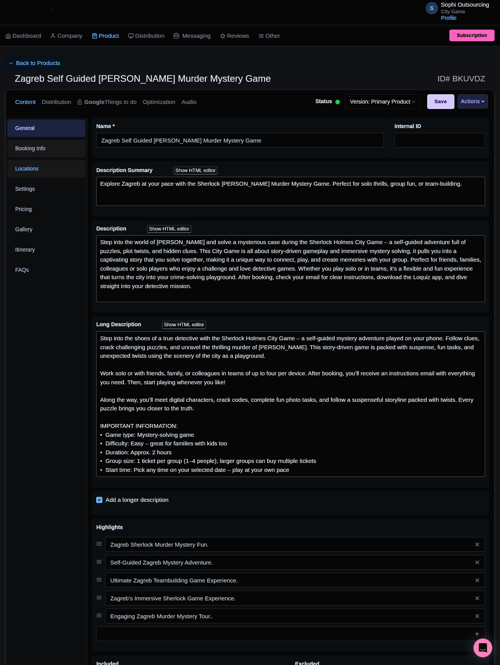
drag, startPoint x: 23, startPoint y: 158, endPoint x: 30, endPoint y: 167, distance: 11.2
click at [23, 157] on link "Booking Info" at bounding box center [46, 149] width 78 height 18
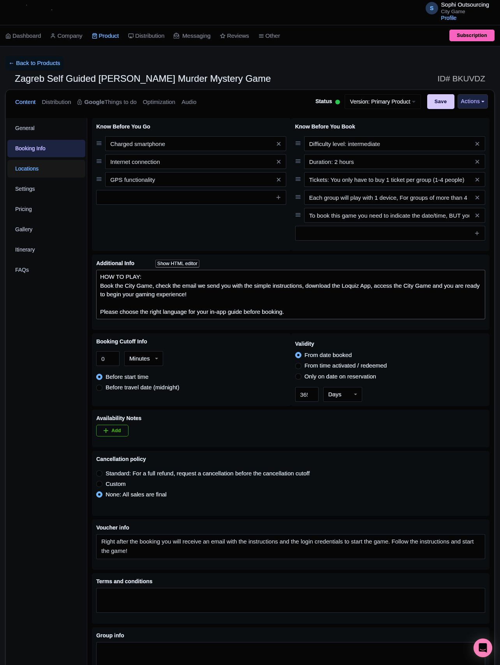
click at [35, 172] on link "Locations" at bounding box center [46, 169] width 78 height 18
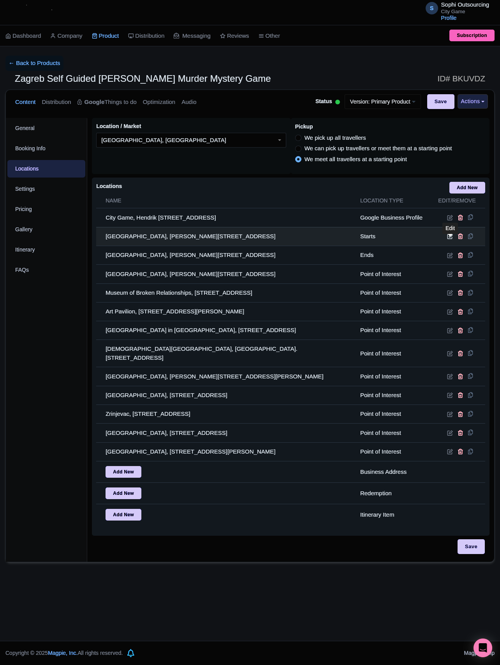
click at [453, 239] on link at bounding box center [450, 236] width 7 height 7
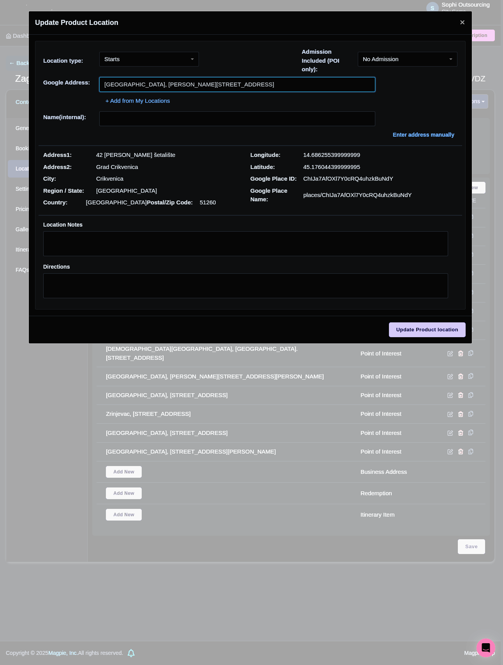
click at [199, 83] on input "Hotel Zagreb, Strossmayerovo šetalište 42, 51260, Crikvenica, Croatia" at bounding box center [237, 84] width 276 height 15
paste input "Trg bana Josipa Jelačić"
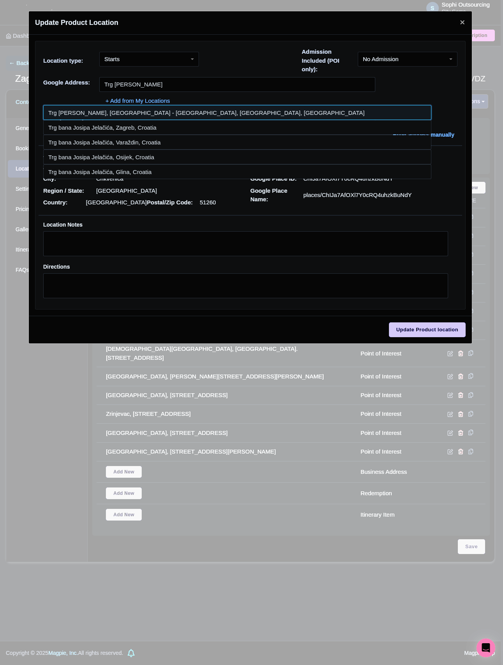
click at [135, 118] on input at bounding box center [237, 112] width 388 height 15
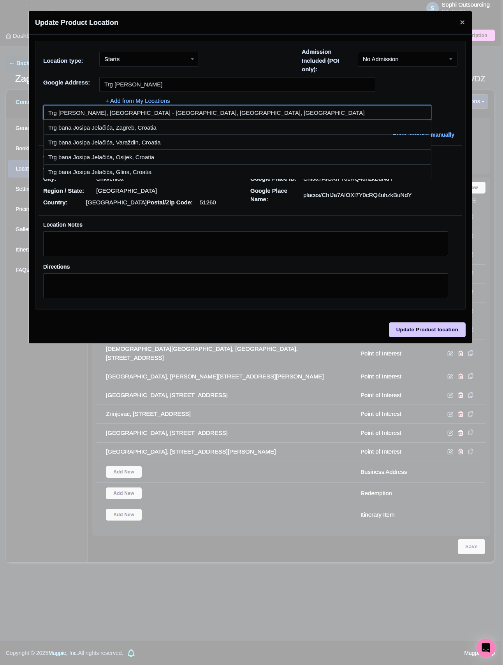
type input "Trg [PERSON_NAME], [GEOGRAPHIC_DATA] - [GEOGRAPHIC_DATA], [GEOGRAPHIC_DATA], [G…"
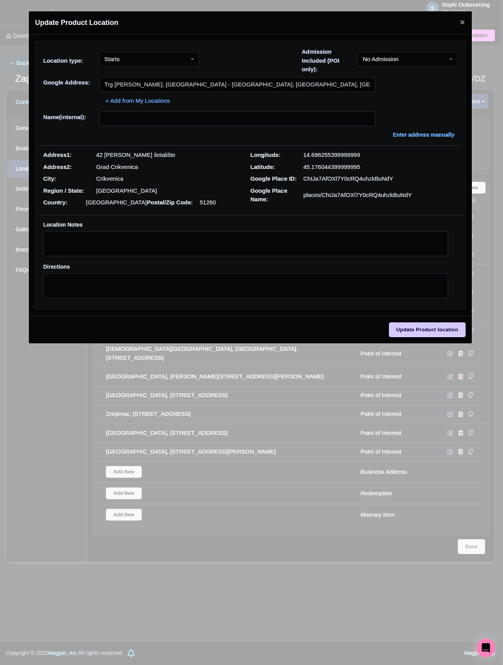
type input "Trg [PERSON_NAME], [GEOGRAPHIC_DATA] - [GEOGRAPHIC_DATA], [GEOGRAPHIC_DATA], [G…"
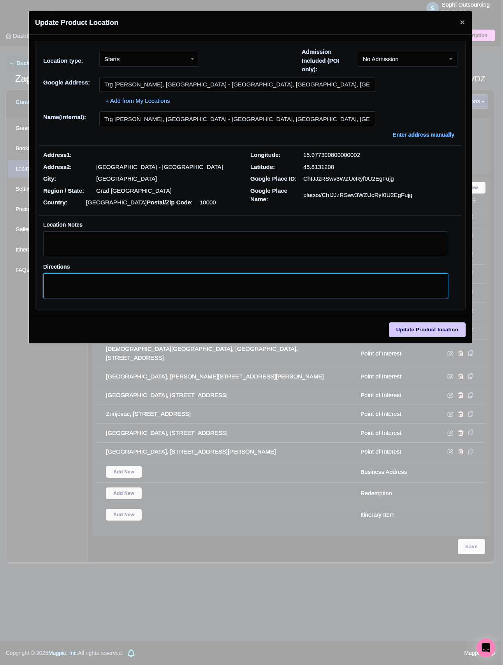
click at [180, 281] on textarea "Directions" at bounding box center [245, 285] width 405 height 25
paste textarea "Trg bana Josipa Jelačića"
type textarea "Trg bana Josipa Jelačića"
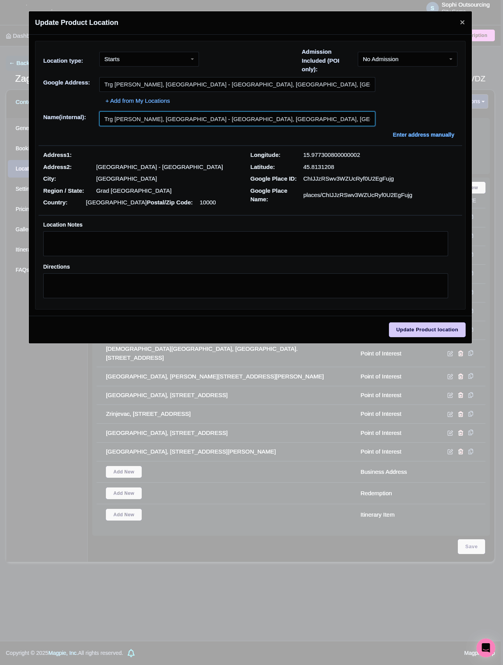
click at [164, 121] on input "Trg bana Josipa Jelačića, Gornji Grad - Medveščak, Zagreb, Croatia" at bounding box center [237, 118] width 276 height 15
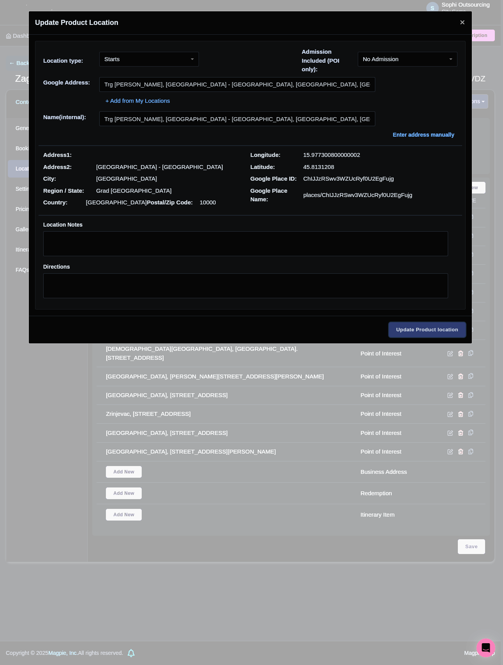
click at [414, 335] on input "Update Product location" at bounding box center [427, 329] width 77 height 15
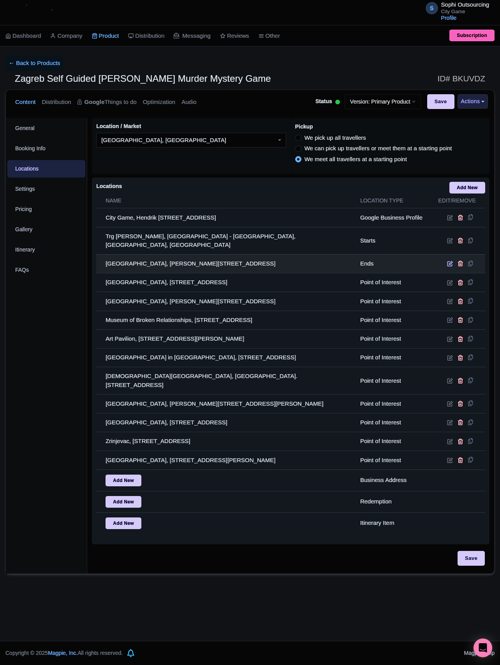
drag, startPoint x: 440, startPoint y: 257, endPoint x: 447, endPoint y: 259, distance: 7.2
click at [442, 257] on td at bounding box center [458, 263] width 54 height 19
click at [448, 261] on icon at bounding box center [450, 264] width 6 height 6
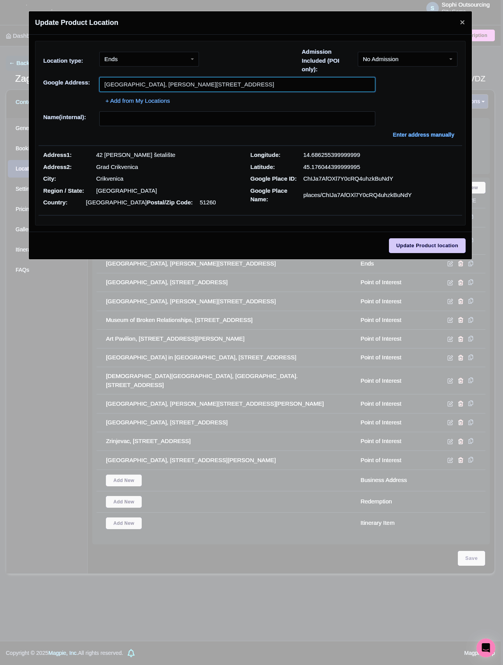
click at [170, 83] on input "Hotel Zagreb, Strossmayerovo šetalište 42, 51260, Crikvenica, Croatia" at bounding box center [237, 84] width 276 height 15
paste input "Trg bana Josipa Jelačić"
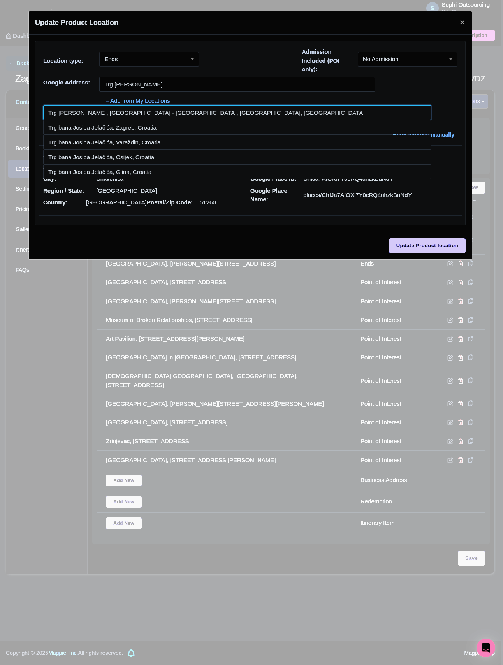
click at [87, 117] on input at bounding box center [237, 112] width 388 height 15
type input "Trg bana Josipa Jelačića, Gornji Grad - Medveščak, Zagreb, Croatia"
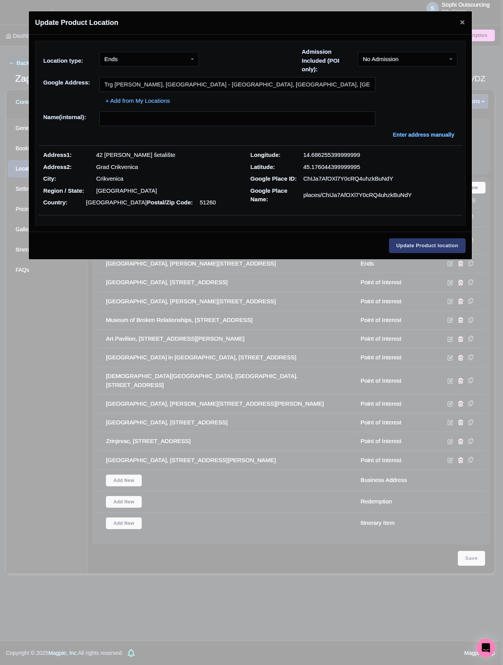
type input "Trg bana Josipa Jelačića, Gornji Grad - Medveščak, Zagreb, Croatia"
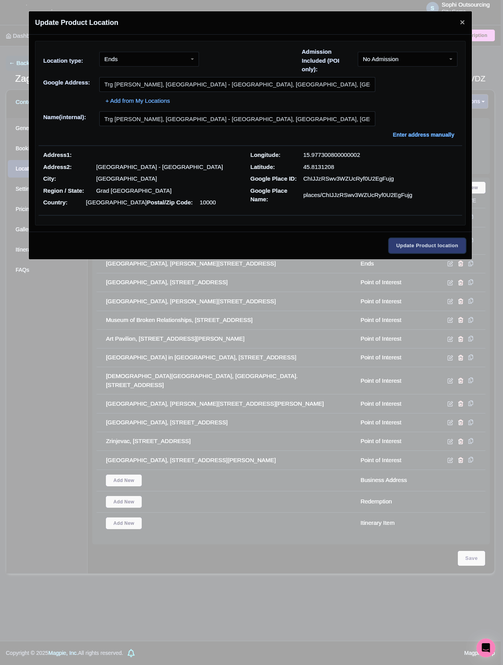
click at [411, 248] on input "Update Product location" at bounding box center [427, 245] width 77 height 15
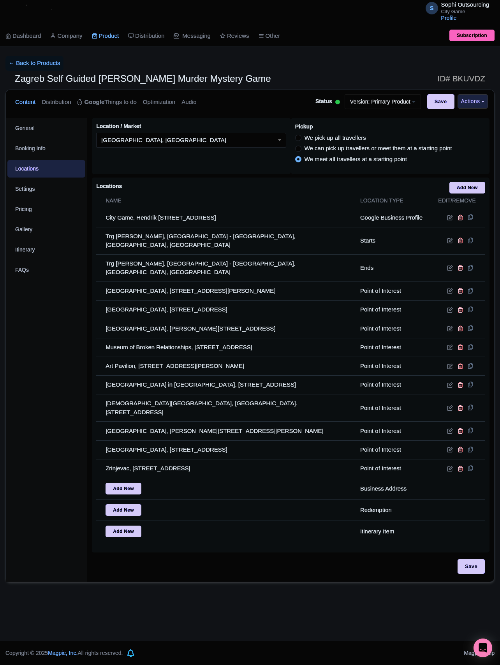
click at [477, 544] on div "Location / Market Zagreb, Croatia Zagreb, Croatia Pickup We pick up all travell…" at bounding box center [291, 338] width 398 height 441
click at [470, 559] on input "Save" at bounding box center [471, 566] width 27 height 15
type input "Update Product"
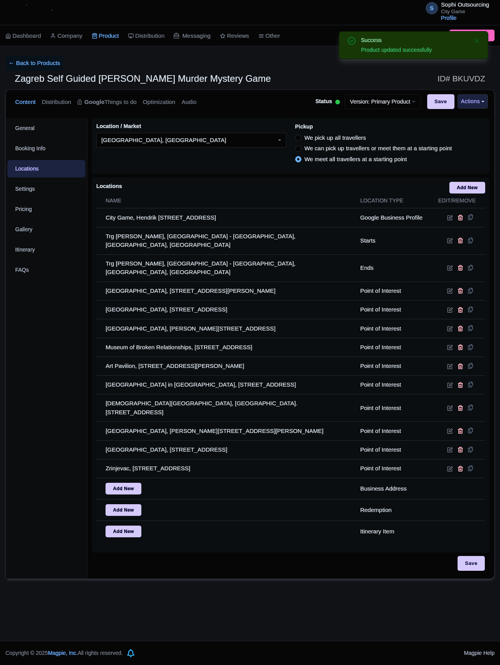
click at [298, 572] on div "S Sophi Outsourcing City Game Profile Users Settings Sign out Dashboard Company…" at bounding box center [250, 320] width 500 height 641
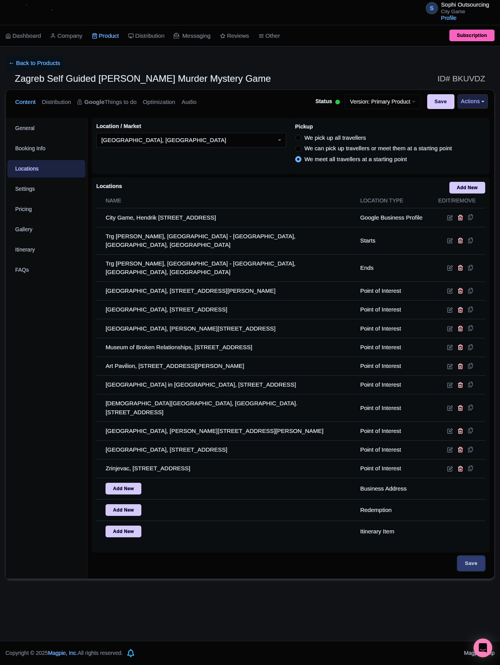
drag, startPoint x: 477, startPoint y: 555, endPoint x: 465, endPoint y: 557, distance: 12.6
click at [477, 556] on input "Save" at bounding box center [471, 563] width 27 height 15
type input "Saving..."
click at [268, 577] on div "S Sophi Outsourcing City Game Profile Users Settings Sign out Dashboard Company…" at bounding box center [250, 320] width 500 height 641
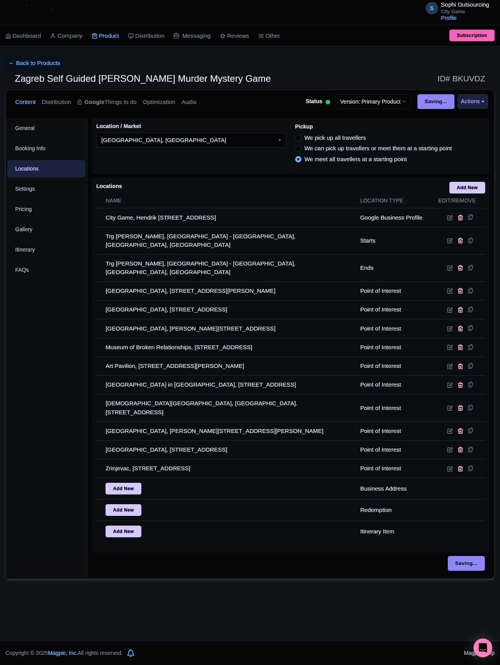
click at [198, 563] on div "Saving..." at bounding box center [291, 567] width 398 height 23
click at [251, 570] on div "S Sophi Outsourcing City Game Profile Users Settings Sign out Dashboard Company…" at bounding box center [250, 320] width 500 height 641
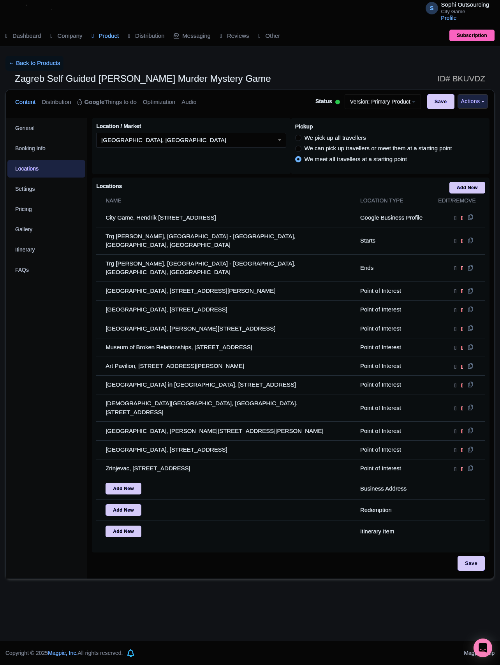
click at [303, 590] on div "S Sophi Outsourcing City Game Profile Users Settings Sign out Dashboard Company…" at bounding box center [250, 320] width 500 height 641
click at [354, 577] on div "S Sophi Outsourcing City Game Profile Users Settings Sign out Dashboard Company…" at bounding box center [250, 320] width 500 height 641
click at [365, 586] on div "S Sophi Outsourcing City Game Profile Users Settings Sign out Dashboard Company…" at bounding box center [250, 320] width 500 height 641
click at [371, 584] on div "S Sophi Outsourcing City Game Profile Users Settings Sign out Dashboard Company…" at bounding box center [250, 320] width 500 height 641
click at [372, 576] on div "S Sophi Outsourcing City Game Profile Users Settings Sign out Dashboard Company…" at bounding box center [250, 320] width 500 height 641
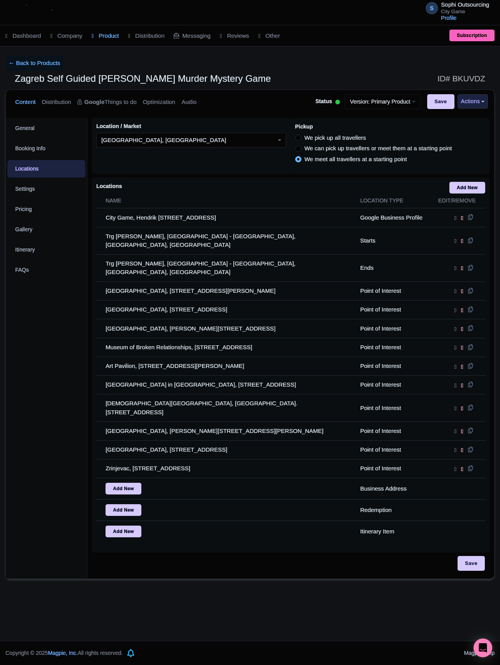
click at [311, 575] on div "S Sophi Outsourcing City Game Profile Users Settings Sign out Dashboard Company…" at bounding box center [250, 320] width 500 height 641
click at [26, 66] on link "← Back to Products" at bounding box center [34, 63] width 58 height 15
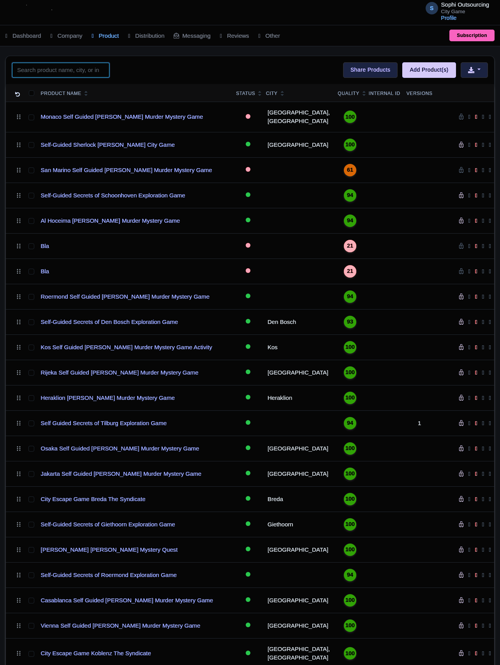
click at [107, 67] on input "search" at bounding box center [60, 70] width 97 height 15
paste input "Almere"
type input "Almere"
click button "Search" at bounding box center [0, 0] width 0 height 0
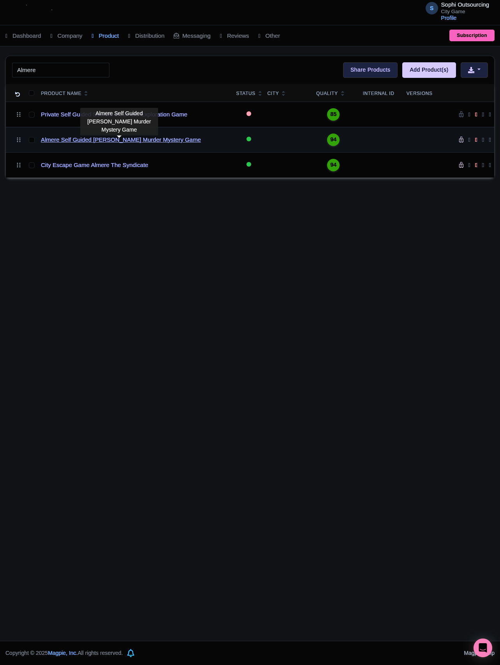
click at [160, 141] on link "Almere Self Guided [PERSON_NAME] Murder Mystery Game" at bounding box center [121, 140] width 160 height 9
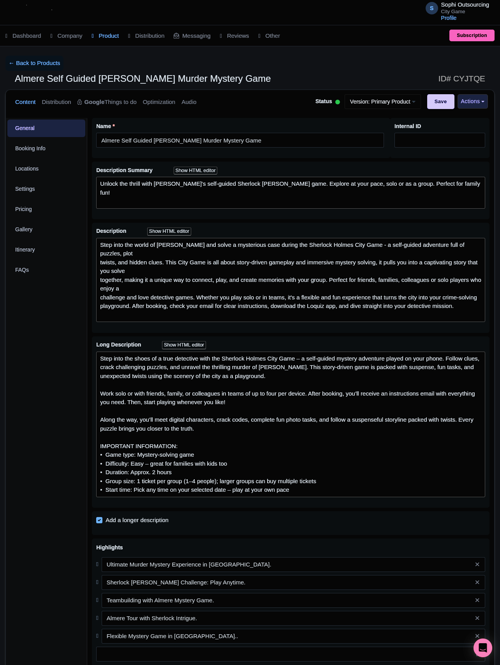
click at [43, 308] on div "General Booking Info Locations Settings Pricing Gallery Itinerary FAQs" at bounding box center [46, 470] width 81 height 705
click at [30, 171] on link "Locations" at bounding box center [46, 169] width 78 height 18
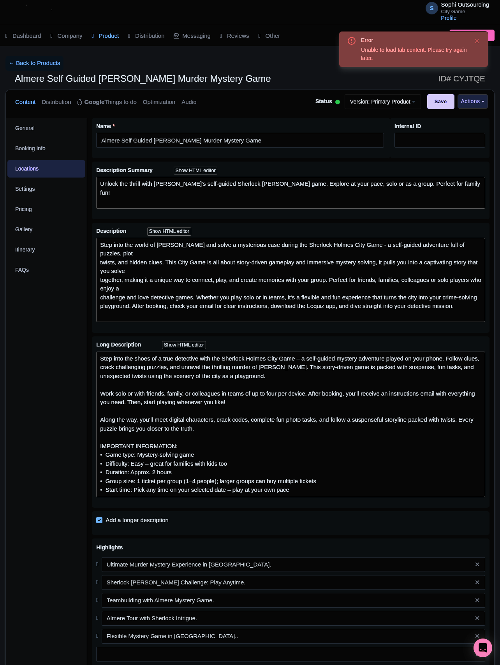
click at [29, 167] on link "Locations" at bounding box center [46, 169] width 78 height 18
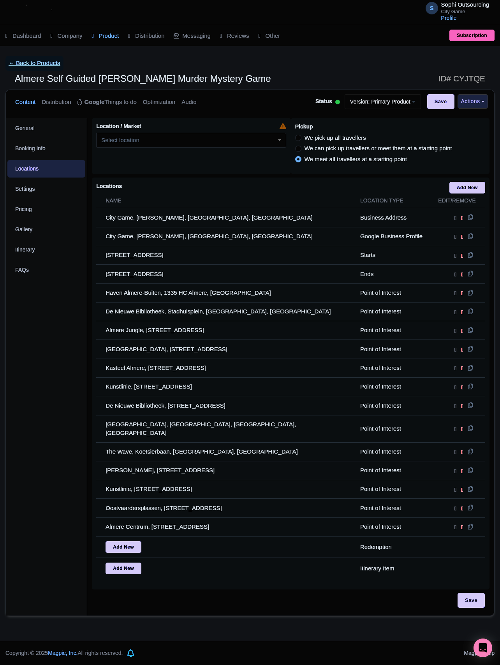
click at [24, 67] on link "← Back to Products" at bounding box center [34, 63] width 58 height 15
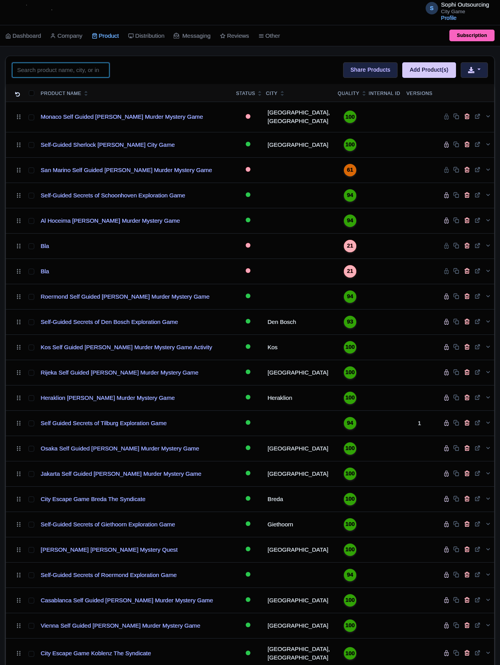
click at [69, 69] on input "search" at bounding box center [60, 70] width 97 height 15
paste input "London"
type input "London"
click button "Search" at bounding box center [0, 0] width 0 height 0
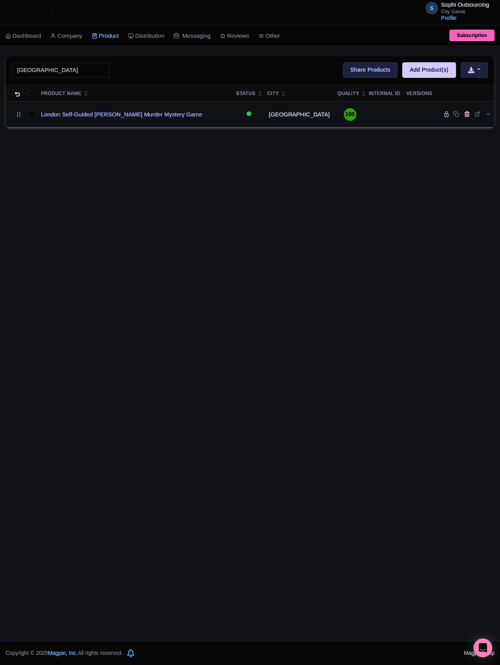
click at [120, 110] on td "London Self-Guided [PERSON_NAME] Murder Mystery Game" at bounding box center [135, 114] width 195 height 25
click at [126, 117] on link "London Self-Guided [PERSON_NAME] Murder Mystery Game" at bounding box center [121, 114] width 161 height 9
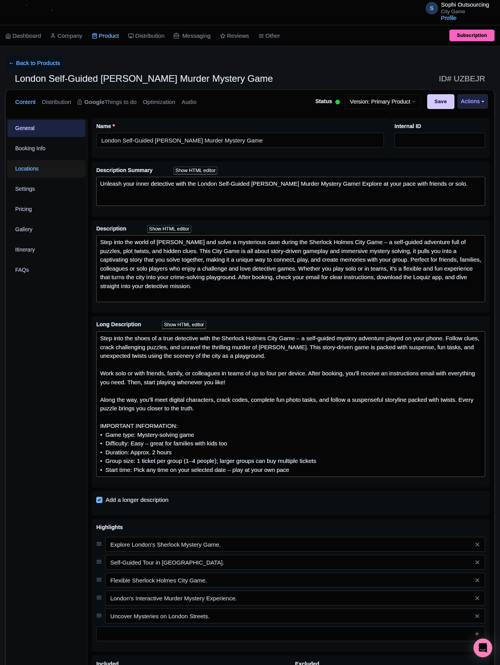
click at [44, 161] on link "Locations" at bounding box center [46, 169] width 78 height 18
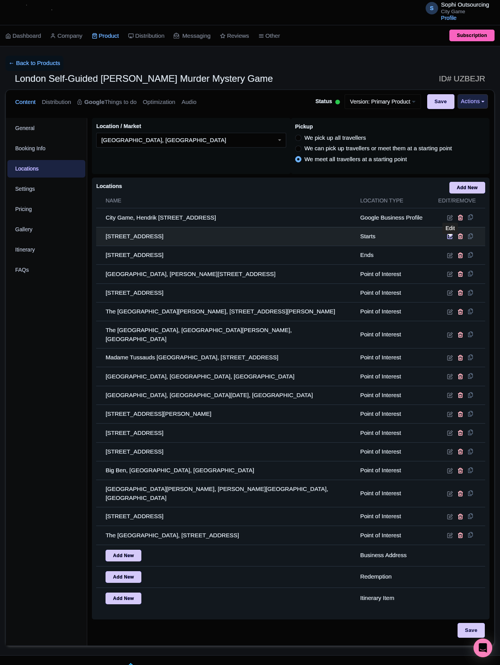
click at [447, 239] on icon at bounding box center [450, 236] width 6 height 6
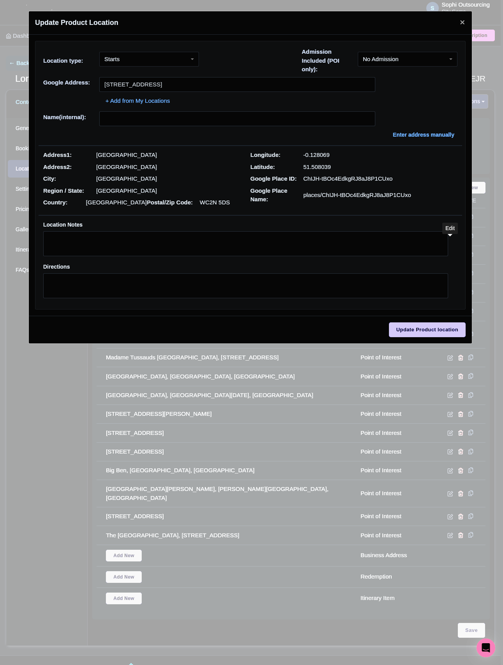
click at [158, 49] on div "Location type: Starts Starts Admission Included (POI only): No Admission No Adm…" at bounding box center [251, 63] width 424 height 30
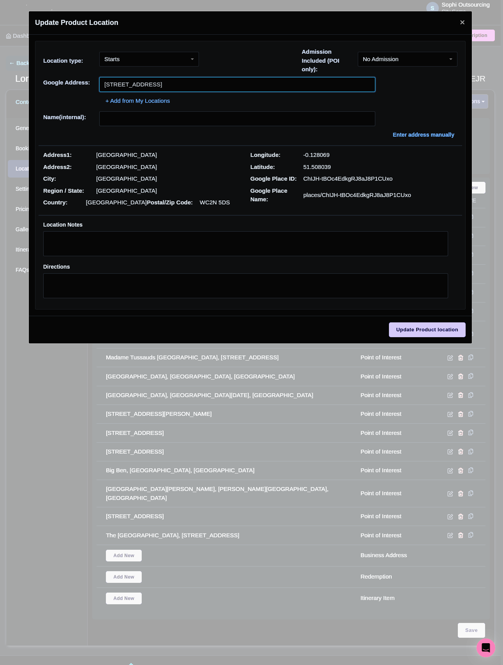
click at [195, 88] on input "Trafalgar Square, Trafalgar Sq, London WC2N 5DS, UK" at bounding box center [237, 84] width 276 height 15
paste input "he National Gallery"
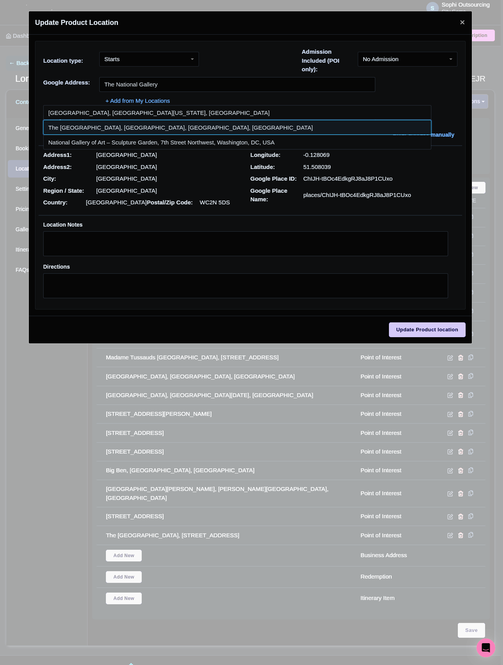
click at [160, 127] on input at bounding box center [237, 127] width 388 height 15
type input "The National Gallery, Trafalgar Square, London, UK"
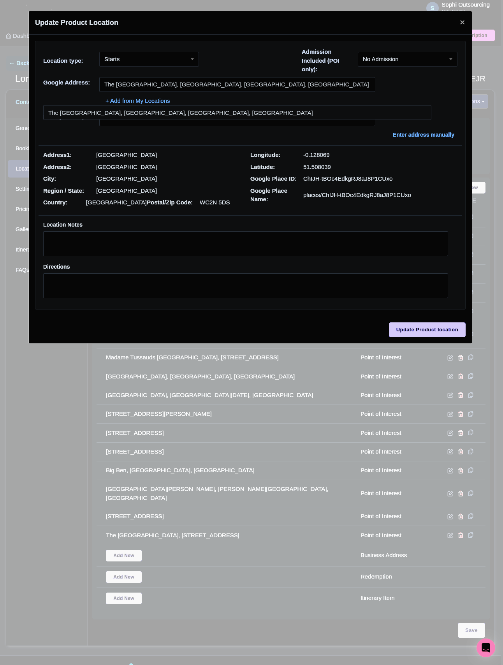
type input "The National Gallery, Trafalgar Square, London, UK"
click at [171, 146] on div at bounding box center [251, 145] width 424 height 1
click at [134, 153] on p "Trafalgar Square" at bounding box center [126, 155] width 61 height 9
click at [95, 100] on div "+ Add from My Locations" at bounding box center [250, 99] width 414 height 14
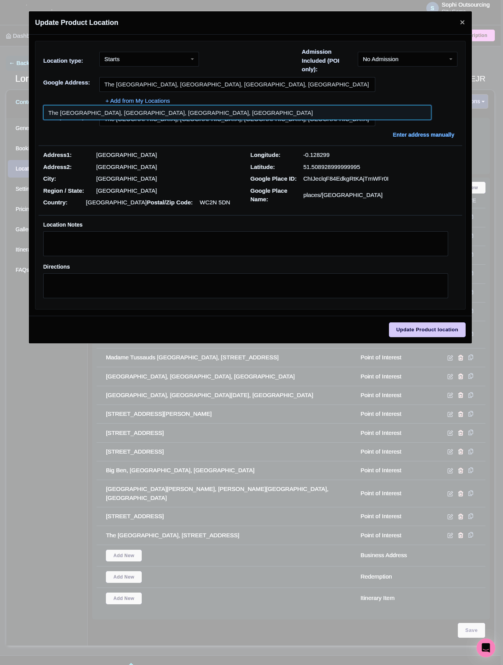
click at [156, 115] on input at bounding box center [237, 112] width 388 height 15
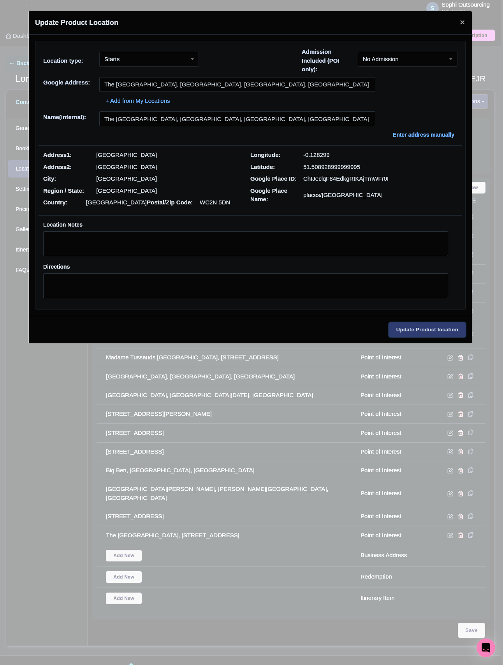
click at [430, 334] on input "Update Product location" at bounding box center [427, 329] width 77 height 15
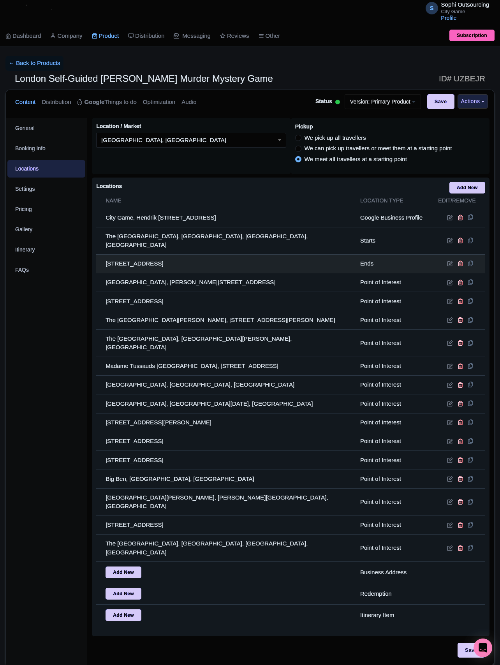
click at [444, 258] on td at bounding box center [458, 263] width 54 height 19
click at [452, 261] on icon at bounding box center [450, 264] width 6 height 6
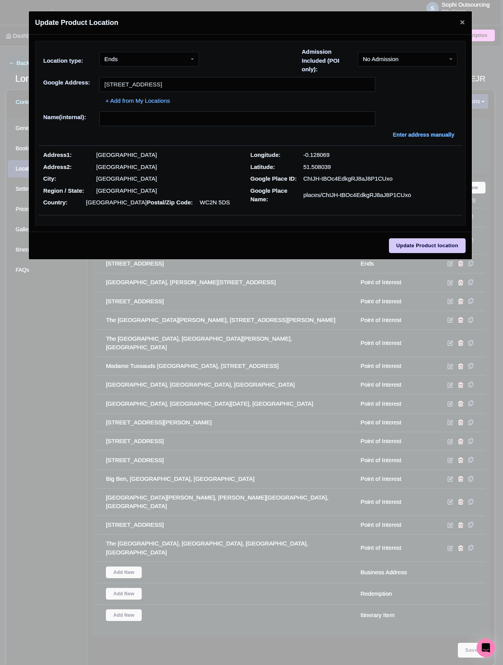
click at [201, 59] on div "Location type: Ends Ends Admission Included (POI only): No Admission No Admissi…" at bounding box center [251, 63] width 424 height 30
click at [143, 59] on div "Ends" at bounding box center [149, 59] width 100 height 15
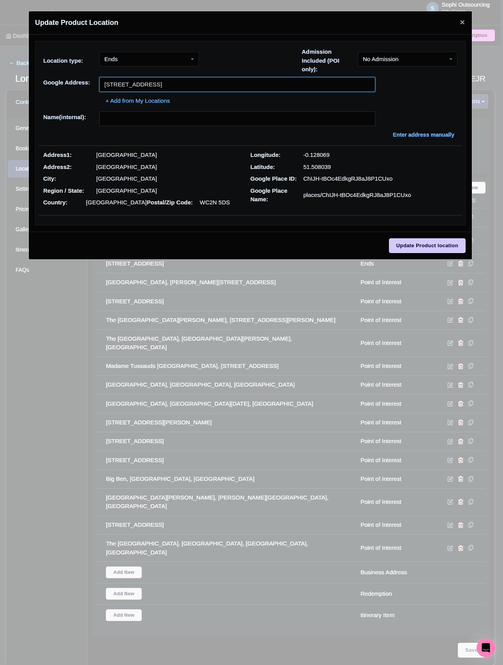
click at [238, 85] on input "Trafalgar Square, Trafalgar Sq, London WC2N 5DS, UK" at bounding box center [237, 84] width 276 height 15
paste input "he National Gallery"
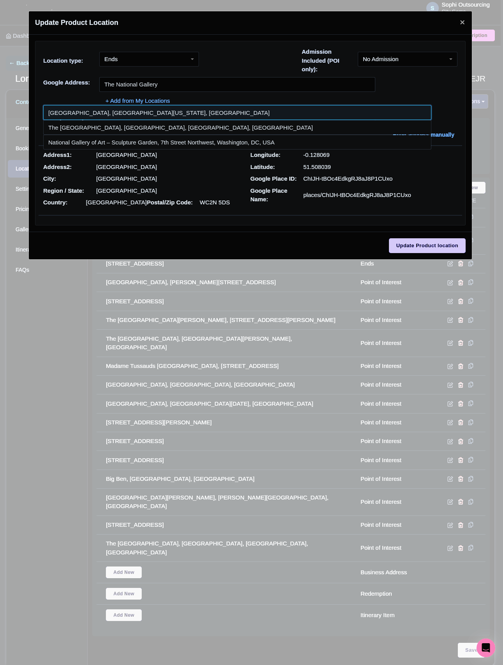
click at [102, 107] on input at bounding box center [237, 112] width 388 height 15
type input "National Gallery of Art - East Building, 4th Street Northwest, Washington, DC, …"
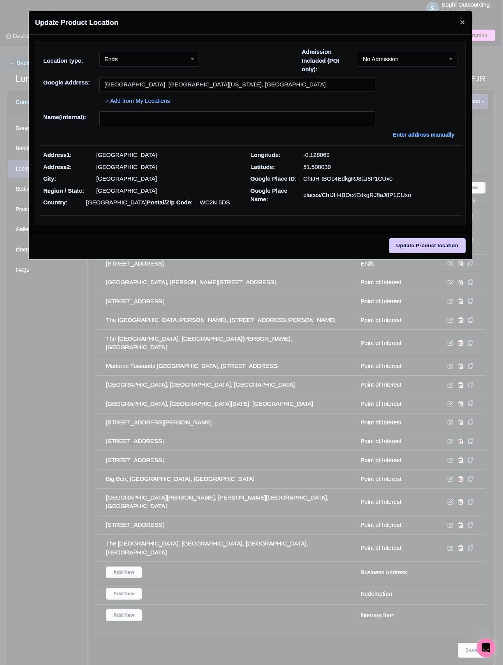
type input "National Gallery of Art - East Building, 4th Street Northwest, Washington, DC, …"
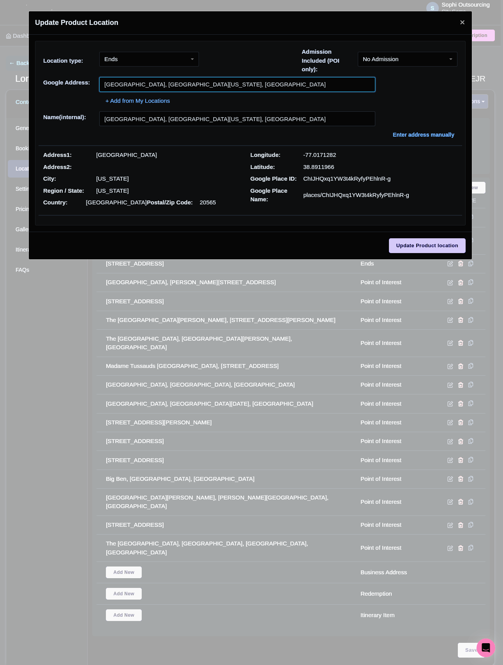
click at [217, 81] on input "National Gallery of Art - East Building, 4th Street Northwest, Washington, DC, …" at bounding box center [237, 84] width 276 height 15
paste input "The National Gallery"
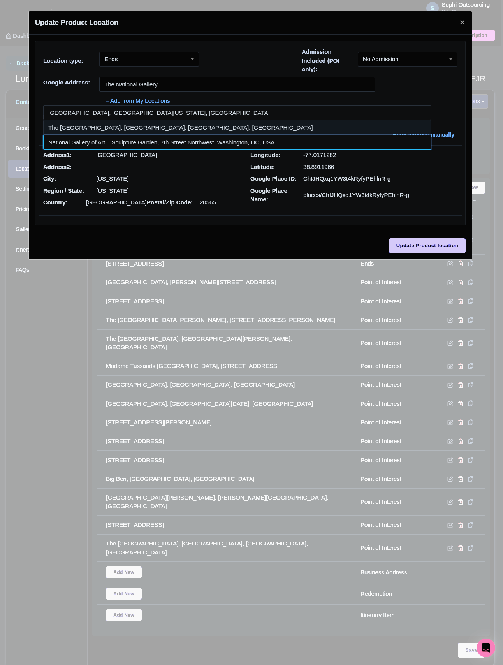
drag, startPoint x: 79, startPoint y: 138, endPoint x: 83, endPoint y: 129, distance: 10.4
click at [83, 129] on div at bounding box center [237, 127] width 388 height 44
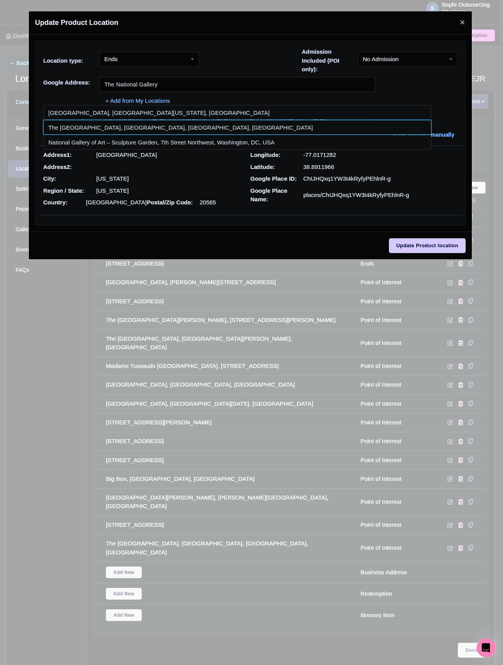
click at [83, 129] on input at bounding box center [237, 127] width 388 height 15
type input "The National Gallery, Trafalgar Square, London, UK"
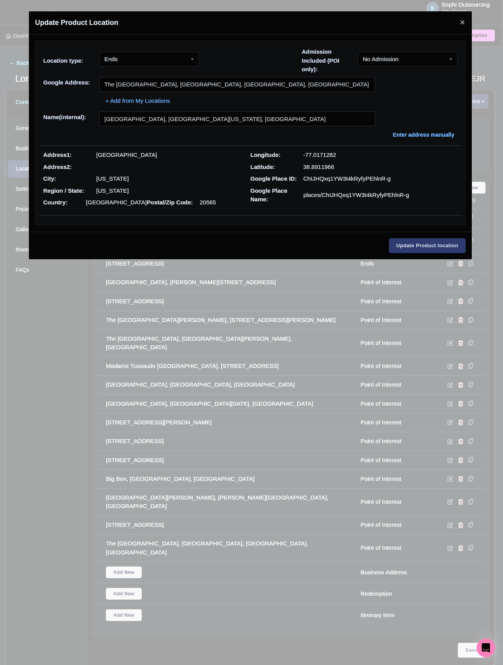
type input "The National Gallery, Trafalgar Square, London, UK"
click at [425, 252] on input "Update Product location" at bounding box center [427, 245] width 77 height 15
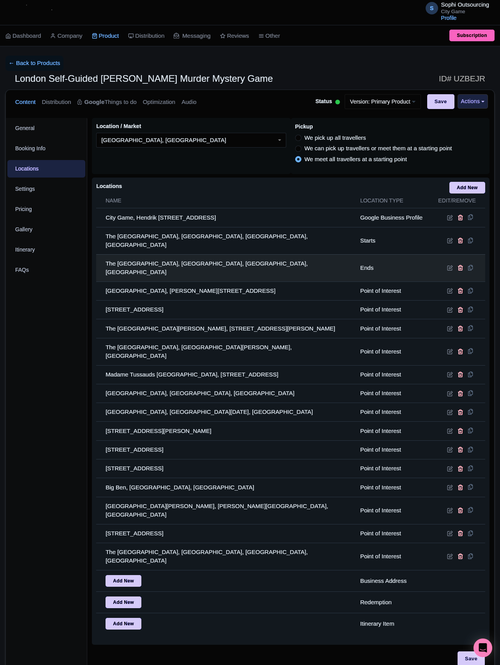
click at [174, 255] on td "The National Gallery, Trafalgar Square, London, UK" at bounding box center [225, 267] width 259 height 27
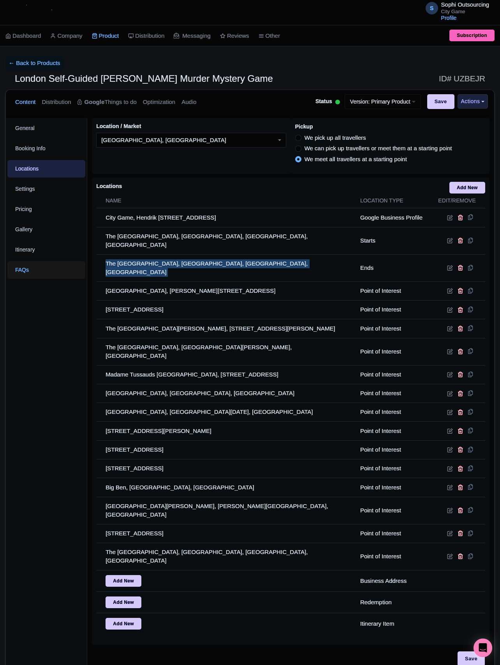
copy tr "The National Gallery, Trafalgar Square, London, UK"
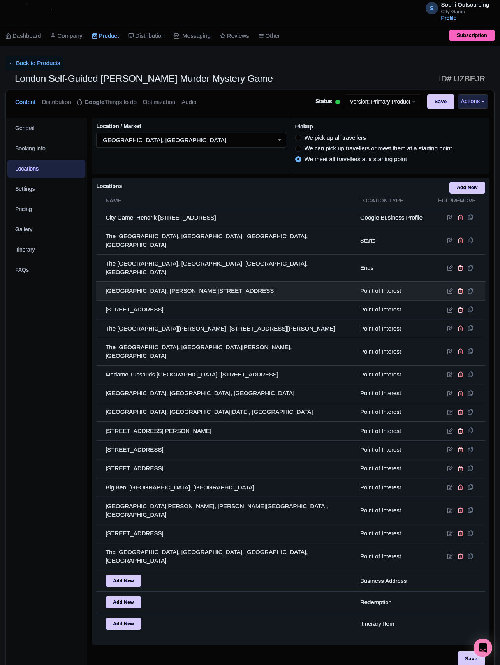
click at [203, 283] on td "Hyde Park Winter Wonderland, Louisa Duckworth Walk, London W1K 7AN, UK" at bounding box center [225, 291] width 259 height 19
click at [196, 282] on td "Hyde Park Winter Wonderland, Louisa Duckworth Walk, London W1K 7AN, UK" at bounding box center [225, 291] width 259 height 19
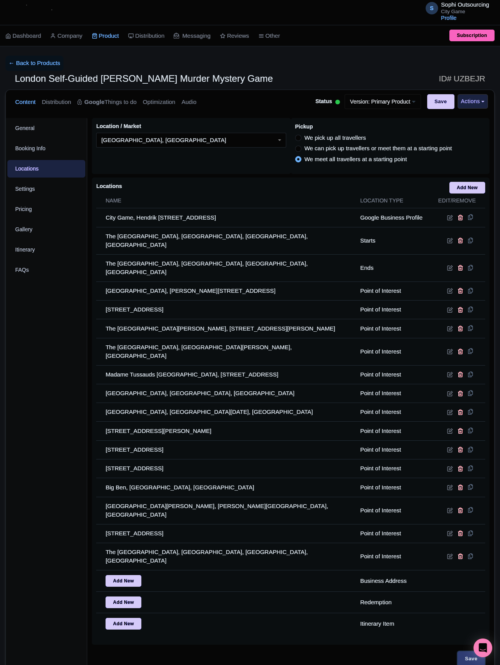
click at [462, 652] on input "Save" at bounding box center [471, 659] width 27 height 15
type input "Update Product"
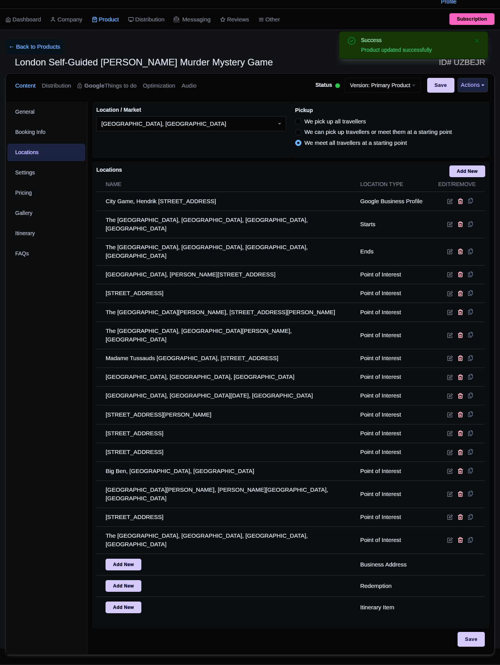
scroll to position [13, 0]
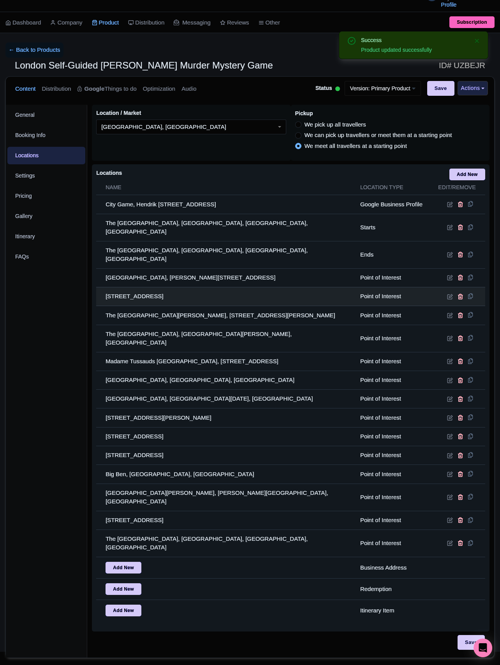
click at [321, 288] on td "[STREET_ADDRESS]" at bounding box center [225, 296] width 259 height 19
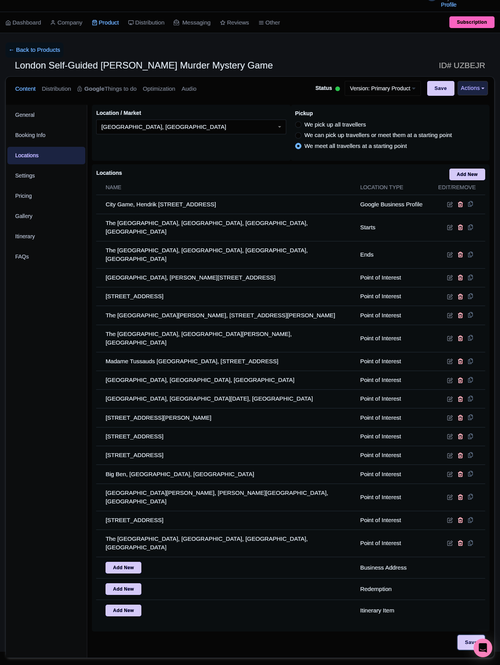
drag, startPoint x: 481, startPoint y: 613, endPoint x: 398, endPoint y: 632, distance: 84.6
click at [481, 635] on input "Save" at bounding box center [471, 642] width 27 height 15
type input "Saving..."
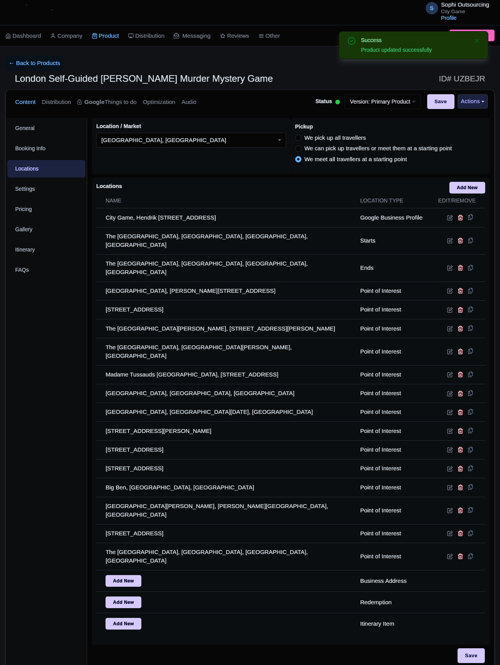
scroll to position [13, 0]
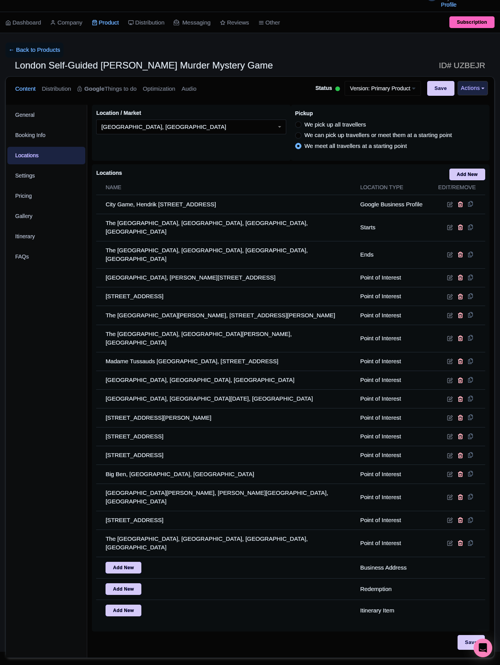
click at [60, 442] on div "General Booking Info Locations Settings Pricing Gallery Itinerary FAQs" at bounding box center [46, 381] width 81 height 553
click at [469, 635] on input "Save" at bounding box center [471, 642] width 27 height 15
type input "Saving..."
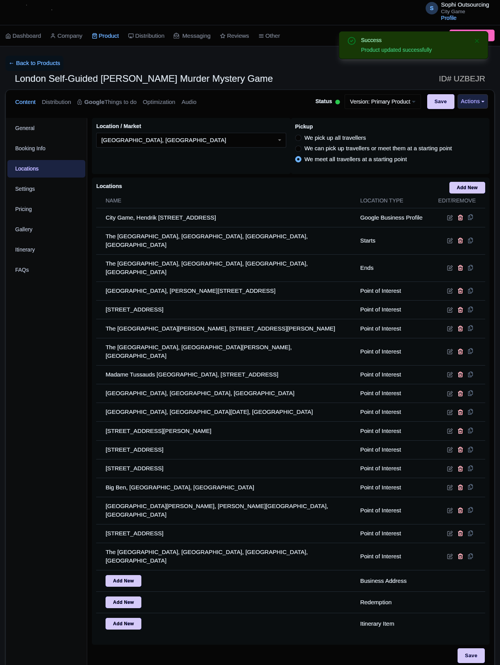
scroll to position [13, 0]
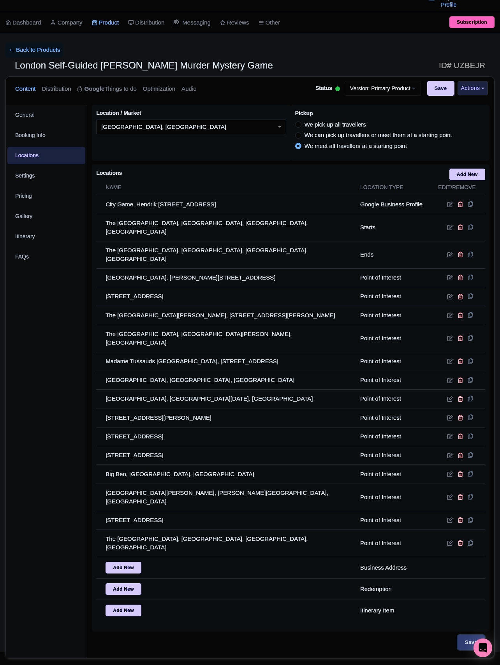
click at [468, 635] on input "Save" at bounding box center [471, 642] width 27 height 15
type input "Saving..."
click at [77, 315] on div "General Booking Info Locations Settings Pricing Gallery Itinerary FAQs" at bounding box center [46, 381] width 81 height 553
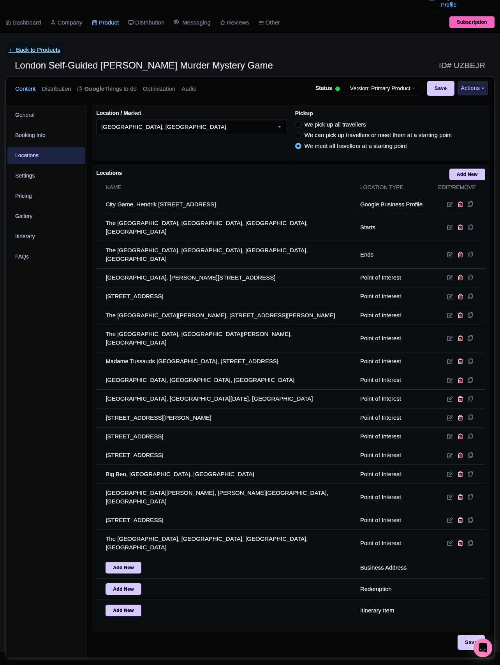
click at [50, 51] on link "← Back to Products" at bounding box center [34, 49] width 58 height 15
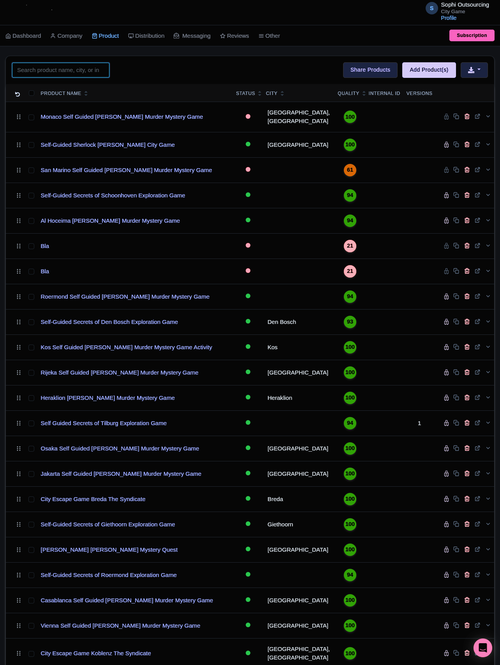
click at [69, 72] on input "search" at bounding box center [60, 70] width 97 height 15
paste input "[GEOGRAPHIC_DATA]"
type input "Florence"
click button "Search" at bounding box center [0, 0] width 0 height 0
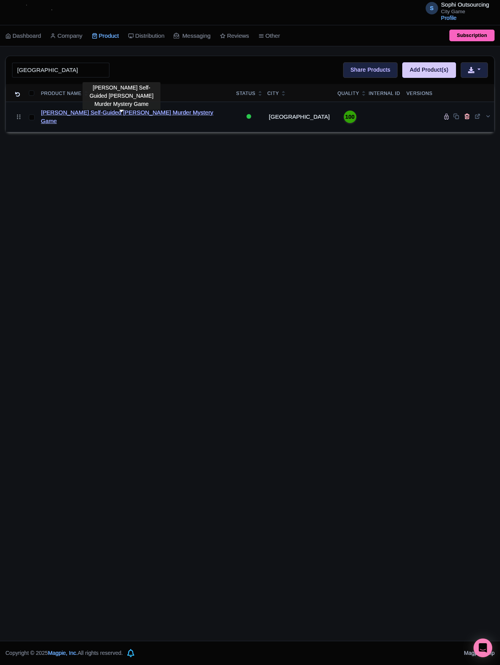
click at [113, 116] on link "[PERSON_NAME] Self-Guided [PERSON_NAME] Murder Mystery Game" at bounding box center [135, 117] width 189 height 18
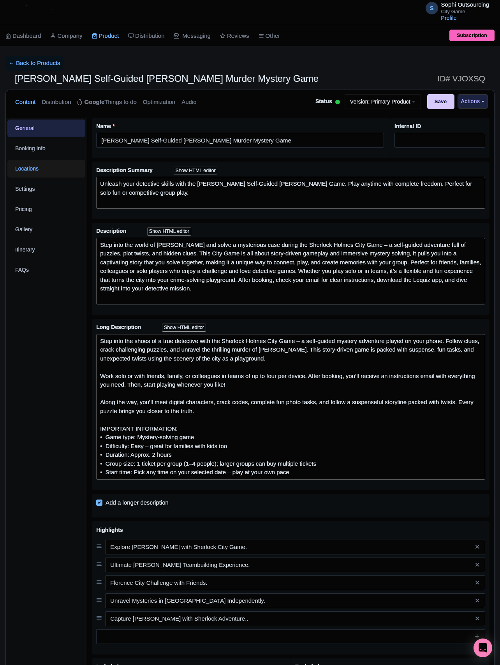
click at [53, 171] on link "Locations" at bounding box center [46, 169] width 78 height 18
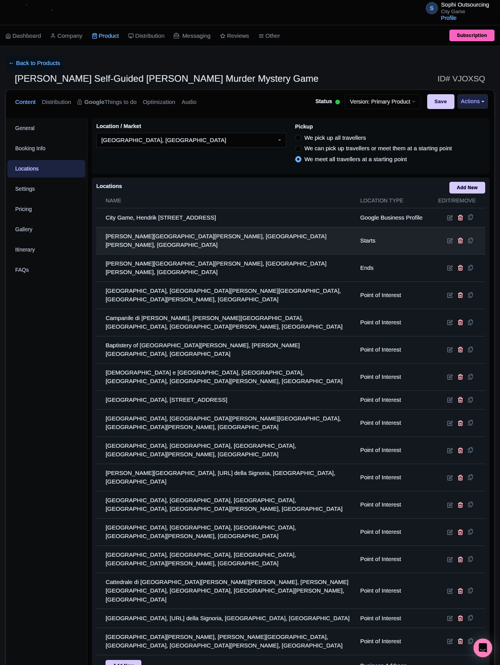
click at [445, 239] on td at bounding box center [458, 240] width 54 height 27
click at [447, 239] on icon at bounding box center [450, 241] width 6 height 6
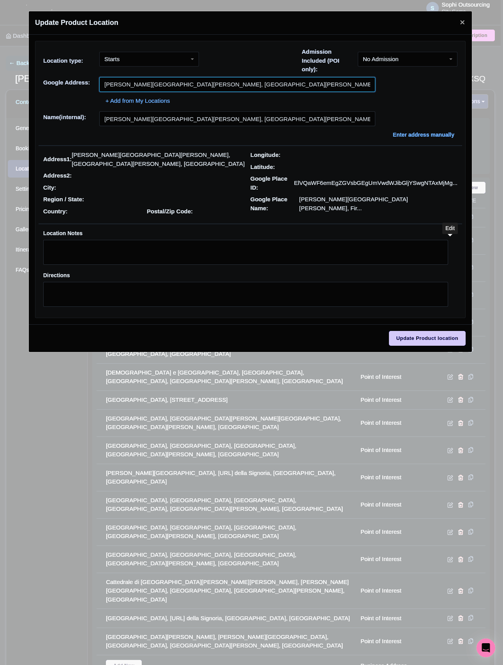
click at [181, 85] on input "[PERSON_NAME][GEOGRAPHIC_DATA][PERSON_NAME], [GEOGRAPHIC_DATA][PERSON_NAME], [G…" at bounding box center [237, 84] width 276 height 15
paste input "Signoria"
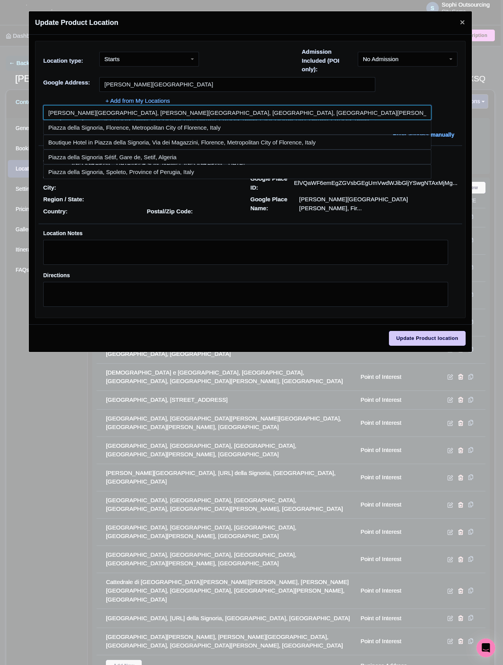
drag, startPoint x: 166, startPoint y: 115, endPoint x: 244, endPoint y: 155, distance: 87.4
click at [170, 117] on input at bounding box center [237, 112] width 388 height 15
type input "[PERSON_NAME][GEOGRAPHIC_DATA], [PERSON_NAME][GEOGRAPHIC_DATA], [GEOGRAPHIC_DAT…"
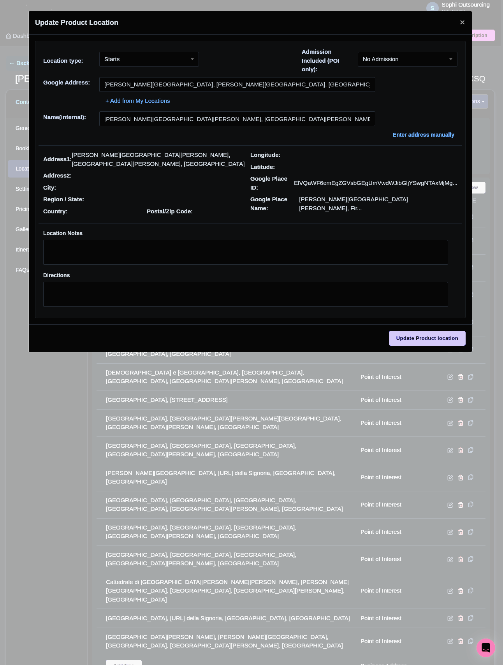
type input "[PERSON_NAME][GEOGRAPHIC_DATA], [PERSON_NAME][GEOGRAPHIC_DATA], [GEOGRAPHIC_DAT…"
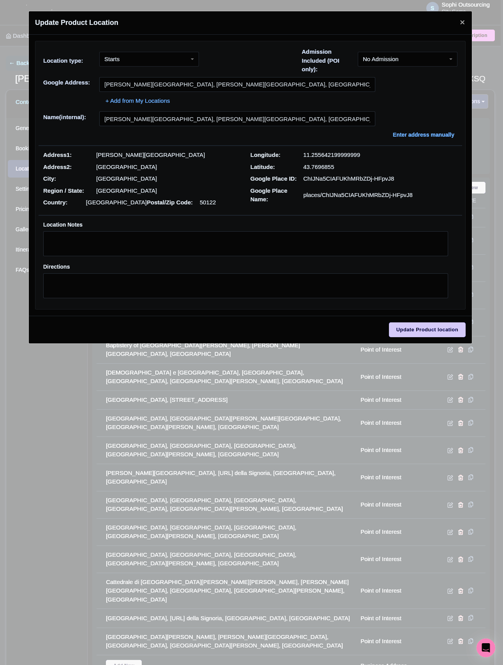
click at [440, 343] on div "Update Product location" at bounding box center [250, 330] width 443 height 28
click at [441, 329] on input "Update Product location" at bounding box center [427, 329] width 77 height 15
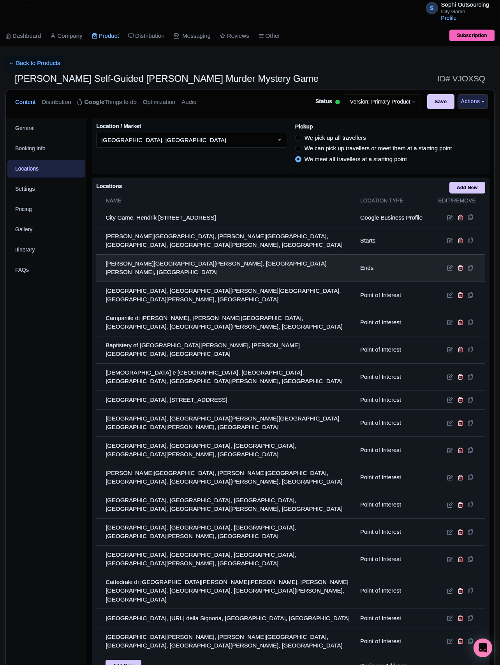
click at [441, 260] on td at bounding box center [458, 267] width 54 height 27
click at [448, 265] on icon at bounding box center [450, 268] width 6 height 6
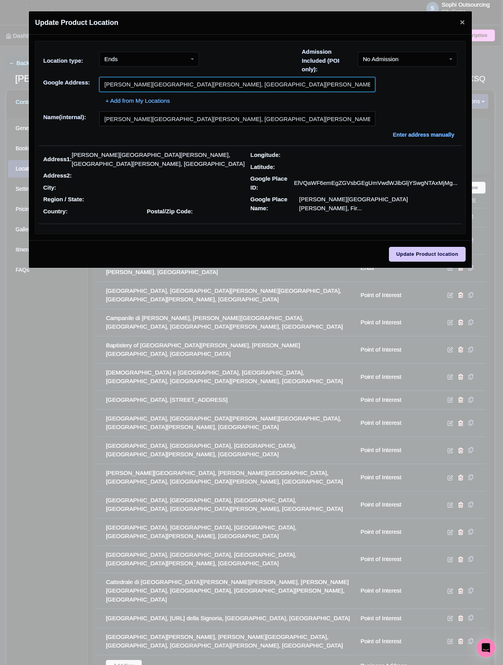
click at [170, 83] on input "[PERSON_NAME][GEOGRAPHIC_DATA][PERSON_NAME], [GEOGRAPHIC_DATA][PERSON_NAME], [G…" at bounding box center [237, 84] width 276 height 15
paste input "Signoria"
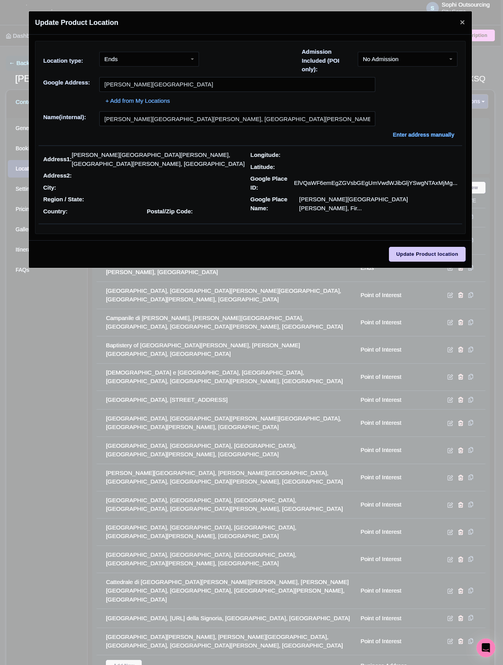
click at [0, 0] on input at bounding box center [0, 0] width 0 height 0
type input "[PERSON_NAME][GEOGRAPHIC_DATA], [PERSON_NAME][GEOGRAPHIC_DATA], [GEOGRAPHIC_DAT…"
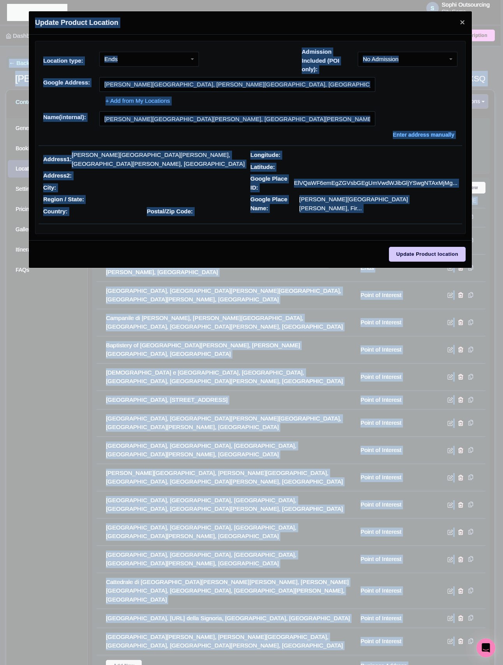
type input "[PERSON_NAME][GEOGRAPHIC_DATA], [PERSON_NAME][GEOGRAPHIC_DATA], [GEOGRAPHIC_DAT…"
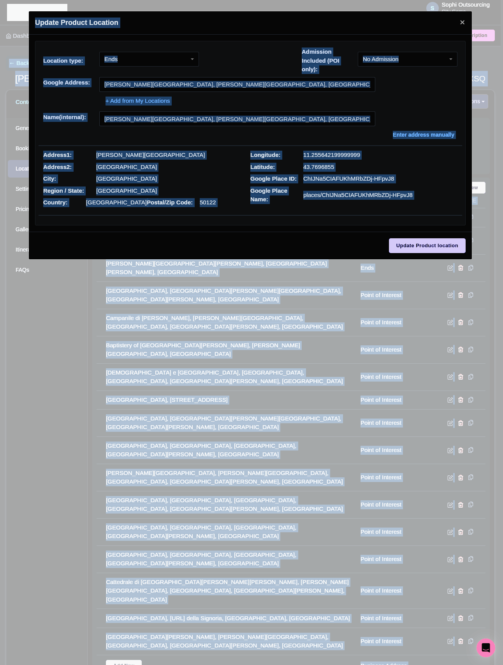
click at [183, 75] on div "Location type: Ends Ends Admission Included (POI only): No Admission No Admissi…" at bounding box center [251, 63] width 424 height 30
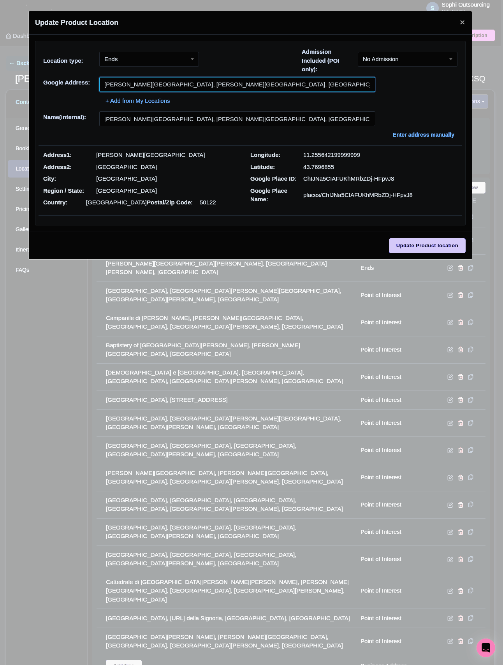
click at [181, 84] on input "[PERSON_NAME][GEOGRAPHIC_DATA], [PERSON_NAME][GEOGRAPHIC_DATA], [GEOGRAPHIC_DAT…" at bounding box center [237, 84] width 276 height 15
paste input "text"
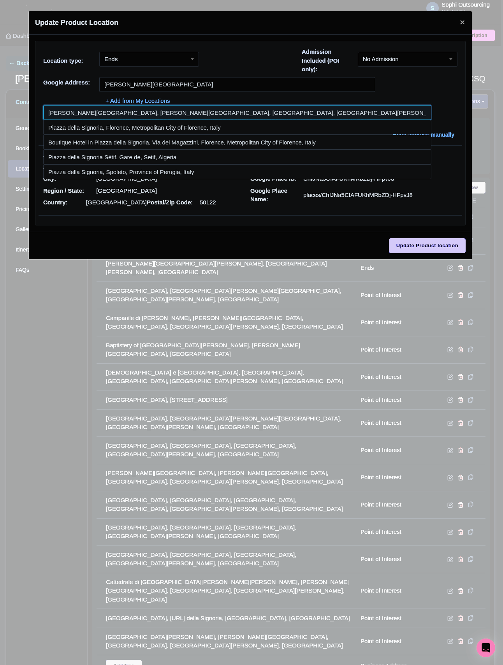
click at [105, 114] on input at bounding box center [237, 112] width 388 height 15
type input "[PERSON_NAME][GEOGRAPHIC_DATA], [PERSON_NAME][GEOGRAPHIC_DATA], [GEOGRAPHIC_DAT…"
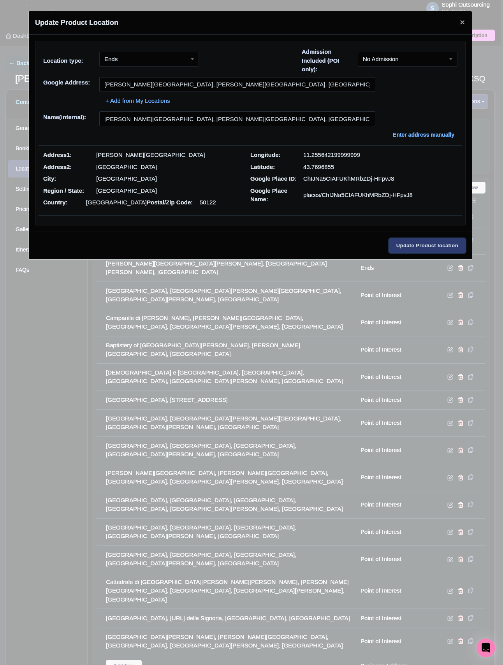
click at [408, 245] on input "Update Product location" at bounding box center [427, 245] width 77 height 15
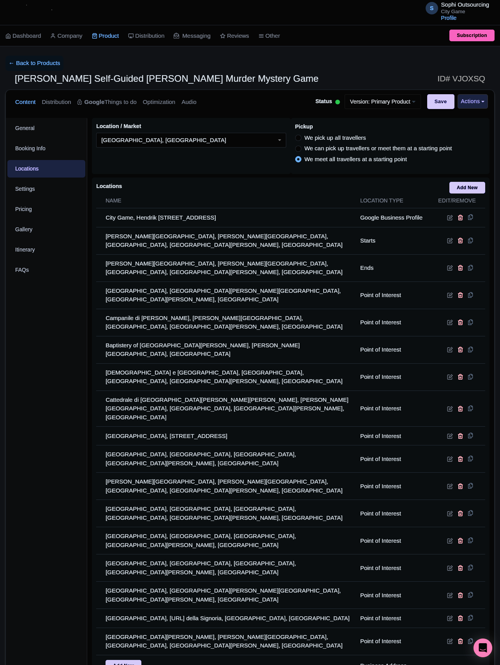
click at [26, 333] on div "General Booking Info Locations Settings Pricing Gallery Itinerary FAQs" at bounding box center [46, 438] width 81 height 641
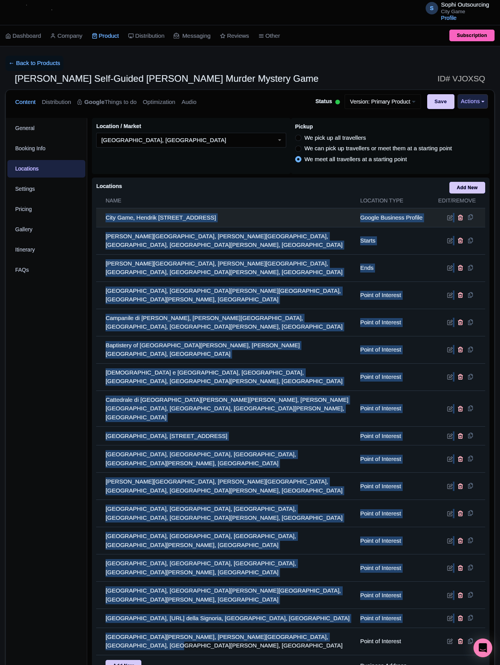
drag, startPoint x: 336, startPoint y: 572, endPoint x: 100, endPoint y: 223, distance: 421.4
click at [100, 223] on tbody "City Game, Hendrik [STREET_ADDRESS] Google Business Profile [PERSON_NAME][GEOGR…" at bounding box center [290, 463] width 389 height 511
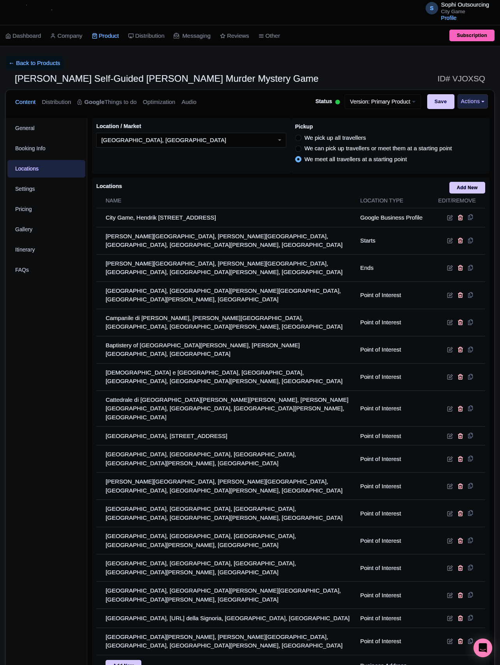
click at [85, 443] on div "General Booking Info Locations Settings Pricing Gallery Itinerary FAQs" at bounding box center [46, 438] width 81 height 641
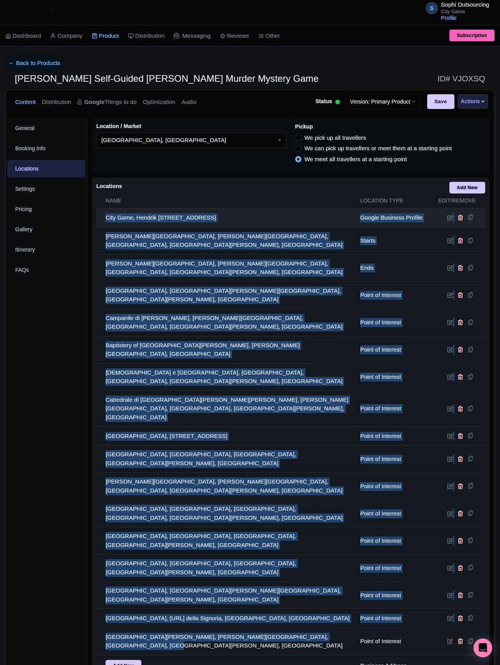
drag, startPoint x: 345, startPoint y: 571, endPoint x: 100, endPoint y: 226, distance: 423.4
click at [100, 226] on tbody "City Game, Hendrik [STREET_ADDRESS] Google Business Profile [PERSON_NAME][GEOGR…" at bounding box center [290, 463] width 389 height 511
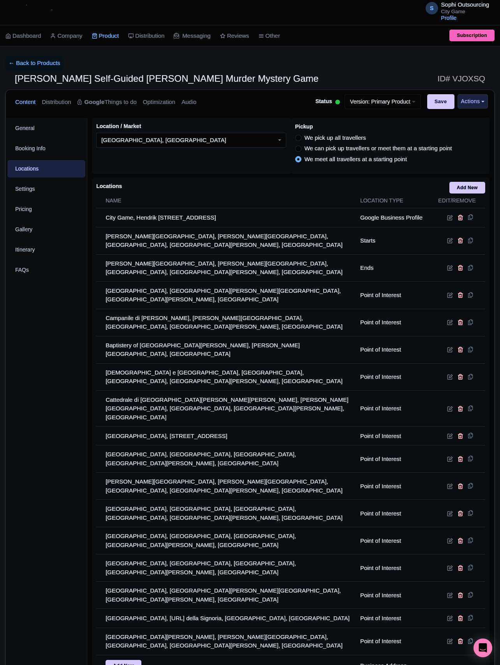
click at [52, 463] on div "General Booking Info Locations Settings Pricing Gallery Itinerary FAQs" at bounding box center [46, 438] width 81 height 641
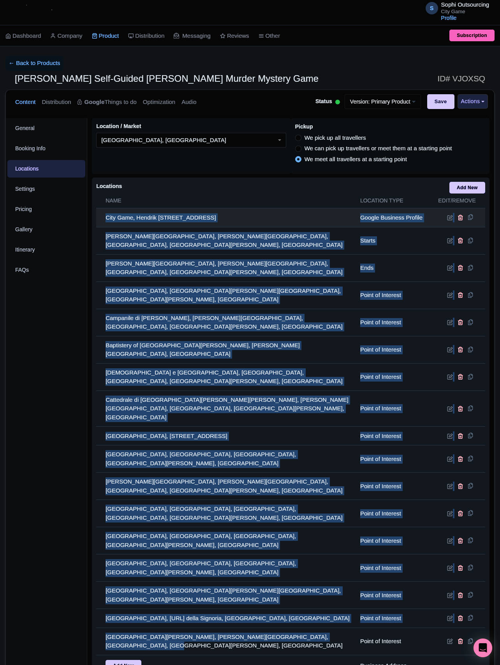
drag, startPoint x: 333, startPoint y: 570, endPoint x: 104, endPoint y: 217, distance: 420.2
click at [104, 217] on tbody "City Game, Hendrik [STREET_ADDRESS] Google Business Profile [PERSON_NAME][GEOGR…" at bounding box center [290, 463] width 389 height 511
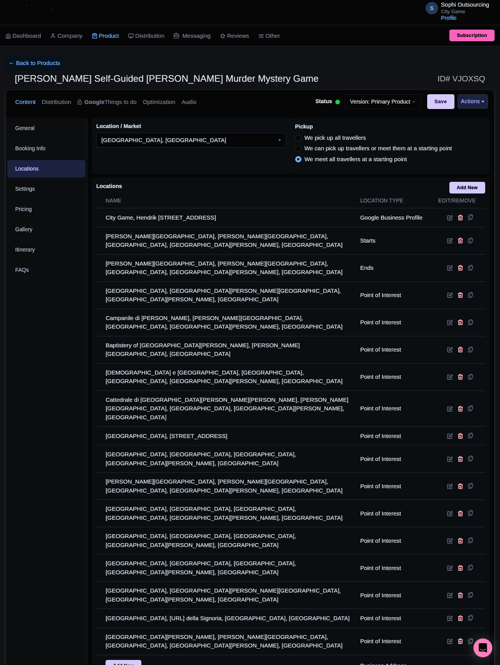
click at [53, 304] on div "General Booking Info Locations Settings Pricing Gallery Itinerary FAQs" at bounding box center [46, 438] width 81 height 641
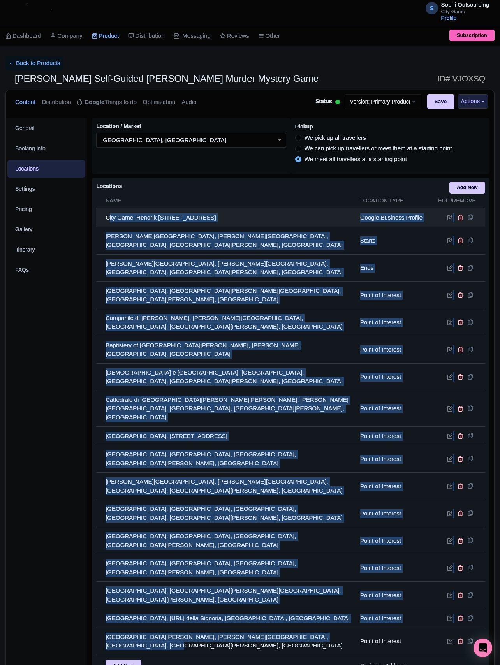
drag, startPoint x: 342, startPoint y: 573, endPoint x: 111, endPoint y: 221, distance: 421.2
click at [111, 221] on tbody "City Game, Hendrik [STREET_ADDRESS] Google Business Profile [PERSON_NAME][GEOGR…" at bounding box center [290, 463] width 389 height 511
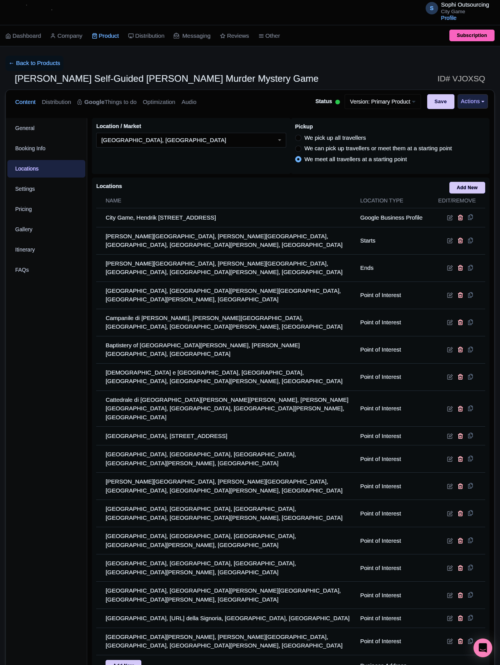
click at [48, 342] on div "General Booking Info Locations Settings Pricing Gallery Itinerary FAQs" at bounding box center [46, 438] width 81 height 641
